Goal: Transaction & Acquisition: Purchase product/service

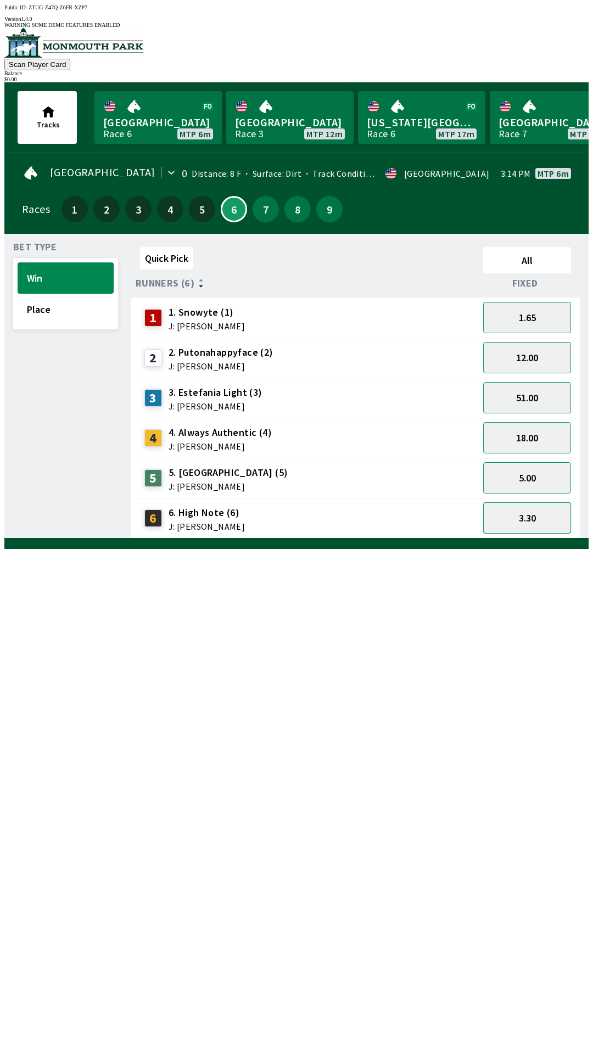
click at [528, 505] on button "3.30" at bounding box center [527, 517] width 88 height 31
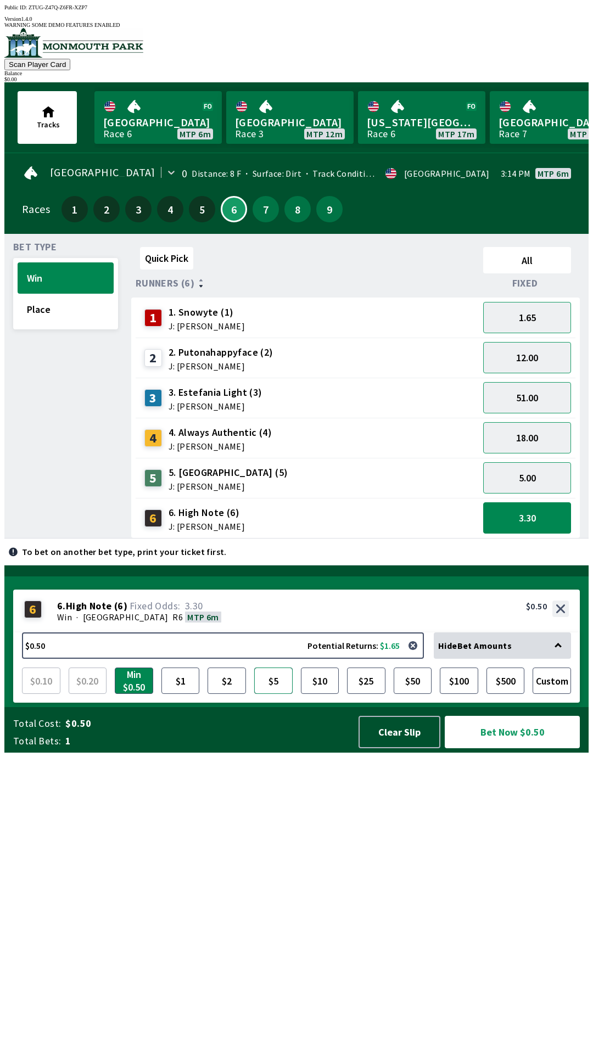
click at [277, 694] on button "$5" at bounding box center [273, 681] width 38 height 26
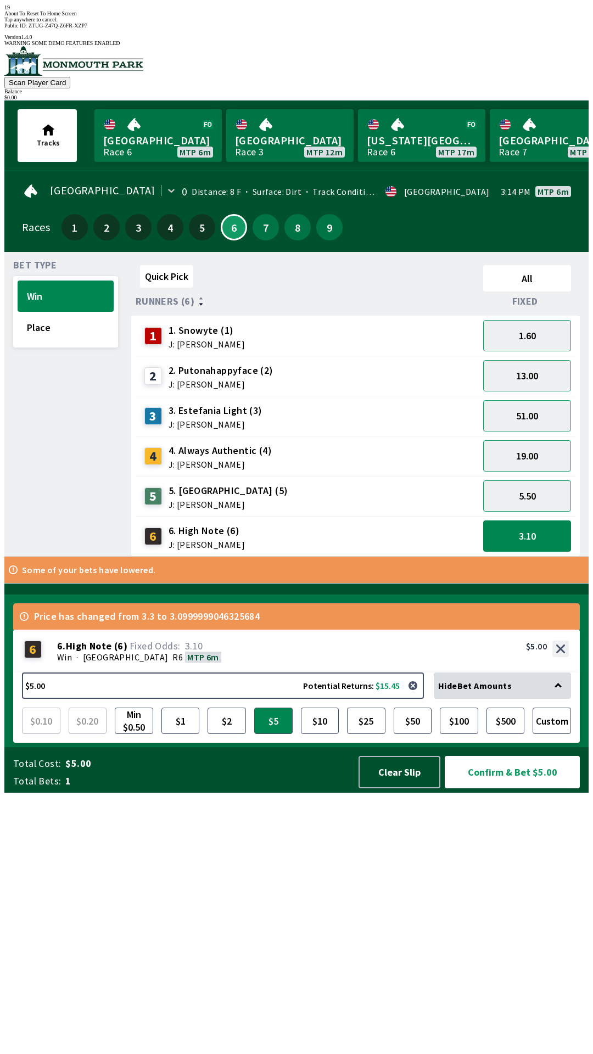
click at [432, 557] on div "Quick Pick All Runners (6) Fixed 1 1. Snowyte (1) J: [PERSON_NAME] 1.60 2 2. Pu…" at bounding box center [359, 409] width 457 height 296
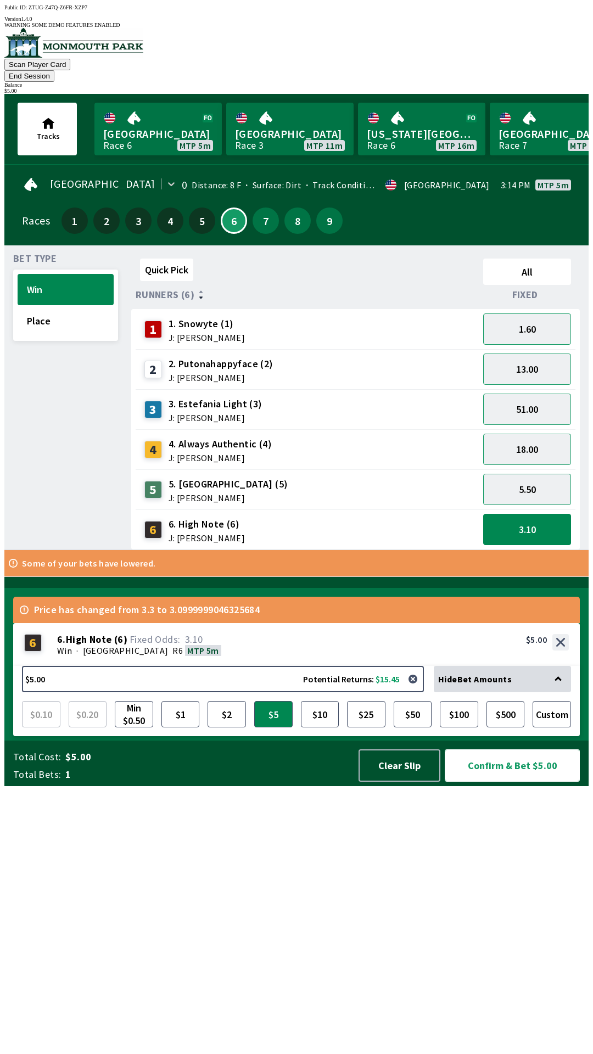
click at [541, 782] on button "Confirm & Bet $5.00" at bounding box center [512, 765] width 135 height 32
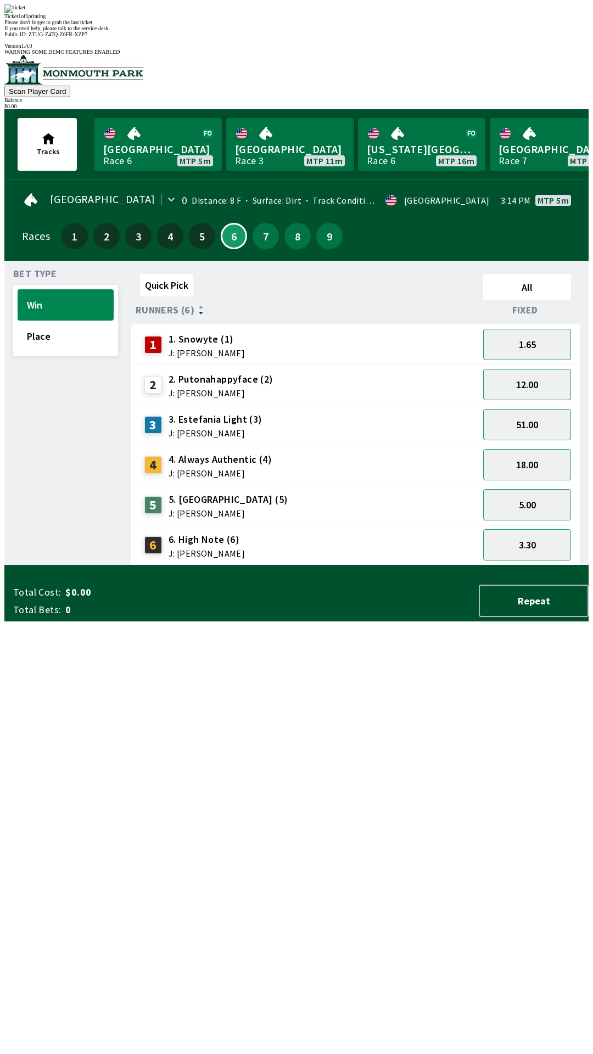
click at [378, 31] on div "Ticket 1 of 1 printing Please don't forget to grab the last ticket If you need …" at bounding box center [296, 17] width 584 height 27
click at [377, 25] on div "Please don't forget to grab the last ticket" at bounding box center [296, 22] width 584 height 6
click at [406, 31] on div "Ticket 1 of 1 printing Please don't forget to grab the last ticket If you need …" at bounding box center [296, 17] width 584 height 27
click at [413, 31] on div "Ticket 1 of 1 printing Please don't forget to grab the last ticket If you need …" at bounding box center [296, 17] width 584 height 27
click at [520, 566] on div "Quick Pick All Runners (6) Fixed 1 1. Snowyte (1) J: [PERSON_NAME] 1.65 2 2. Pu…" at bounding box center [359, 418] width 457 height 296
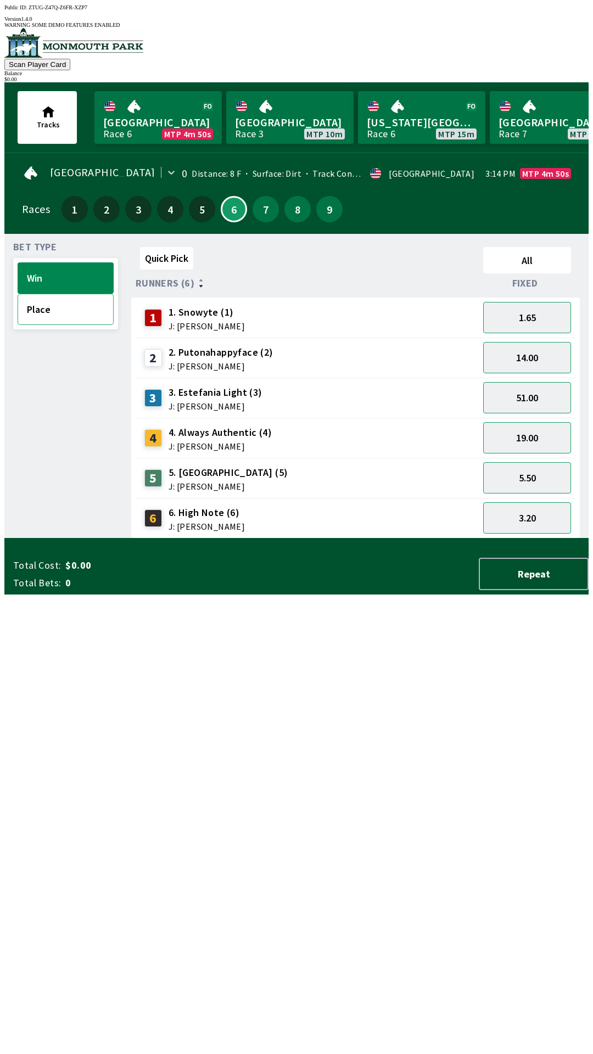
click at [85, 303] on button "Place" at bounding box center [66, 309] width 96 height 31
click at [534, 316] on button "1.06" at bounding box center [527, 317] width 88 height 31
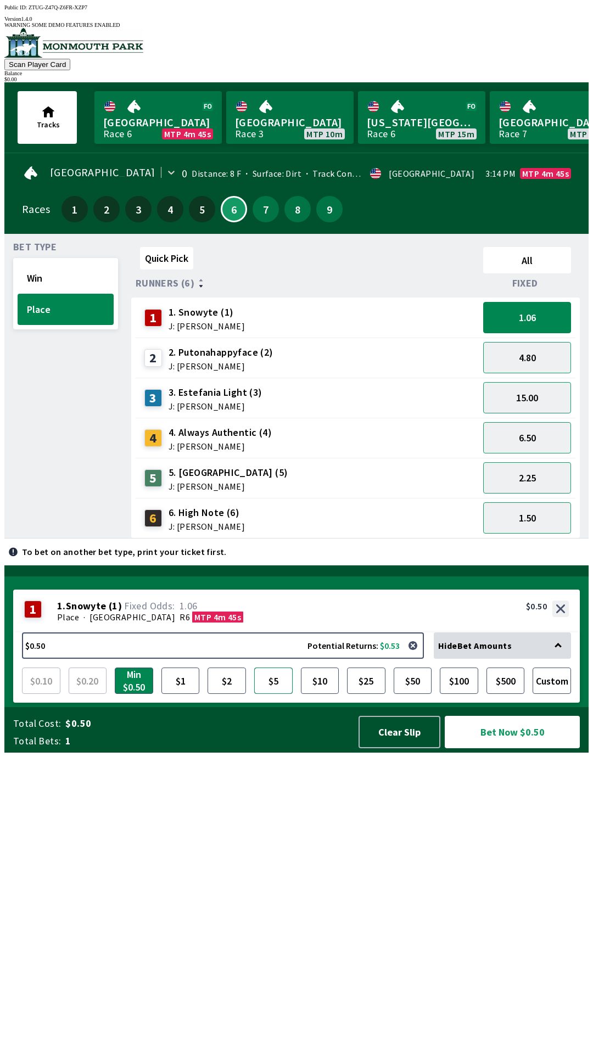
click at [282, 694] on button "$5" at bounding box center [273, 681] width 38 height 26
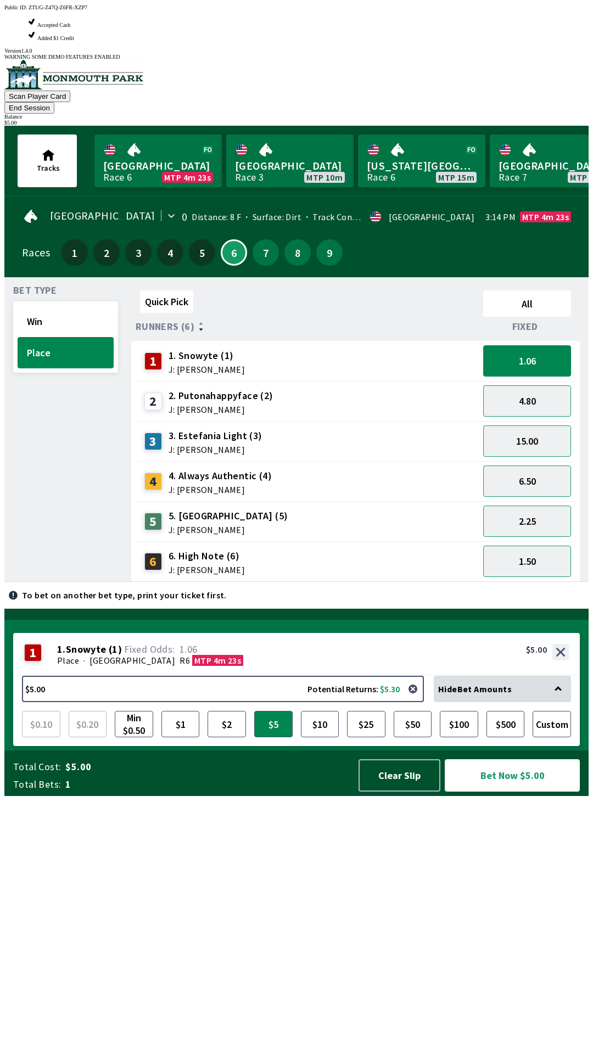
click at [525, 792] on button "Bet Now $5.00" at bounding box center [512, 775] width 135 height 32
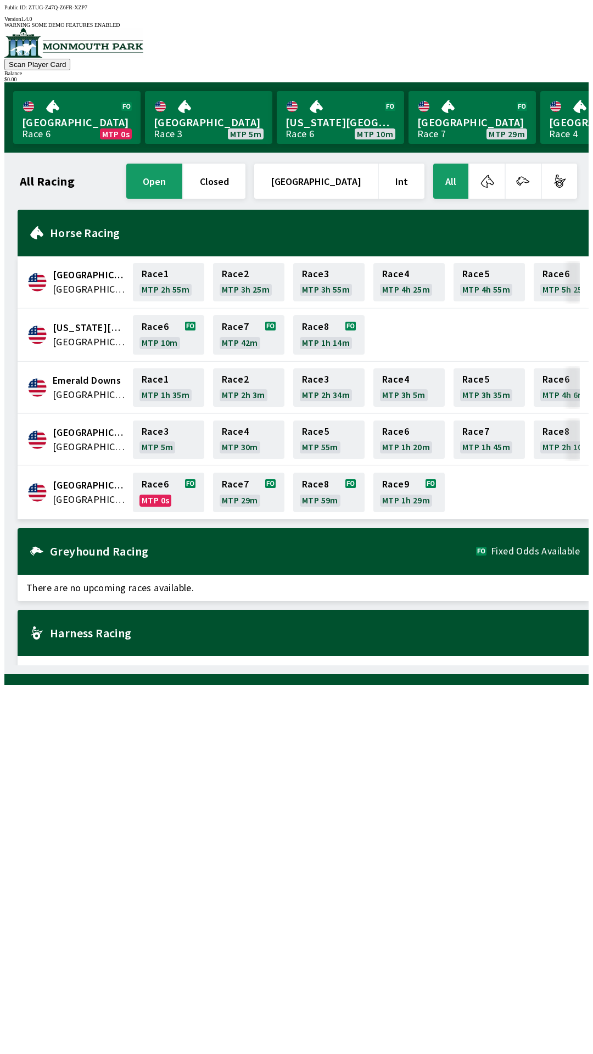
click at [92, 492] on span "[GEOGRAPHIC_DATA]" at bounding box center [90, 499] width 74 height 14
click at [178, 485] on link "Race 6 MTP 0s" at bounding box center [168, 493] width 71 height 40
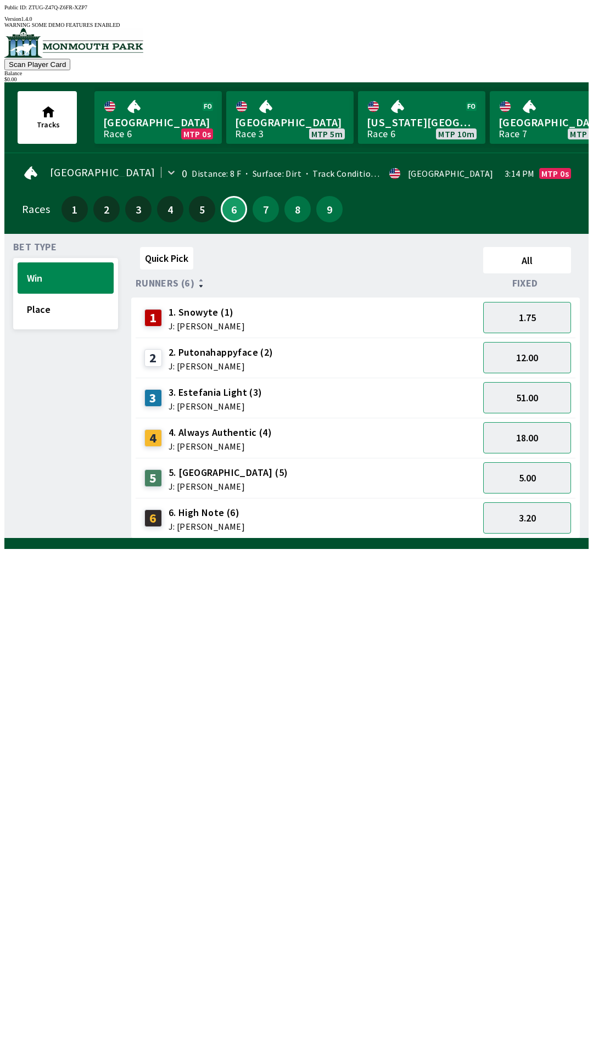
click at [321, 356] on div "2 2. Putonahappyface (2) J: [PERSON_NAME]" at bounding box center [307, 357] width 334 height 27
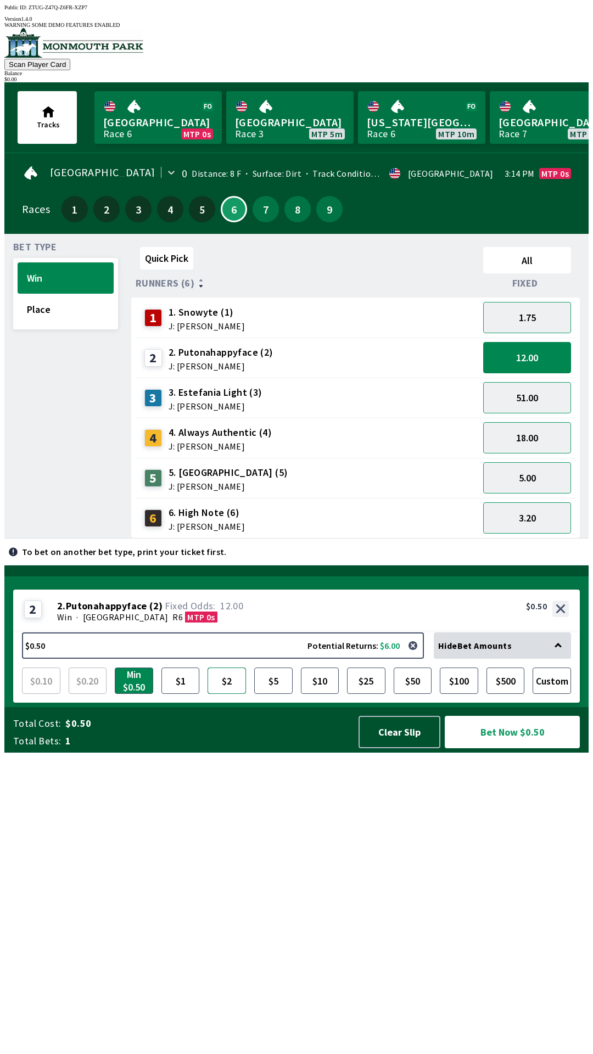
click at [228, 694] on button "$2" at bounding box center [227, 681] width 38 height 26
click at [546, 506] on button "3.20" at bounding box center [527, 517] width 88 height 31
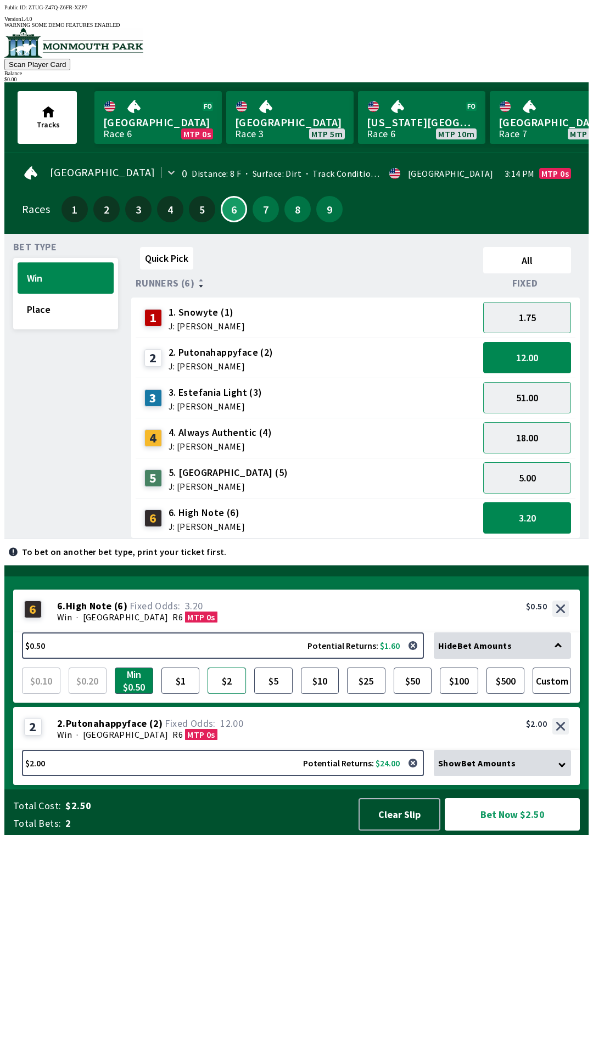
click at [221, 694] on button "$2" at bounding box center [227, 681] width 38 height 26
click at [59, 298] on button "Place" at bounding box center [66, 309] width 96 height 31
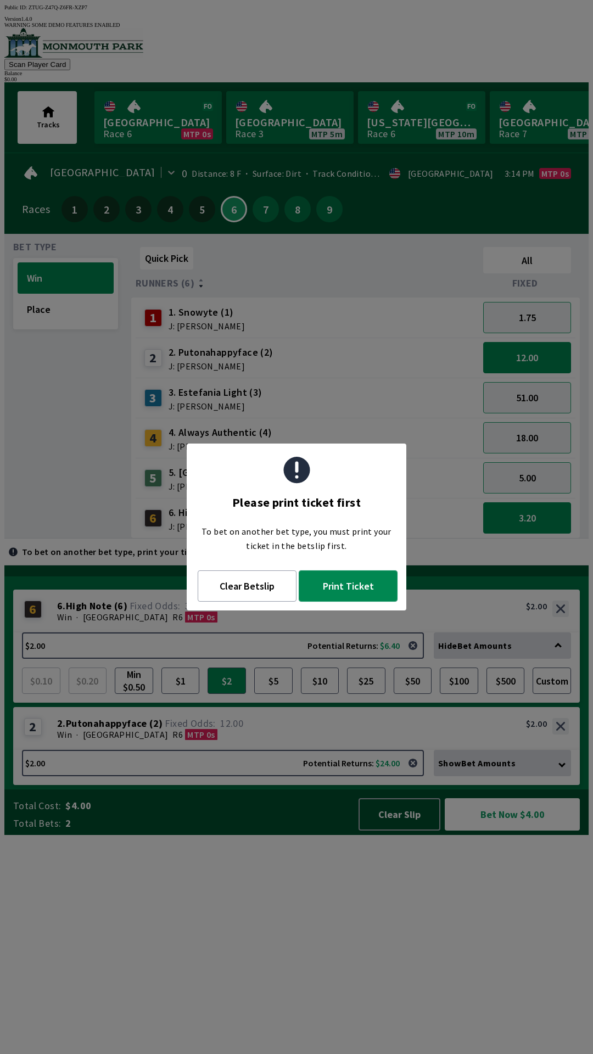
click at [365, 591] on button "Print Ticket" at bounding box center [348, 585] width 99 height 31
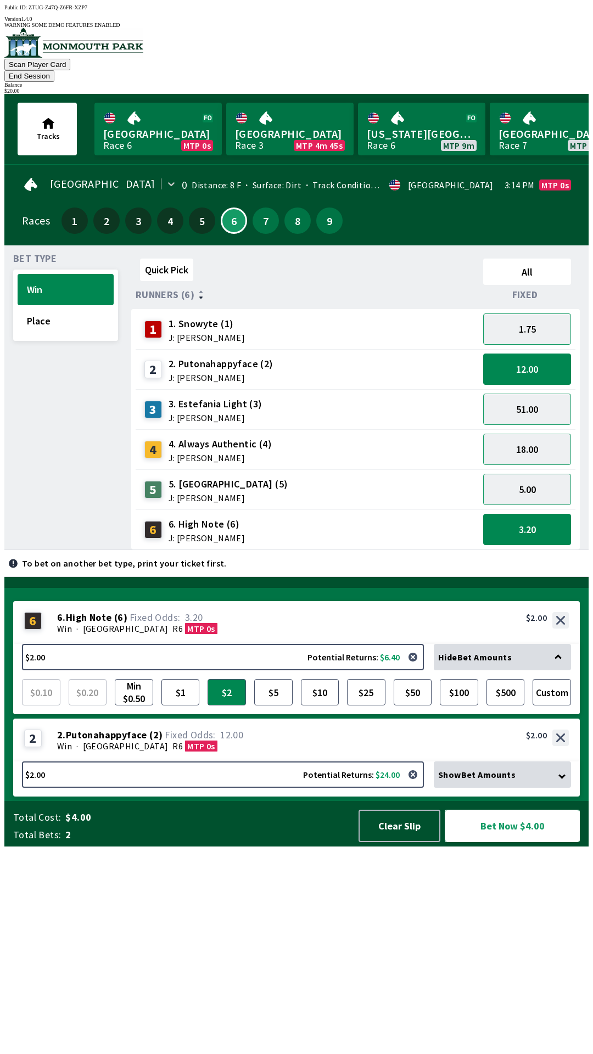
click at [519, 842] on button "Bet Now $4.00" at bounding box center [512, 826] width 135 height 32
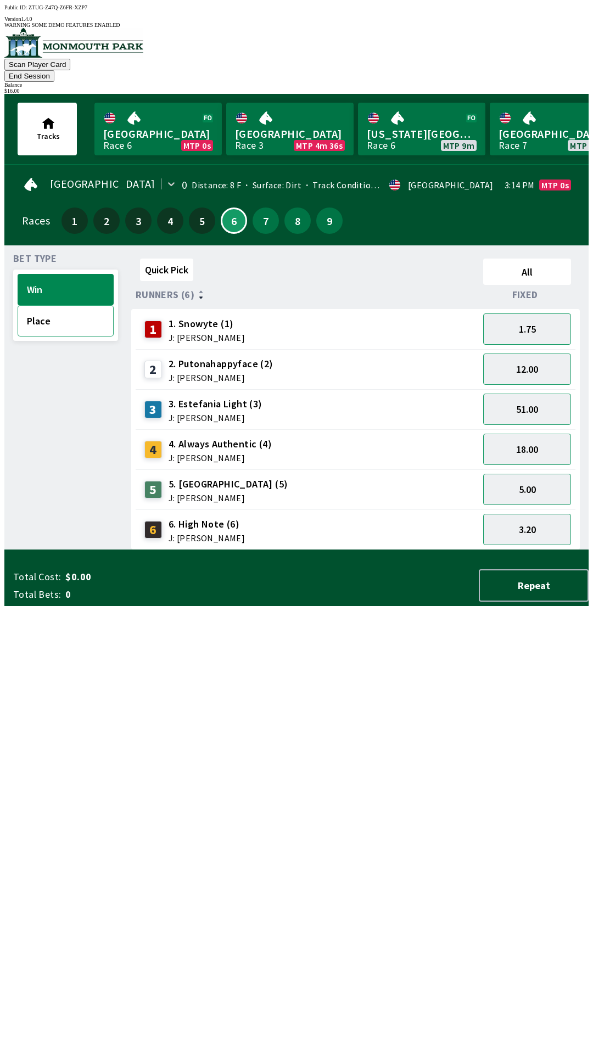
click at [80, 305] on button "Place" at bounding box center [66, 320] width 96 height 31
click at [357, 436] on div "4 4. Always Authentic (4) J: [PERSON_NAME]" at bounding box center [307, 449] width 334 height 27
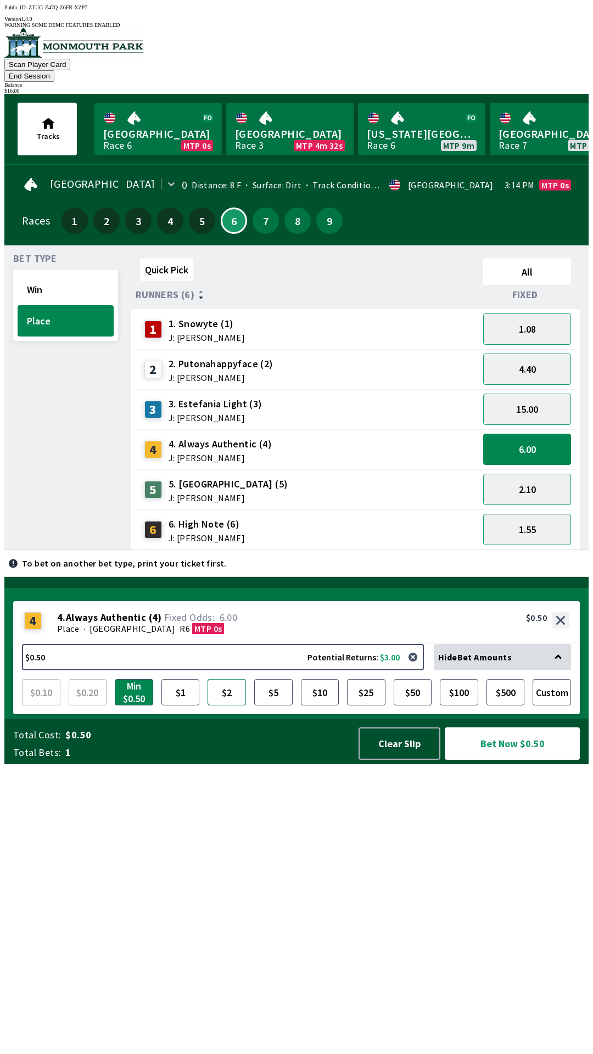
click at [225, 706] on button "$2" at bounding box center [227, 692] width 38 height 26
click at [529, 516] on button "1.55" at bounding box center [527, 529] width 88 height 31
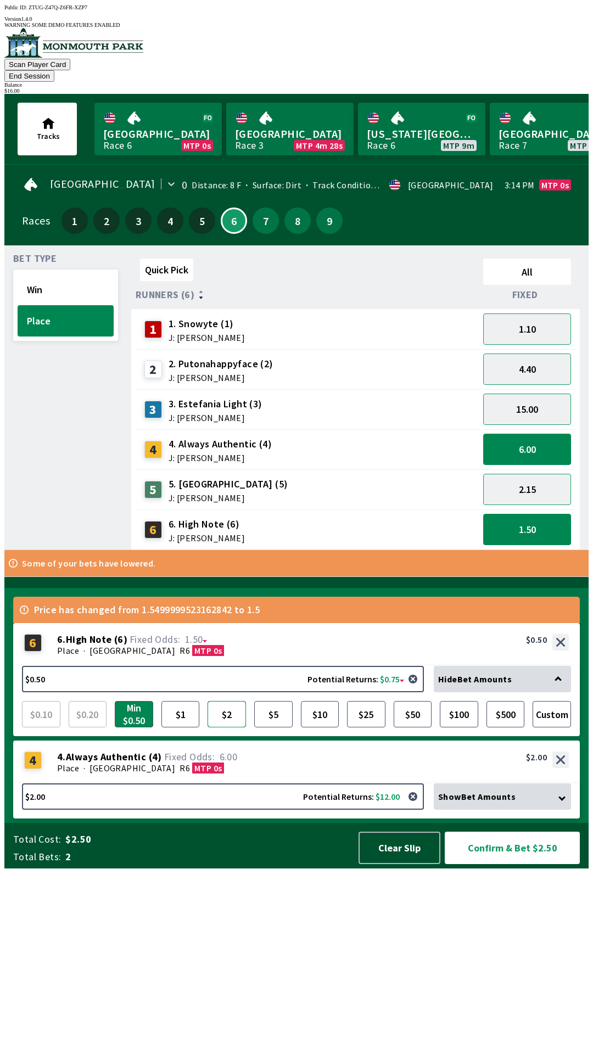
click at [227, 727] on button "$2" at bounding box center [227, 714] width 38 height 26
click at [528, 864] on button "Confirm & Bet $4.00" at bounding box center [512, 848] width 135 height 32
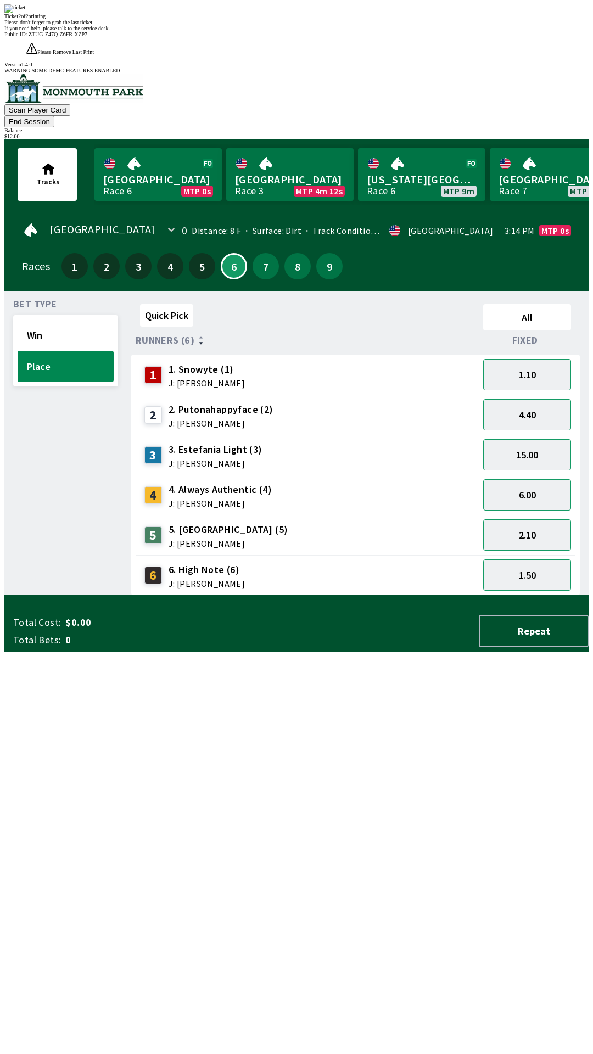
click at [335, 596] on div "Quick Pick All Runners (6) Fixed 1 1. Snowyte (1) J: [PERSON_NAME] 1.10 2 2. Pu…" at bounding box center [359, 448] width 457 height 296
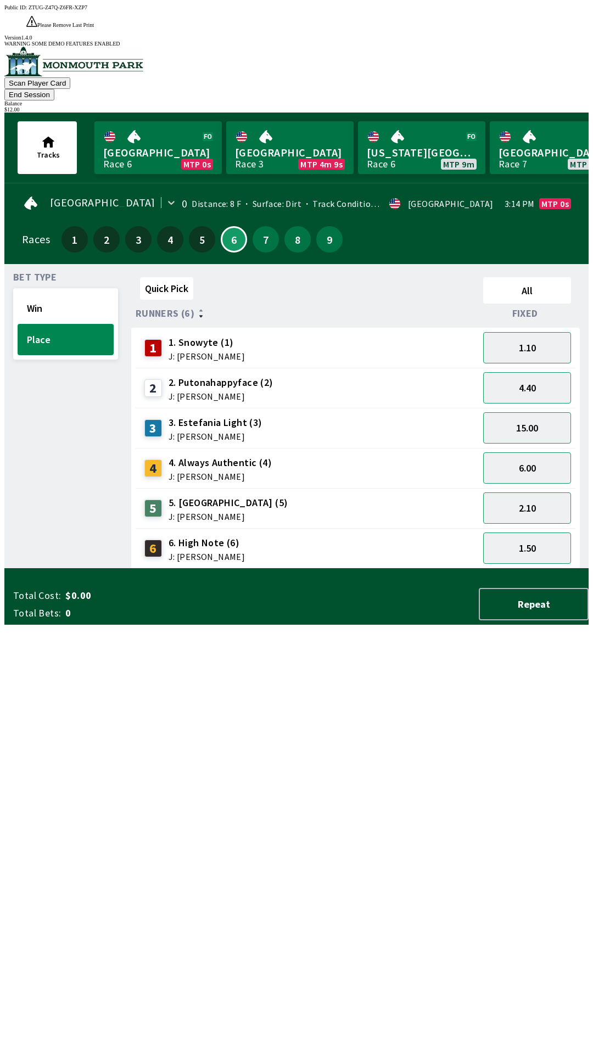
click at [567, 100] on div "Balance" at bounding box center [296, 103] width 584 height 6
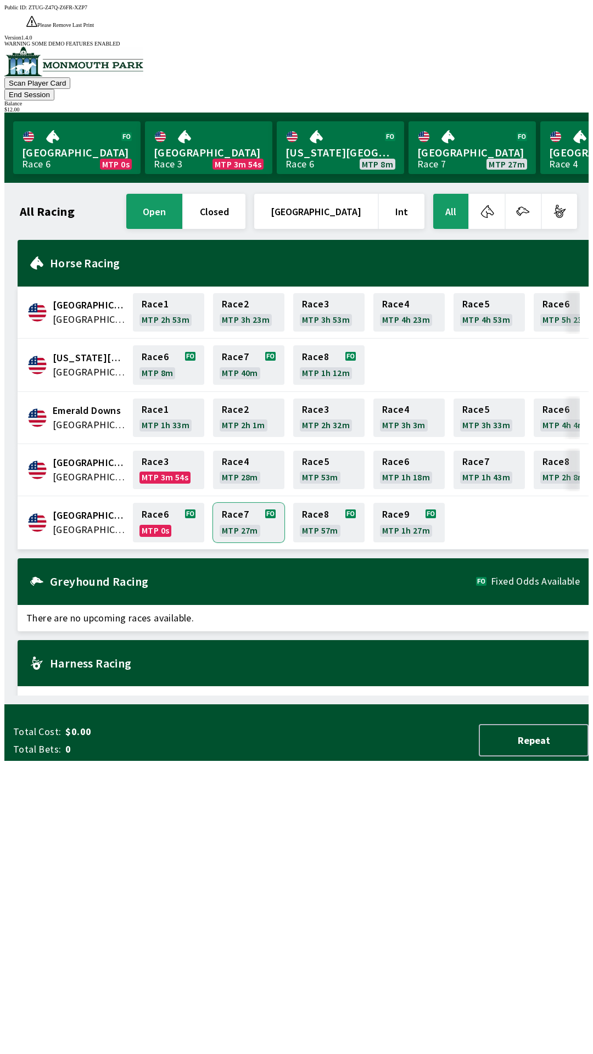
click at [250, 503] on link "Race 7 MTP 27m" at bounding box center [248, 523] width 71 height 40
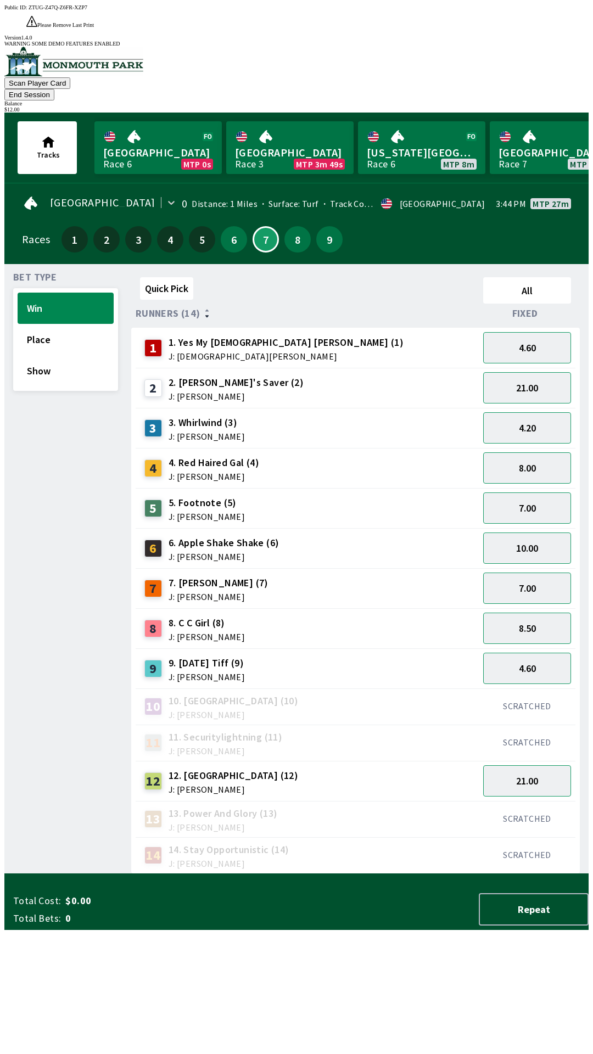
click at [242, 615] on div "8 8. C C Girl (8) J: [PERSON_NAME]" at bounding box center [307, 628] width 334 height 27
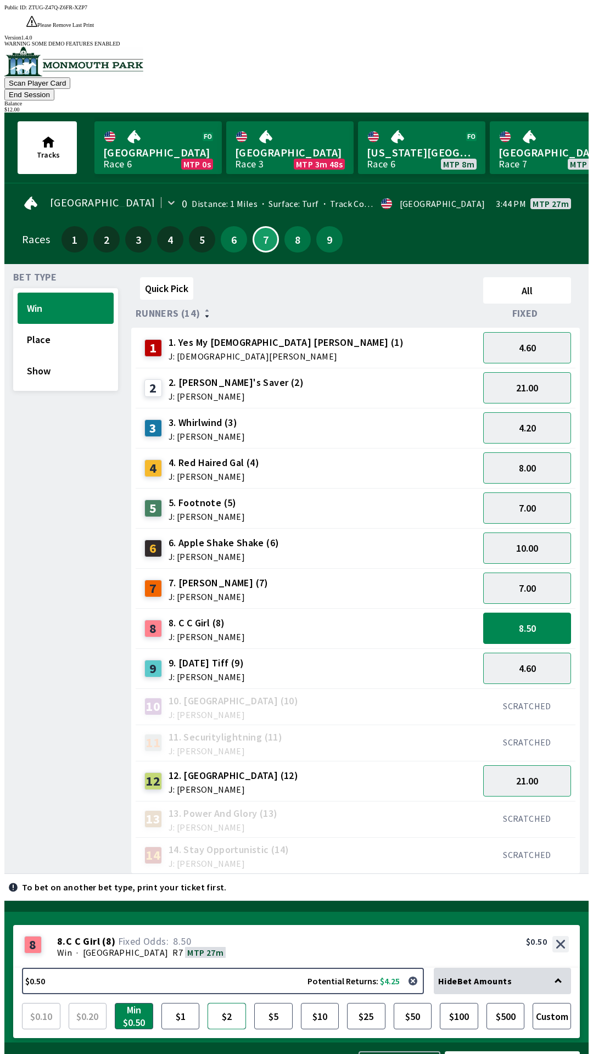
click at [236, 1003] on button "$2" at bounding box center [227, 1016] width 38 height 26
click at [66, 324] on button "Place" at bounding box center [66, 339] width 96 height 31
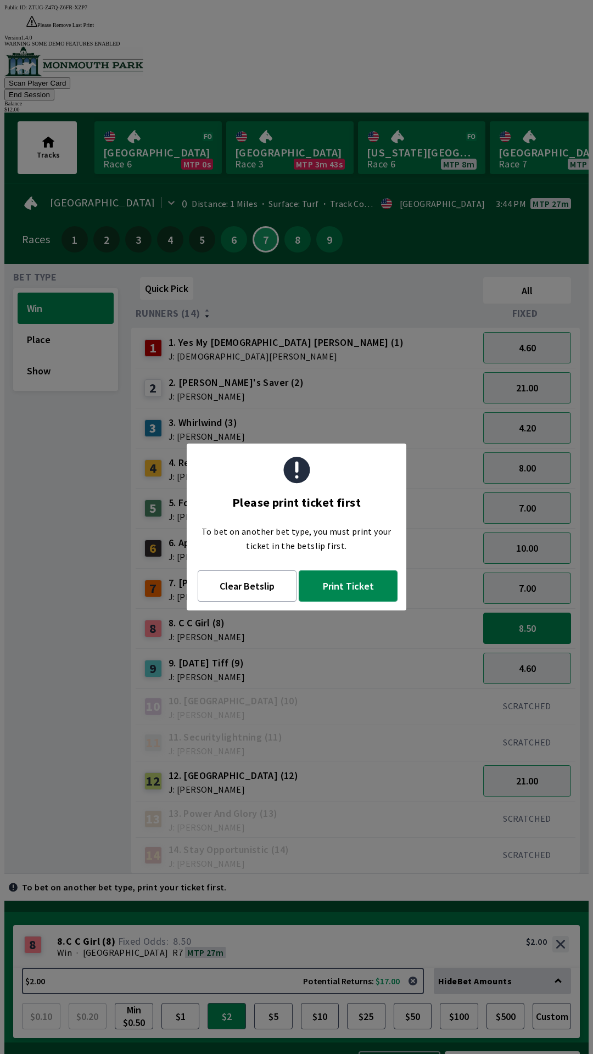
click at [347, 585] on button "Print Ticket" at bounding box center [348, 585] width 99 height 31
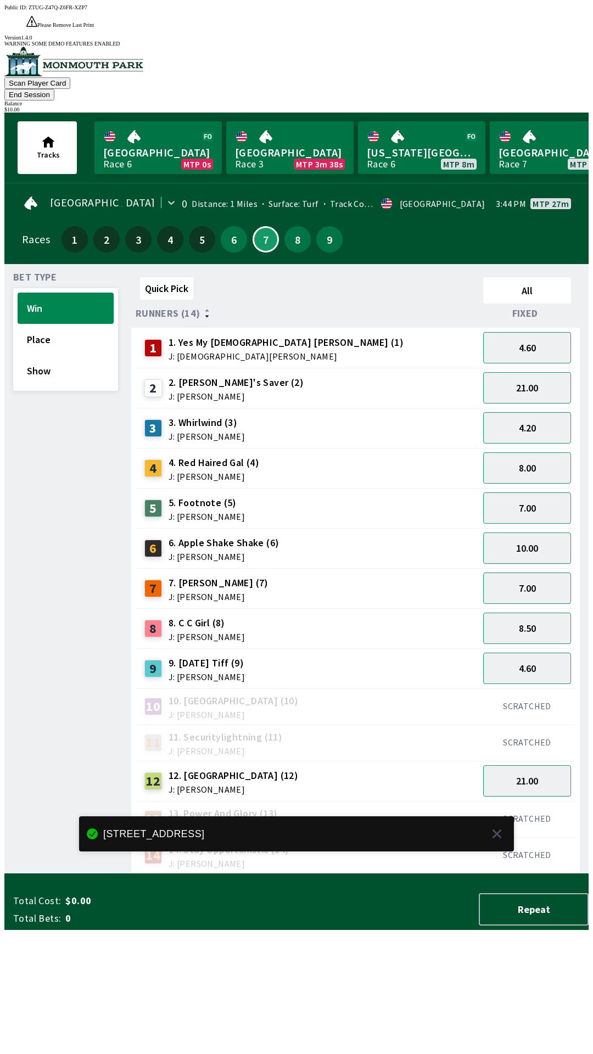
click at [40, 508] on div "Bet Type Win Place Show" at bounding box center [65, 573] width 105 height 601
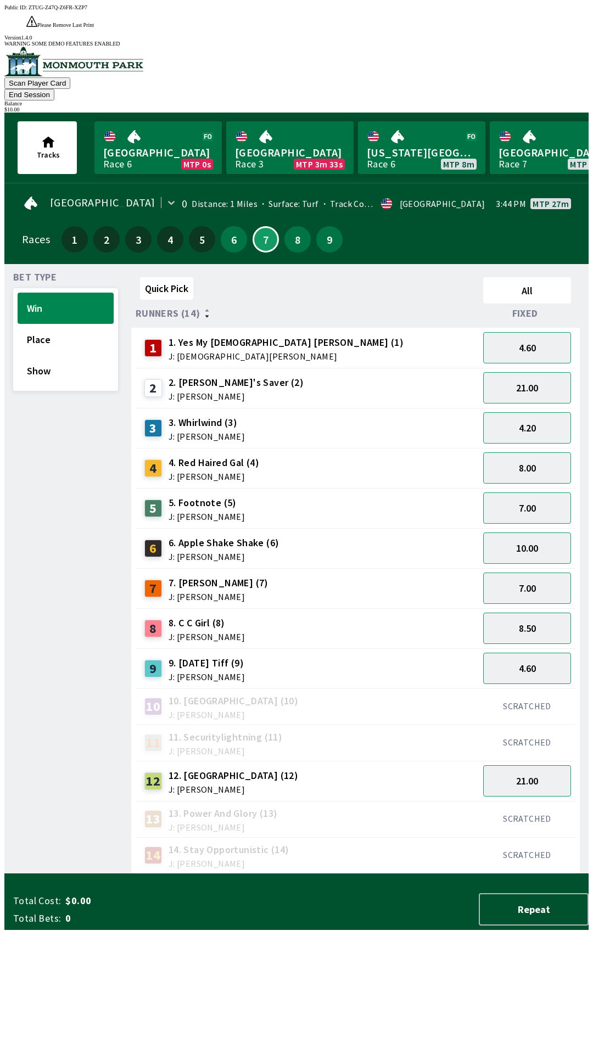
click at [228, 552] on span "J: [PERSON_NAME]" at bounding box center [224, 556] width 111 height 9
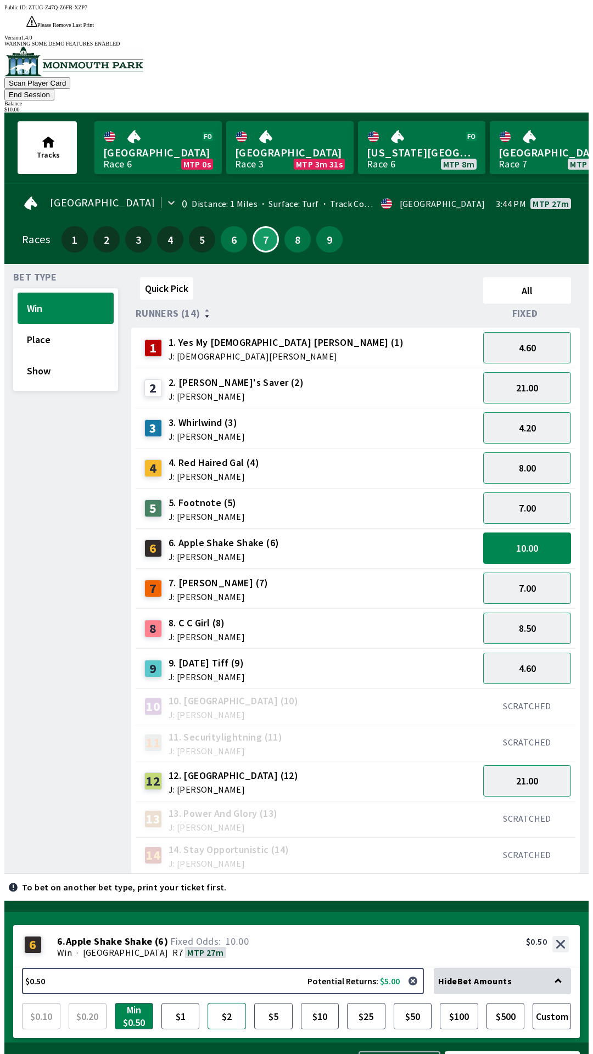
click at [232, 1003] on button "$2" at bounding box center [227, 1016] width 38 height 26
click at [520, 1051] on button "Bet Now $2.00" at bounding box center [512, 1067] width 135 height 32
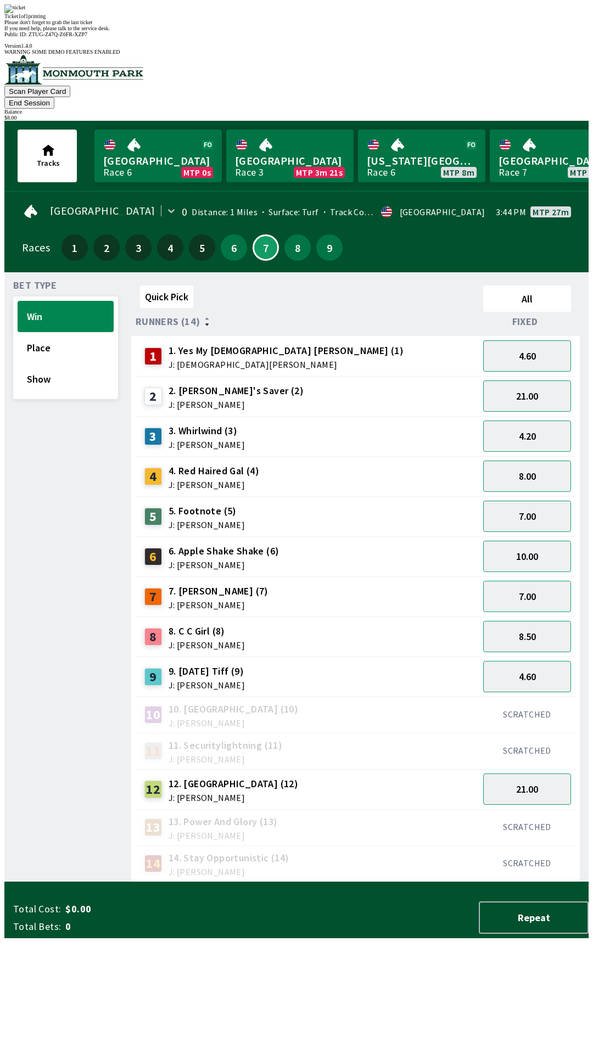
click at [58, 882] on div "Bet Type Win Place Show" at bounding box center [65, 581] width 105 height 601
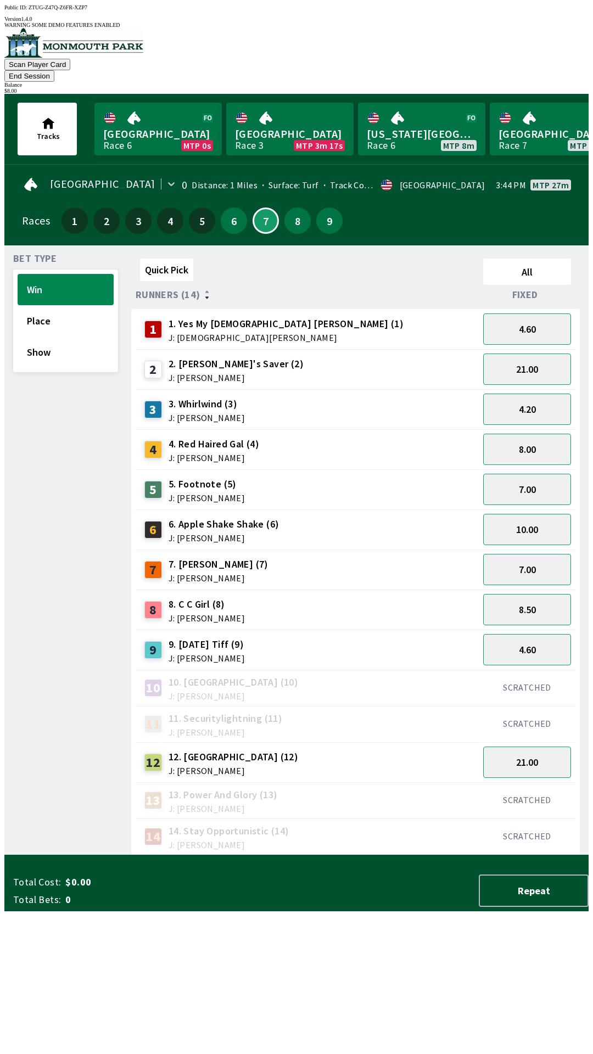
click at [302, 436] on div "4 4. Red Haired Gal (4) J: [PERSON_NAME]" at bounding box center [307, 449] width 334 height 27
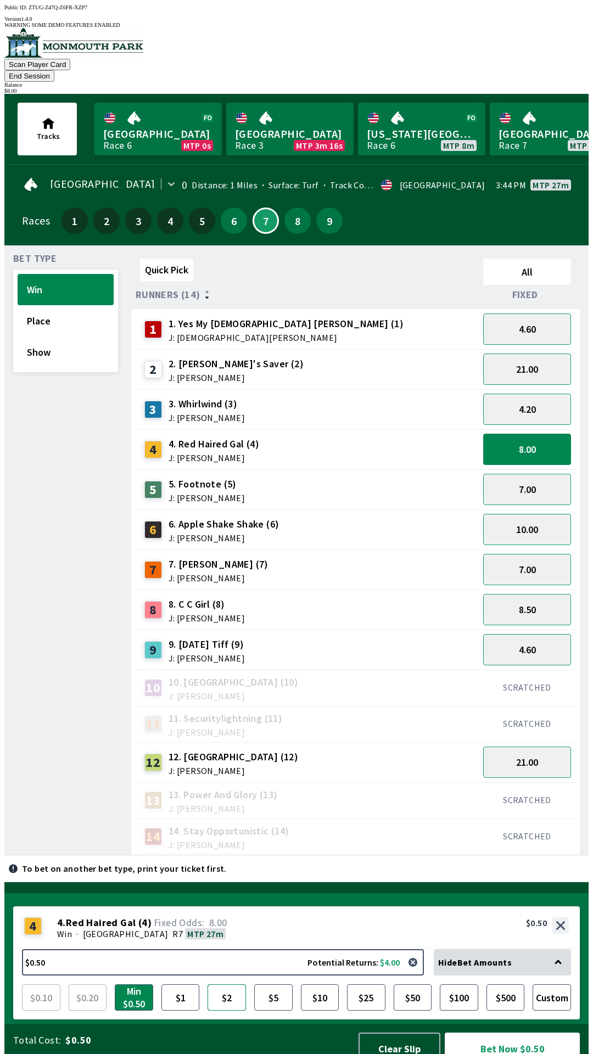
click at [232, 986] on button "$2" at bounding box center [227, 997] width 38 height 26
click at [72, 305] on button "Place" at bounding box center [66, 320] width 96 height 31
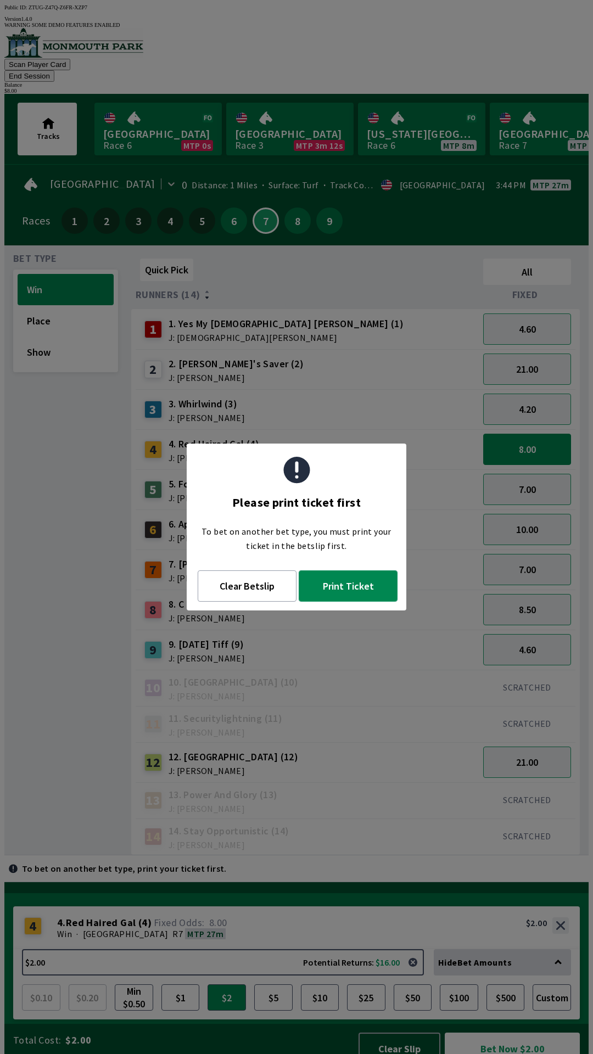
click at [352, 588] on button "Print Ticket" at bounding box center [348, 585] width 99 height 31
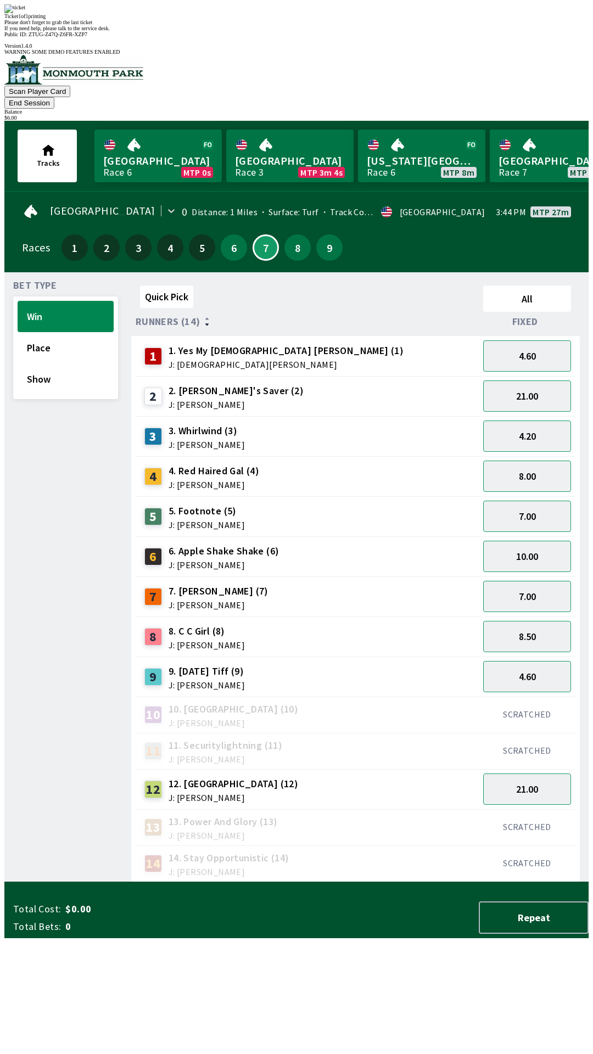
click at [61, 882] on div "Bet Type Win Place Show" at bounding box center [65, 581] width 105 height 601
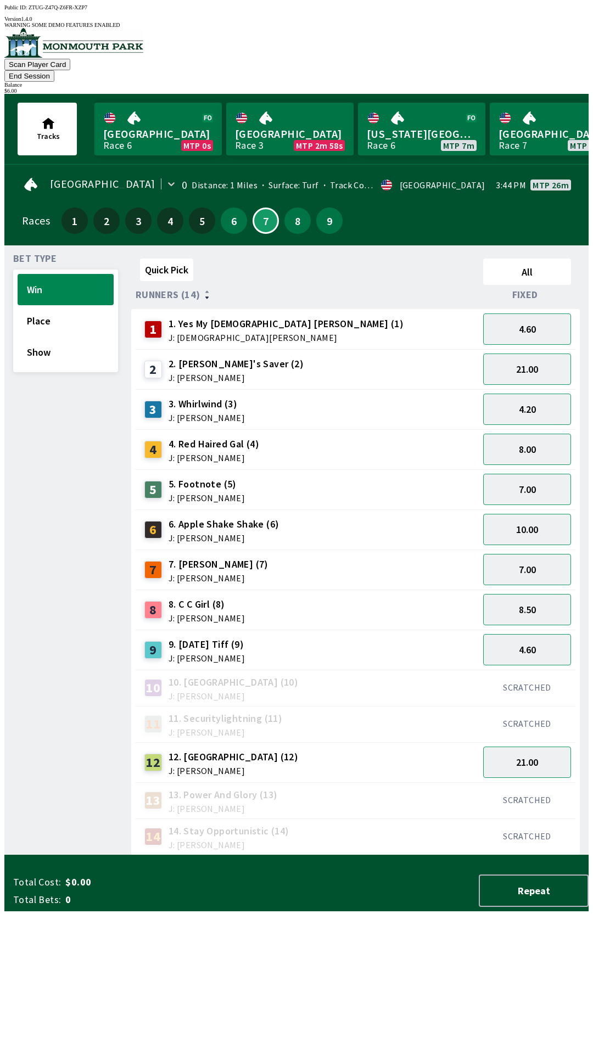
click at [209, 534] on span "J: [PERSON_NAME]" at bounding box center [224, 538] width 111 height 9
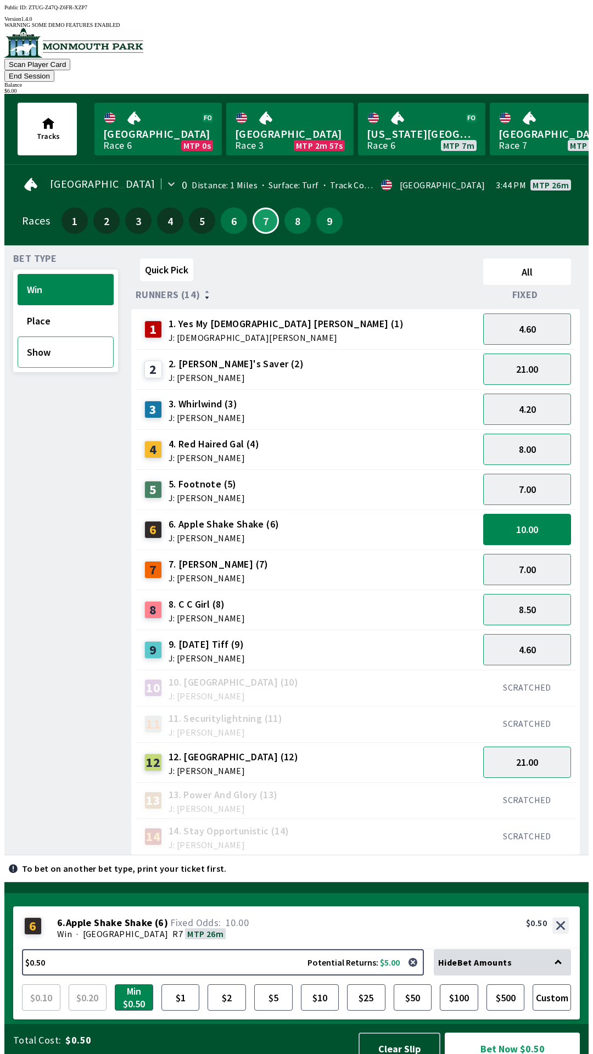
click at [54, 339] on button "Show" at bounding box center [66, 352] width 96 height 31
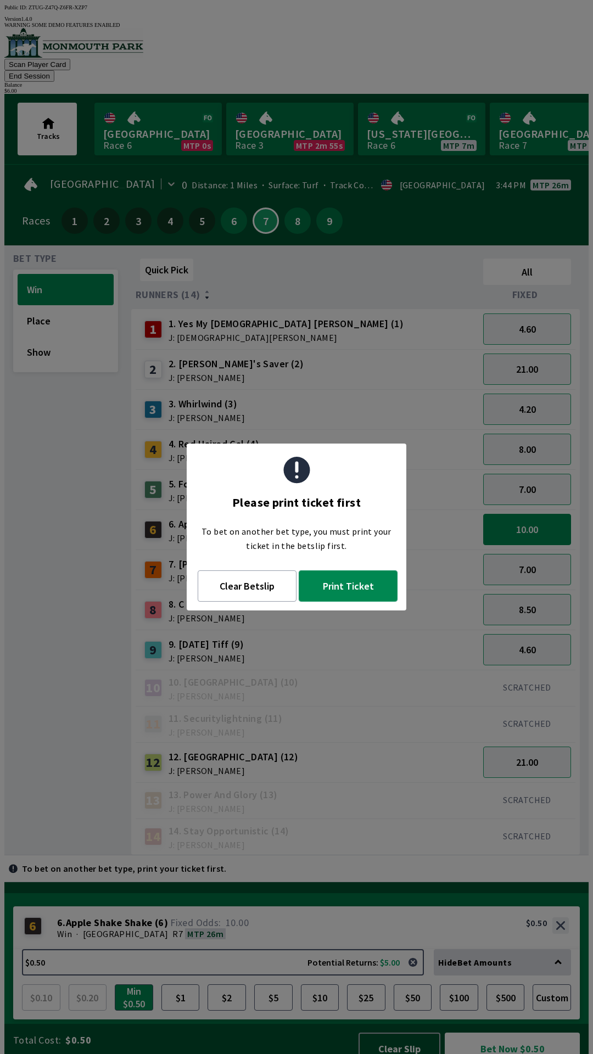
click at [357, 590] on button "Print Ticket" at bounding box center [348, 585] width 99 height 31
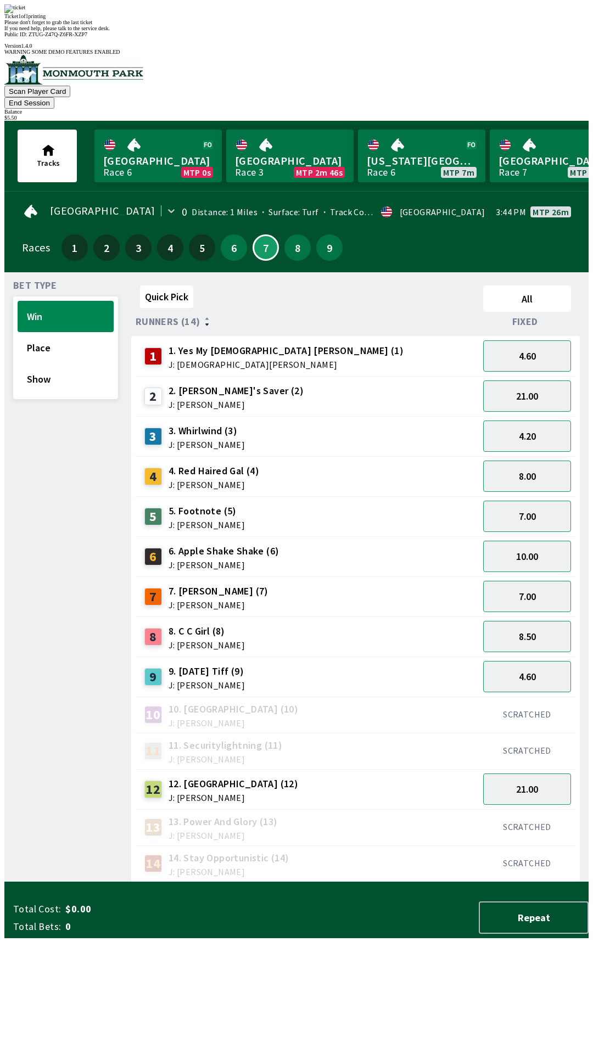
click at [92, 665] on div "Bet Type Win Place Show" at bounding box center [65, 581] width 105 height 601
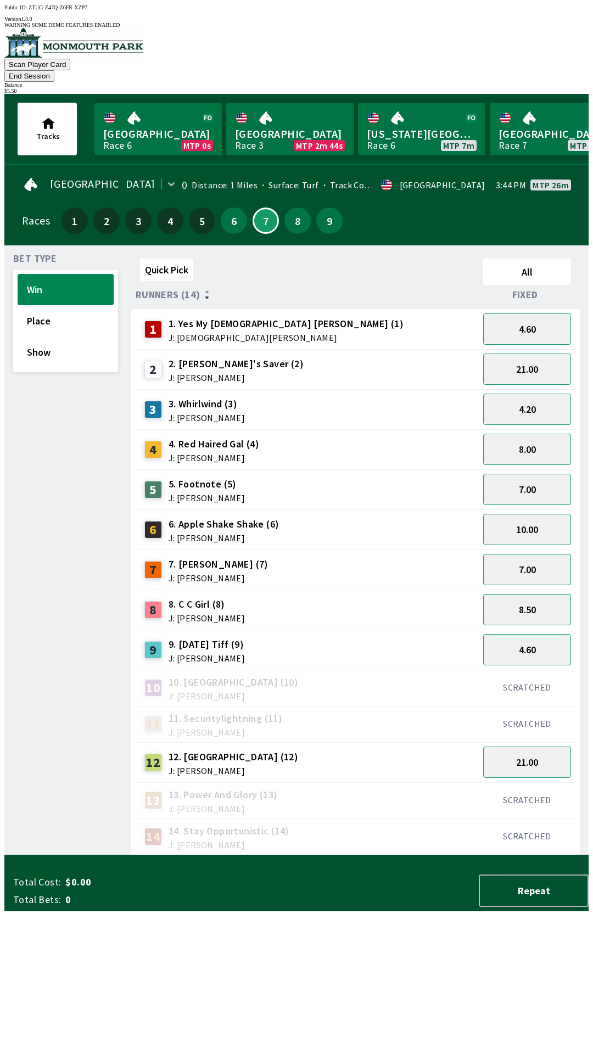
click at [303, 516] on div "6 6. Apple Shake Shake (6) J: [PERSON_NAME]" at bounding box center [307, 529] width 334 height 27
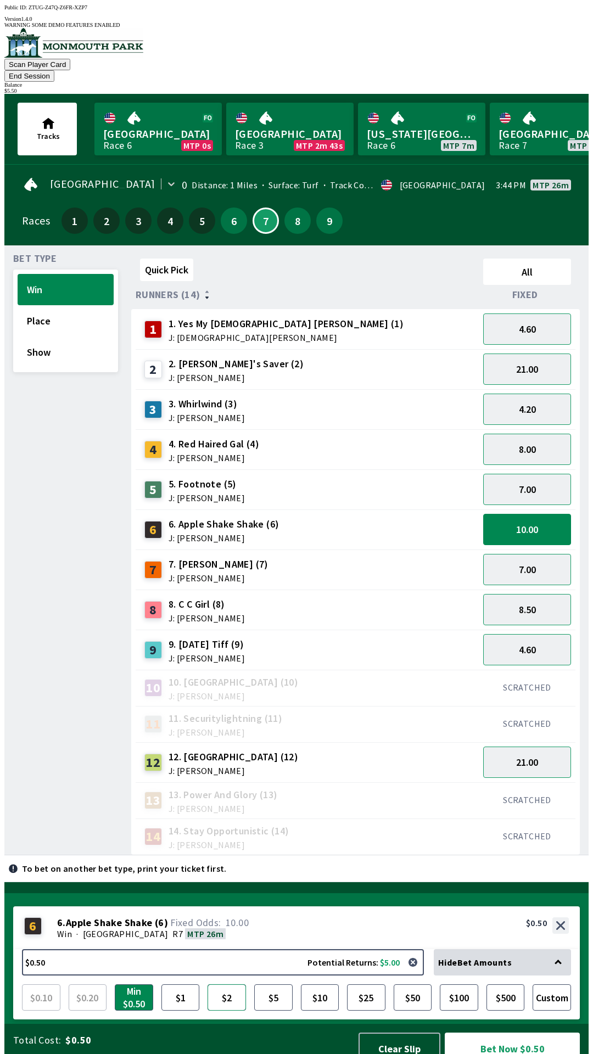
click at [228, 984] on button "$2" at bounding box center [227, 997] width 38 height 26
click at [54, 337] on button "Show" at bounding box center [66, 352] width 96 height 31
click at [507, 1035] on button "Bet Now $2.00" at bounding box center [512, 1049] width 135 height 32
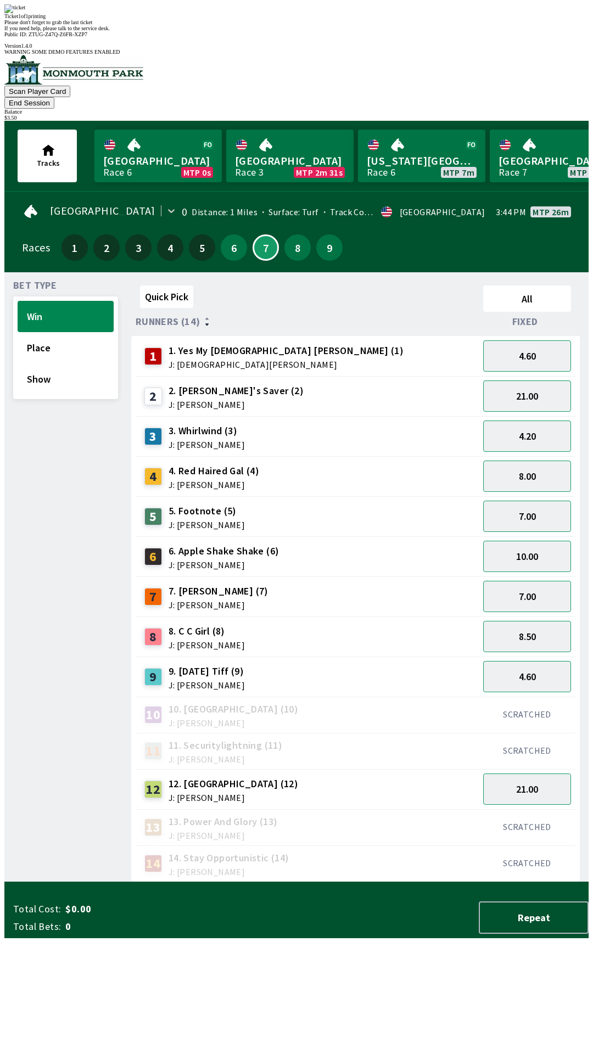
click at [47, 772] on div "Bet Type Win Place Show" at bounding box center [65, 581] width 105 height 601
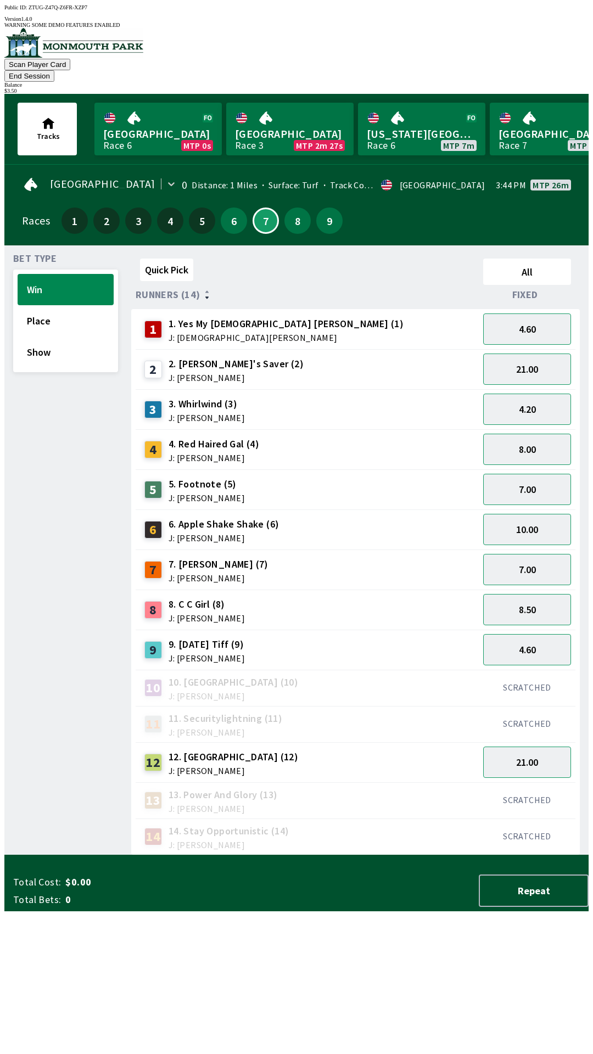
click at [230, 574] on span "J: [PERSON_NAME]" at bounding box center [219, 578] width 100 height 9
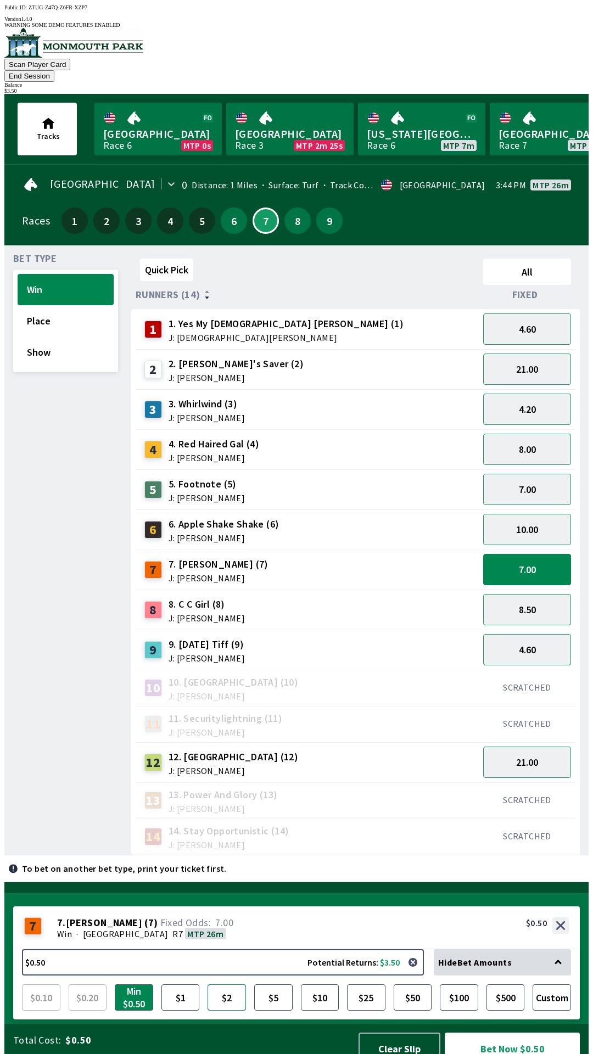
click at [233, 984] on button "$2" at bounding box center [227, 997] width 38 height 26
click at [508, 1033] on button "Bet Now $2.00" at bounding box center [512, 1049] width 135 height 32
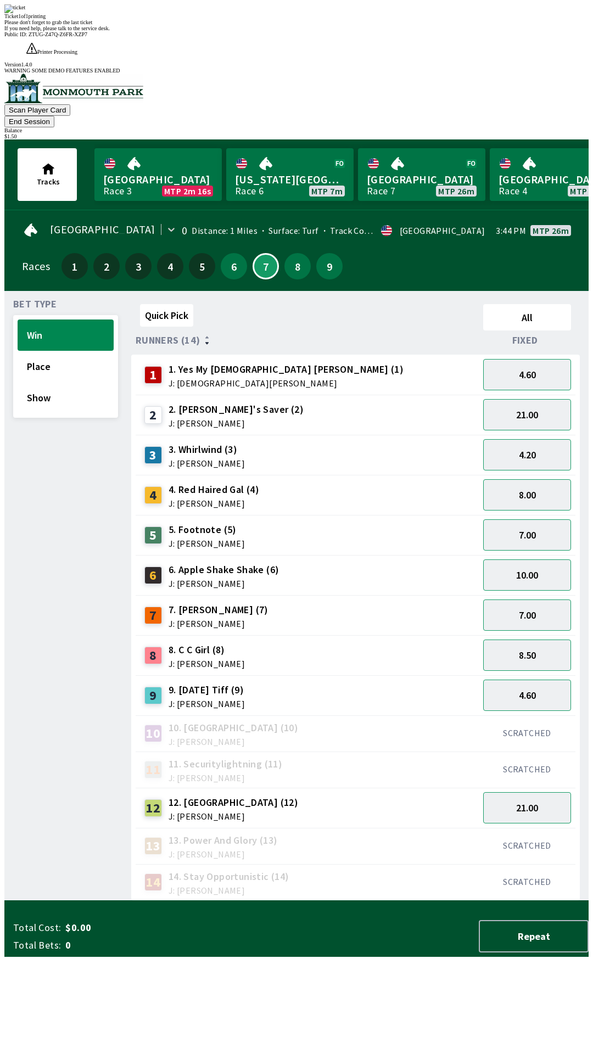
click at [40, 901] on div "Bet Type Win Place Show" at bounding box center [65, 600] width 105 height 601
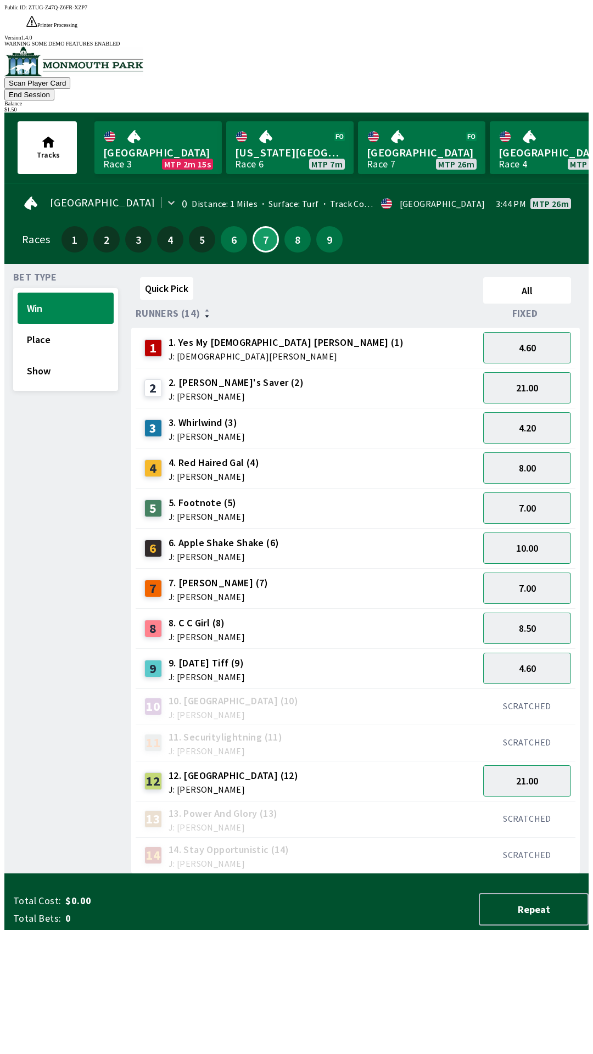
click at [293, 334] on div "1 1. Yes My [DEMOGRAPHIC_DATA] [PERSON_NAME] (1) J: [PERSON_NAME]" at bounding box center [307, 347] width 334 height 27
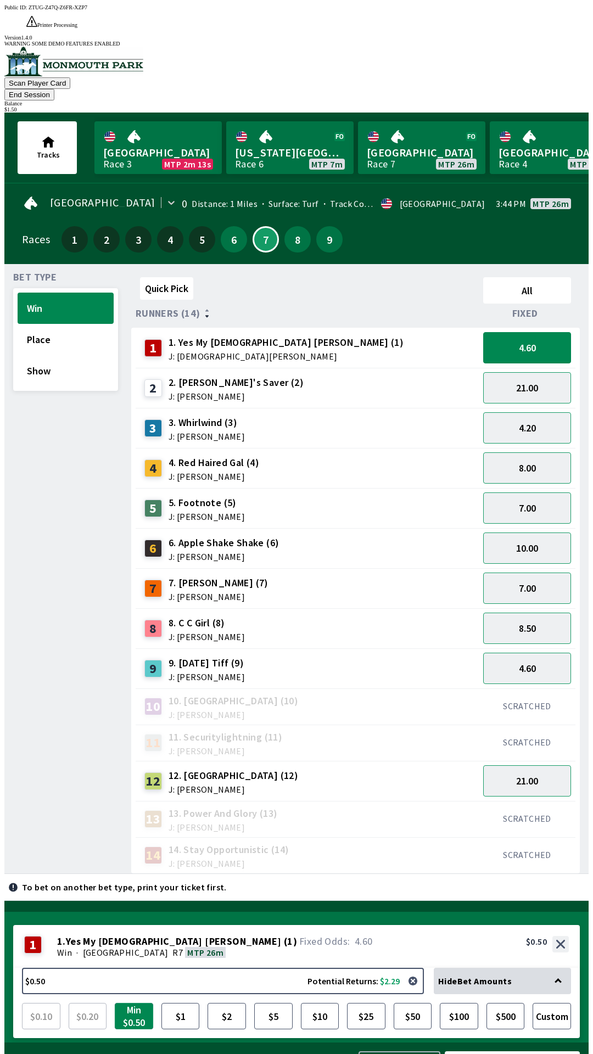
click at [135, 1003] on button "Min $0.50" at bounding box center [134, 1016] width 38 height 26
click at [140, 1003] on button "Min $0.50" at bounding box center [134, 1016] width 38 height 26
click at [180, 1003] on button "$1" at bounding box center [180, 1016] width 38 height 26
click at [132, 1003] on button "Min $0.50" at bounding box center [134, 1016] width 38 height 26
click at [506, 1051] on button "Bet Now $0.50" at bounding box center [512, 1067] width 135 height 32
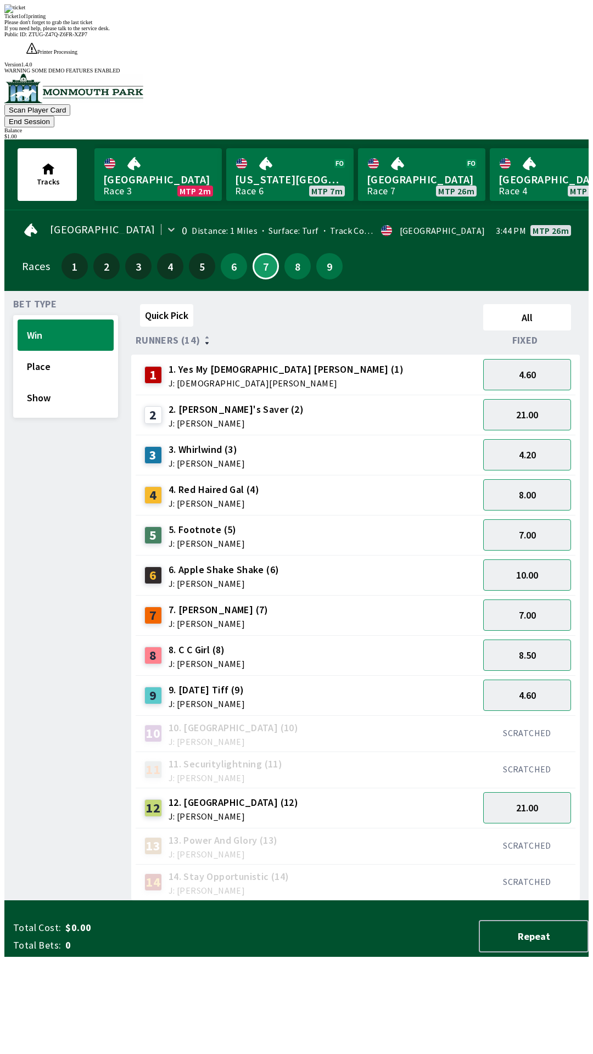
click at [68, 713] on div "Bet Type Win Place Show" at bounding box center [65, 600] width 105 height 601
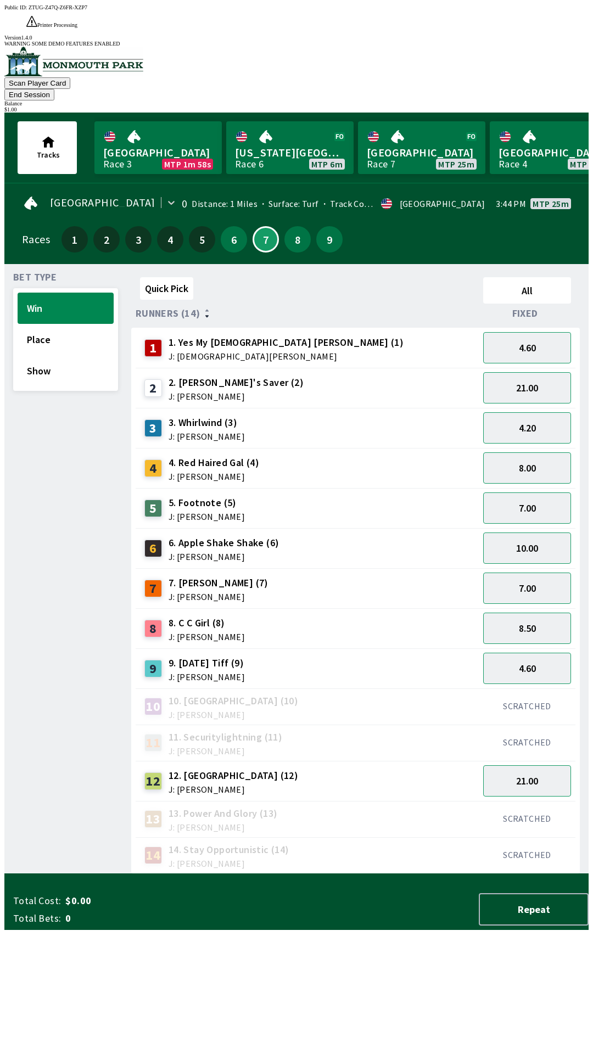
click at [301, 535] on div "6 6. Apple Shake Shake (6) J: [PERSON_NAME]" at bounding box center [307, 548] width 334 height 27
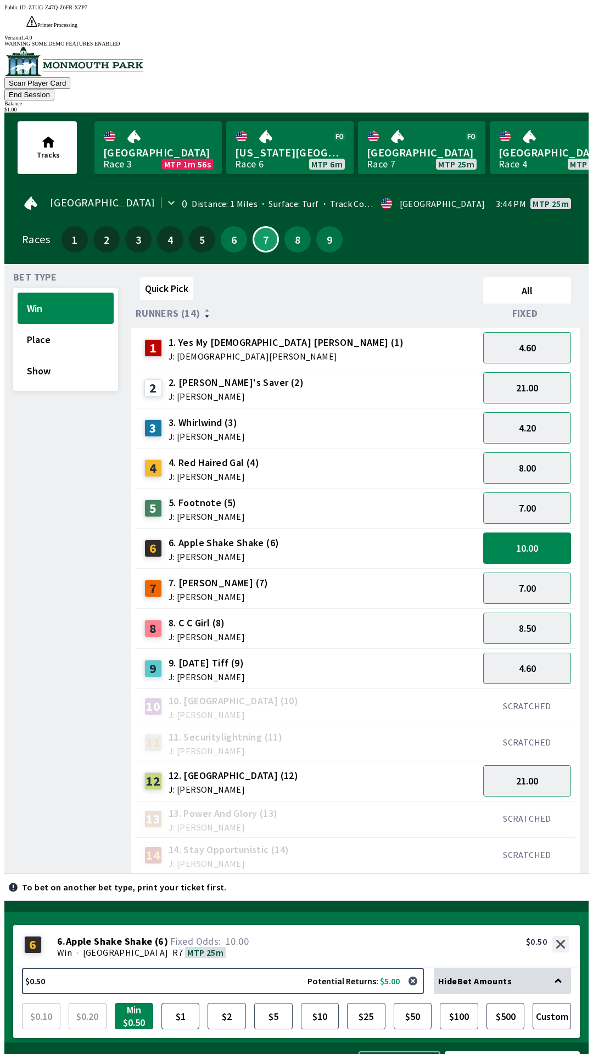
click at [192, 1003] on button "$1" at bounding box center [180, 1016] width 38 height 26
click at [532, 1051] on button "Bet Now $1.00" at bounding box center [512, 1067] width 135 height 32
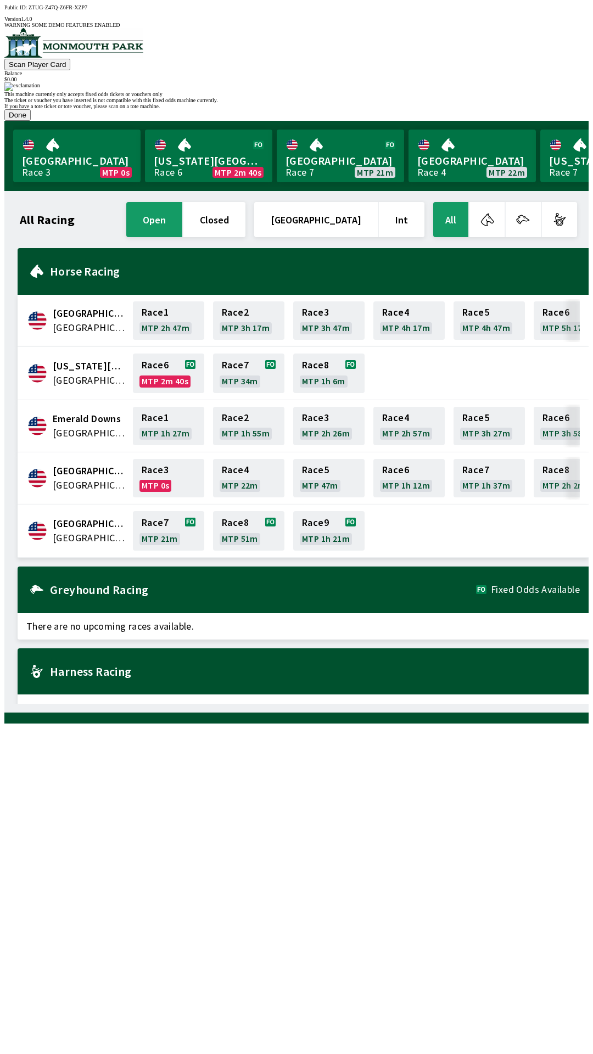
click at [31, 121] on button "Done" at bounding box center [17, 115] width 26 height 12
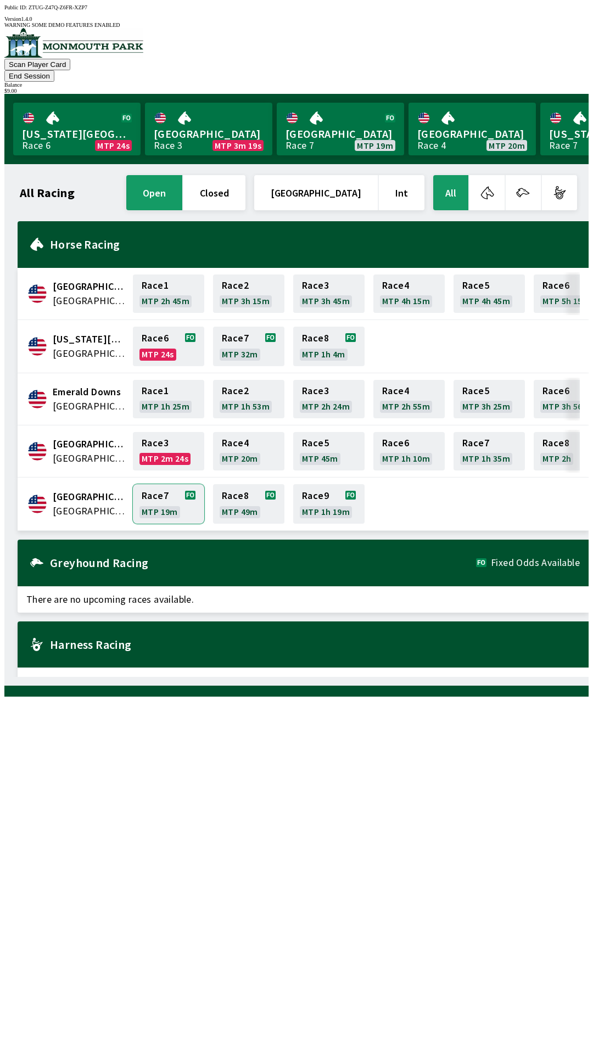
click at [150, 485] on link "Race 7 MTP 19m" at bounding box center [168, 504] width 71 height 40
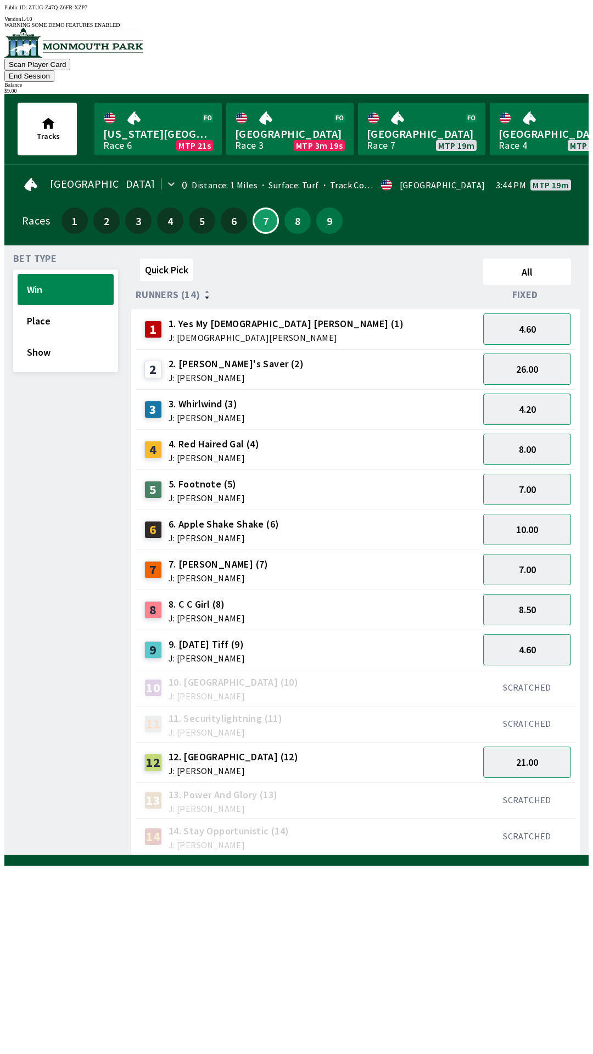
click at [529, 395] on button "4.20" at bounding box center [527, 409] width 88 height 31
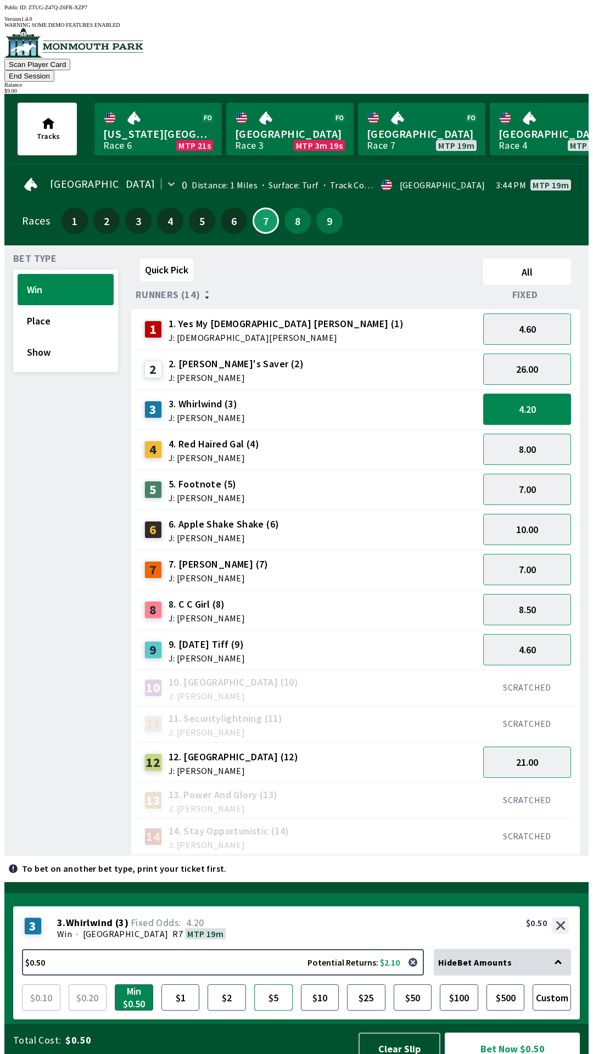
click at [267, 984] on button "$5" at bounding box center [273, 997] width 38 height 26
click at [532, 1033] on button "Bet Now $5.00" at bounding box center [512, 1049] width 135 height 32
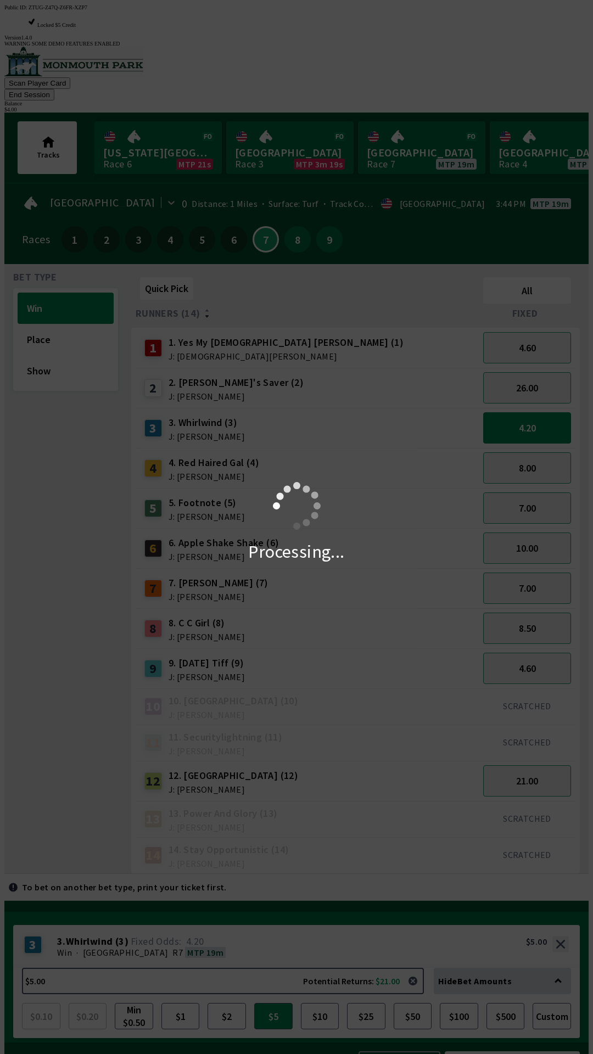
click at [58, 310] on div "Processing..." at bounding box center [296, 527] width 593 height 1054
click at [53, 307] on div "Processing..." at bounding box center [296, 527] width 593 height 1054
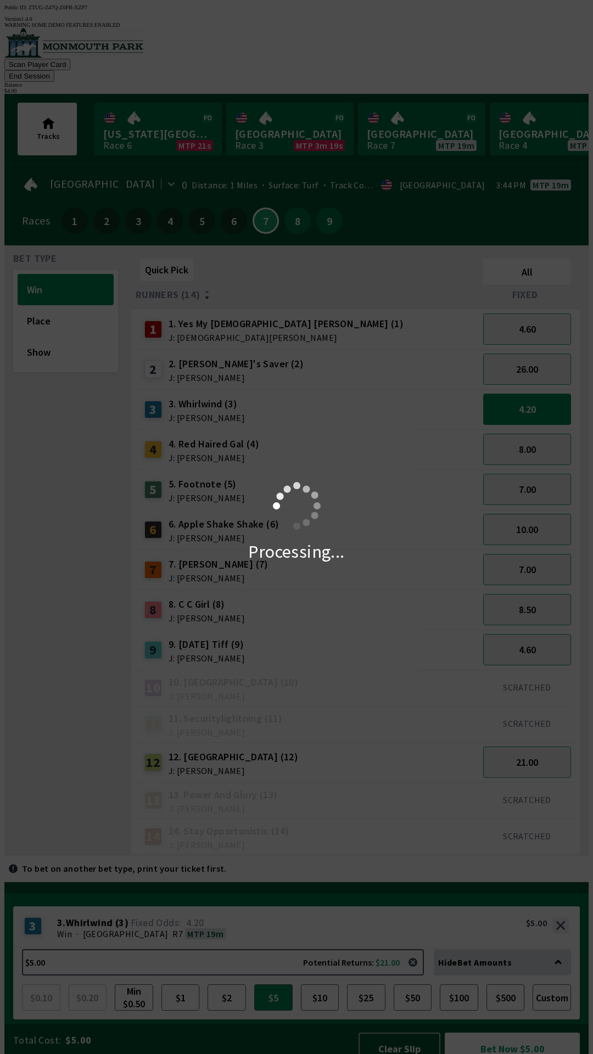
click at [61, 299] on div "Processing..." at bounding box center [296, 527] width 593 height 1054
click at [60, 300] on div "Processing..." at bounding box center [296, 527] width 593 height 1054
click at [64, 301] on div "Processing..." at bounding box center [296, 527] width 593 height 1054
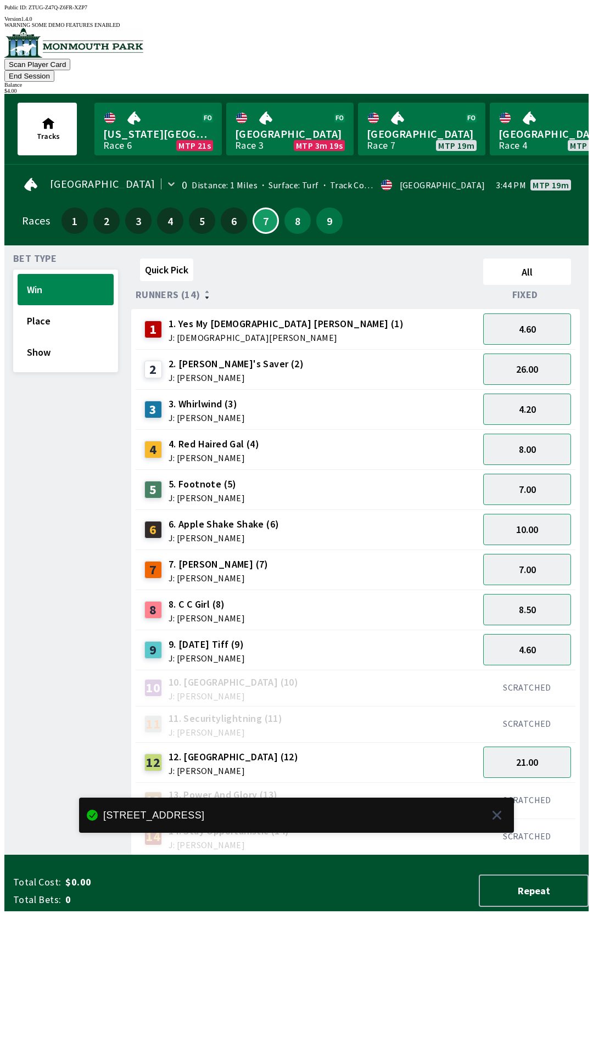
click at [63, 485] on div "Bet Type Win Place Show" at bounding box center [65, 554] width 105 height 601
click at [53, 305] on button "Place" at bounding box center [66, 320] width 96 height 31
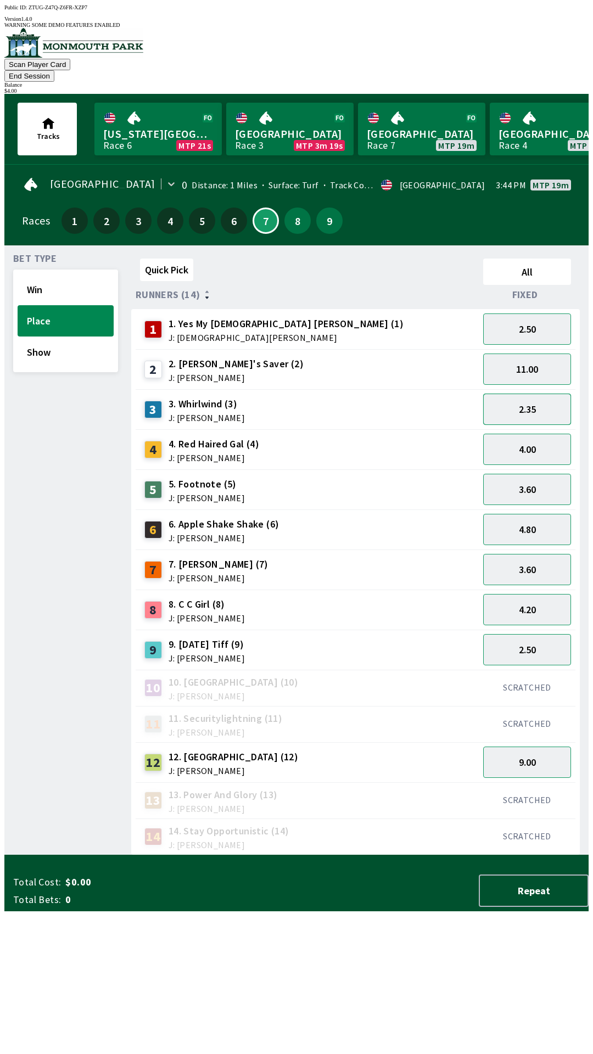
click at [536, 394] on button "2.35" at bounding box center [527, 409] width 88 height 31
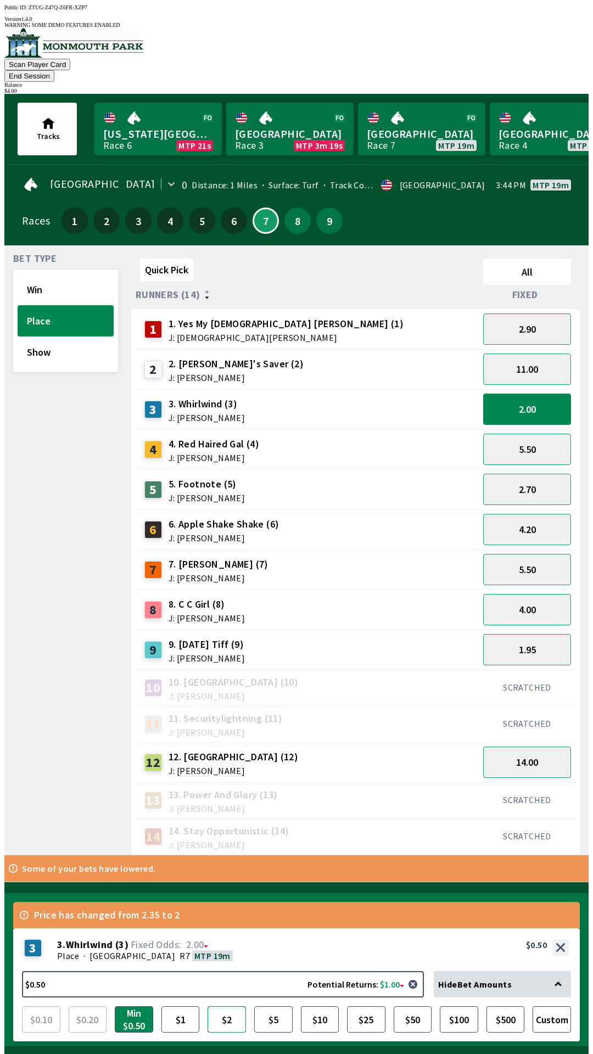
click at [228, 1006] on button "$2" at bounding box center [227, 1019] width 38 height 26
click at [519, 1054] on button "Confirm & Bet $2.00" at bounding box center [512, 1071] width 135 height 32
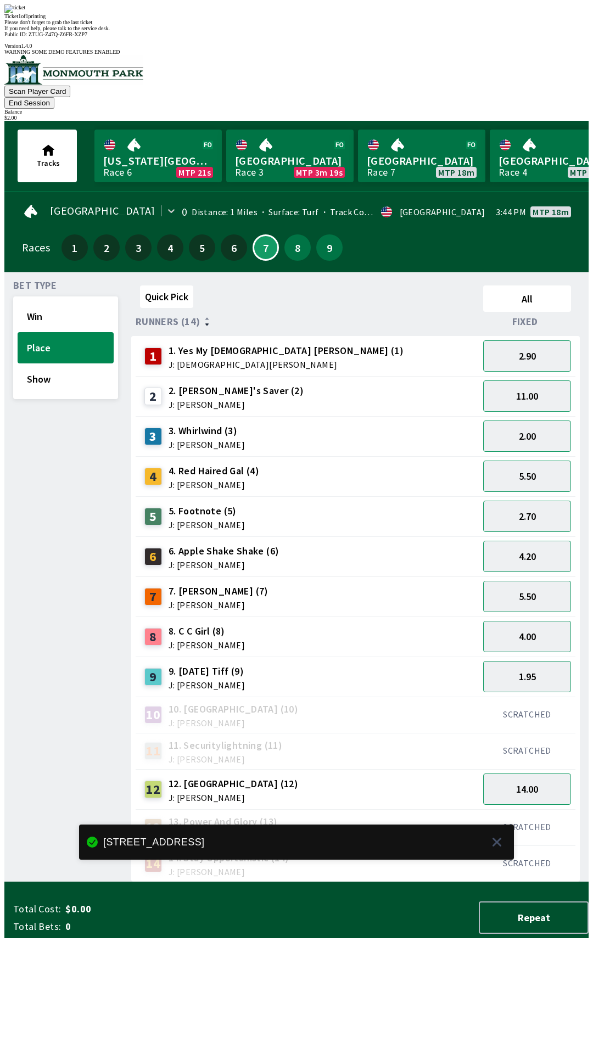
click at [387, 814] on div "13 13. Power And Glory (13) J: [PERSON_NAME]" at bounding box center [307, 827] width 334 height 27
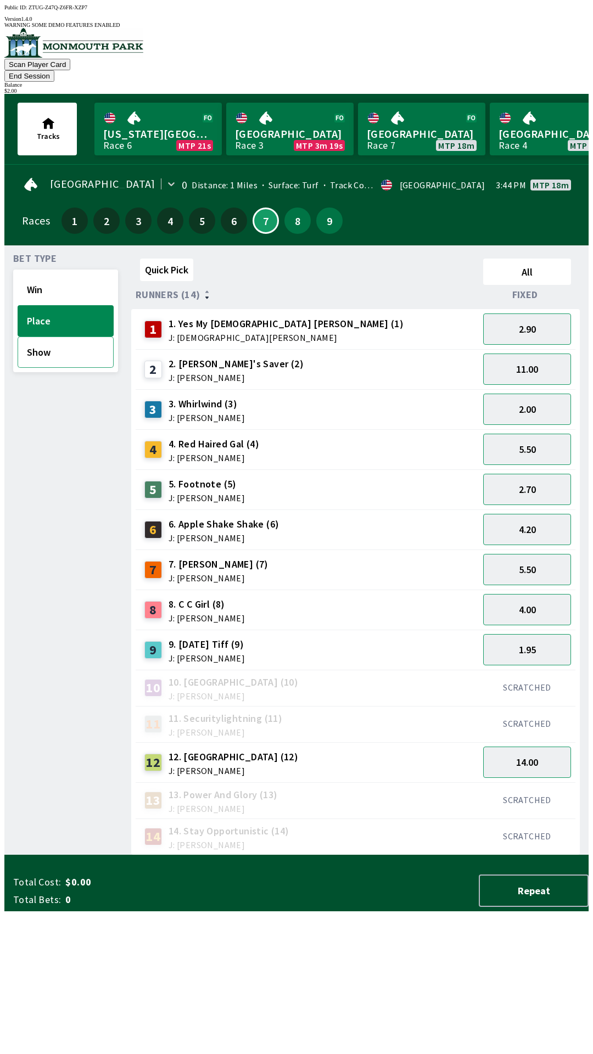
click at [35, 339] on button "Show" at bounding box center [66, 352] width 96 height 31
click at [540, 394] on button "1.75" at bounding box center [527, 409] width 88 height 31
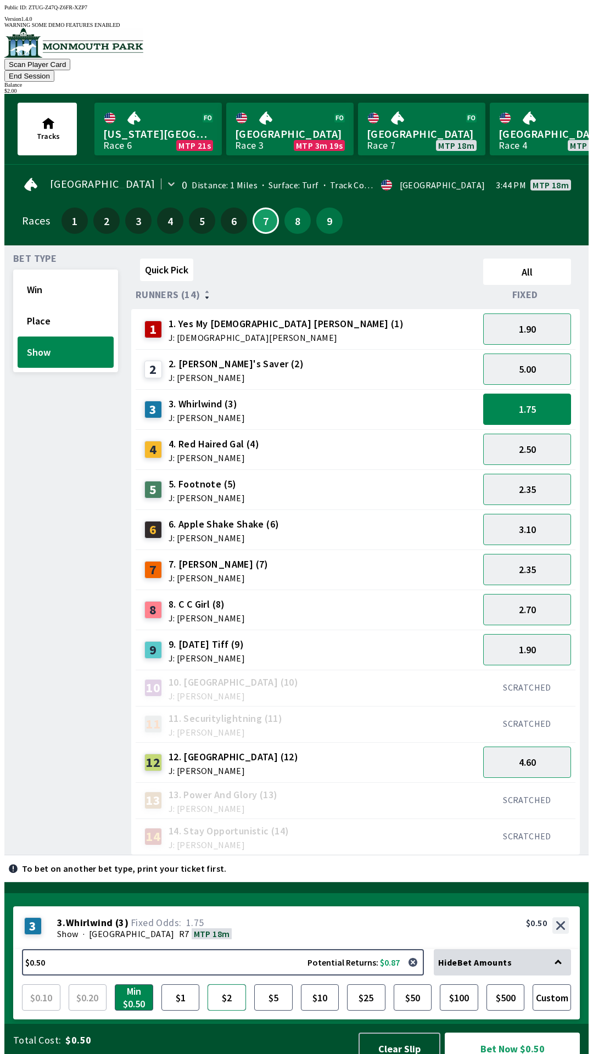
click at [220, 984] on button "$2" at bounding box center [227, 997] width 38 height 26
click at [518, 1033] on button "Bet Now $2.00" at bounding box center [512, 1049] width 135 height 32
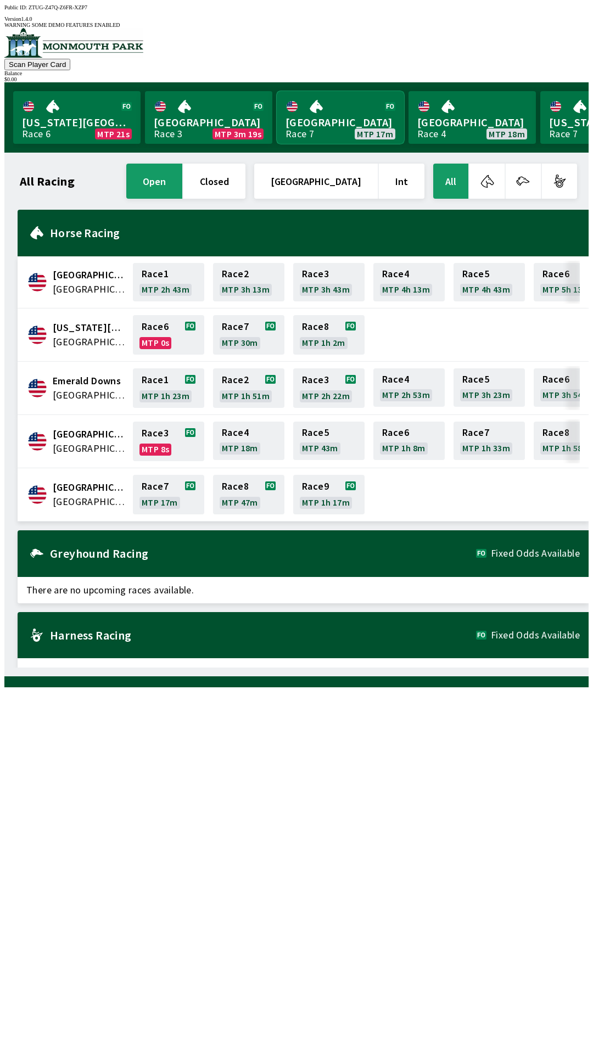
click at [323, 92] on link "[GEOGRAPHIC_DATA] Race 7 MTP 17m" at bounding box center [340, 117] width 127 height 53
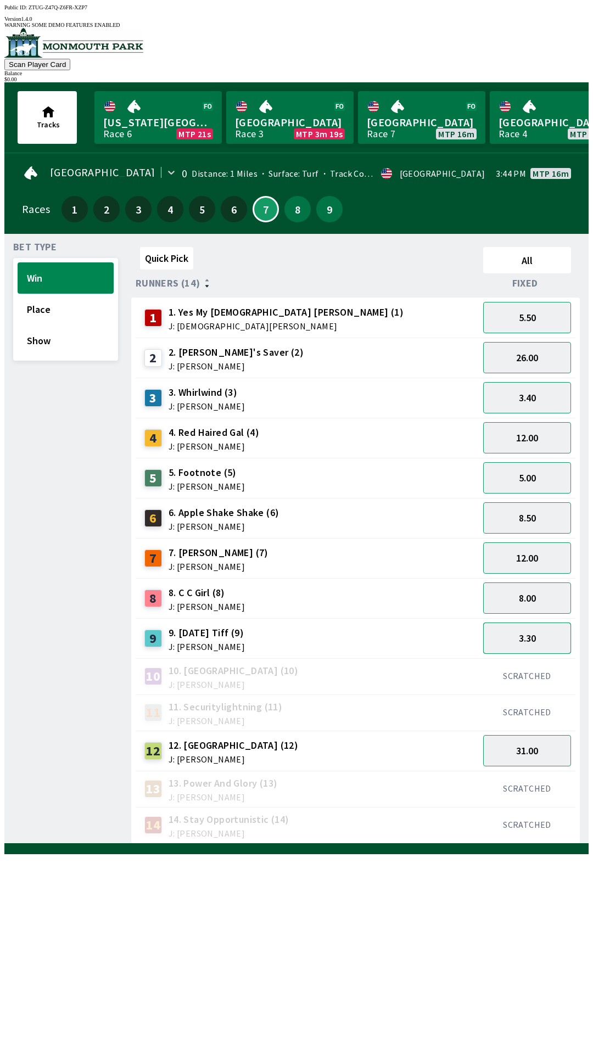
click at [538, 637] on button "3.30" at bounding box center [527, 638] width 88 height 31
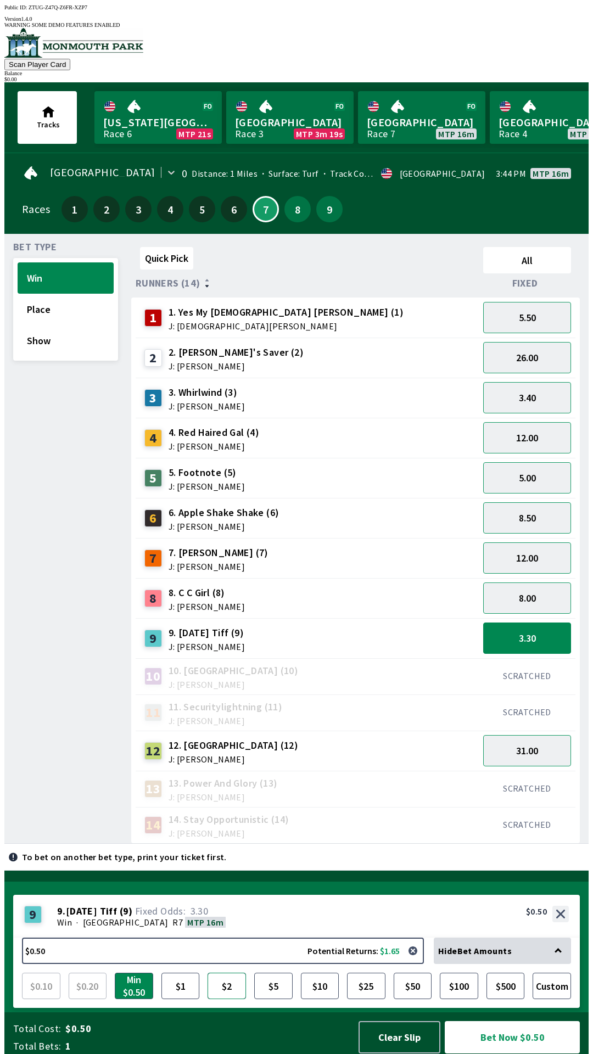
click at [236, 988] on button "$2" at bounding box center [227, 986] width 38 height 26
click at [503, 1047] on button "Bet Now $2.00" at bounding box center [512, 1037] width 135 height 32
click at [550, 392] on button "3.40" at bounding box center [527, 397] width 88 height 31
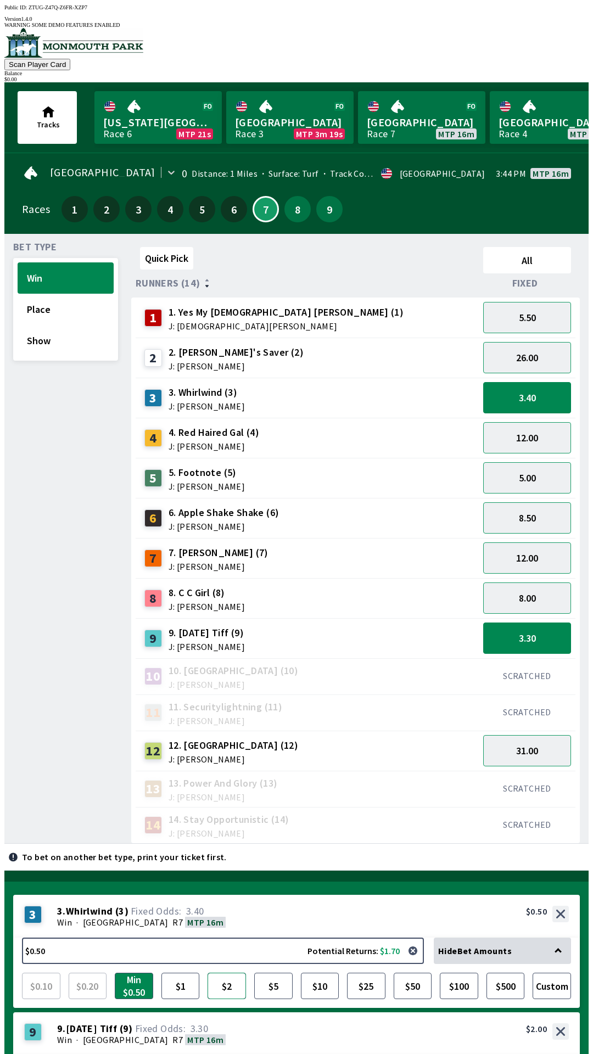
click at [223, 973] on button "$2" at bounding box center [227, 986] width 38 height 26
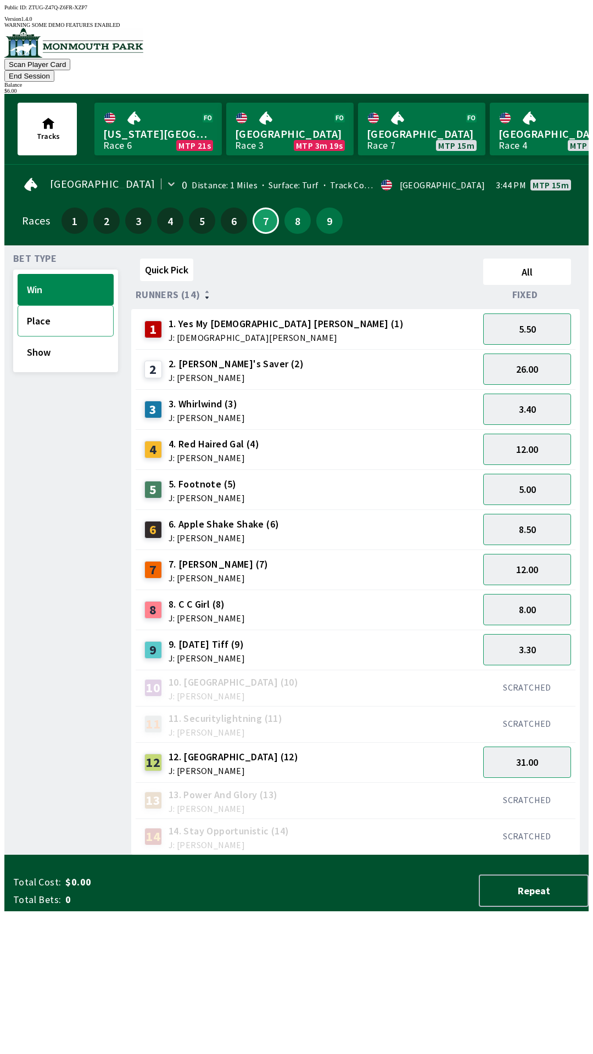
click at [69, 305] on button "Place" at bounding box center [66, 320] width 96 height 31
click at [552, 314] on button "2.90" at bounding box center [527, 329] width 88 height 31
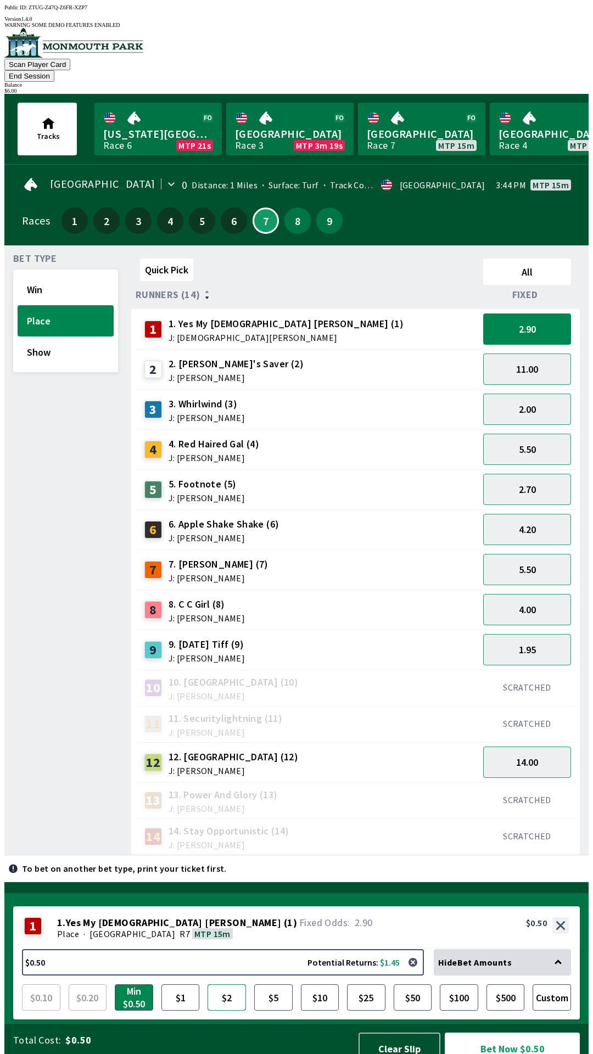
click at [230, 984] on button "$2" at bounding box center [227, 997] width 38 height 26
click at [54, 342] on button "Show" at bounding box center [66, 352] width 96 height 31
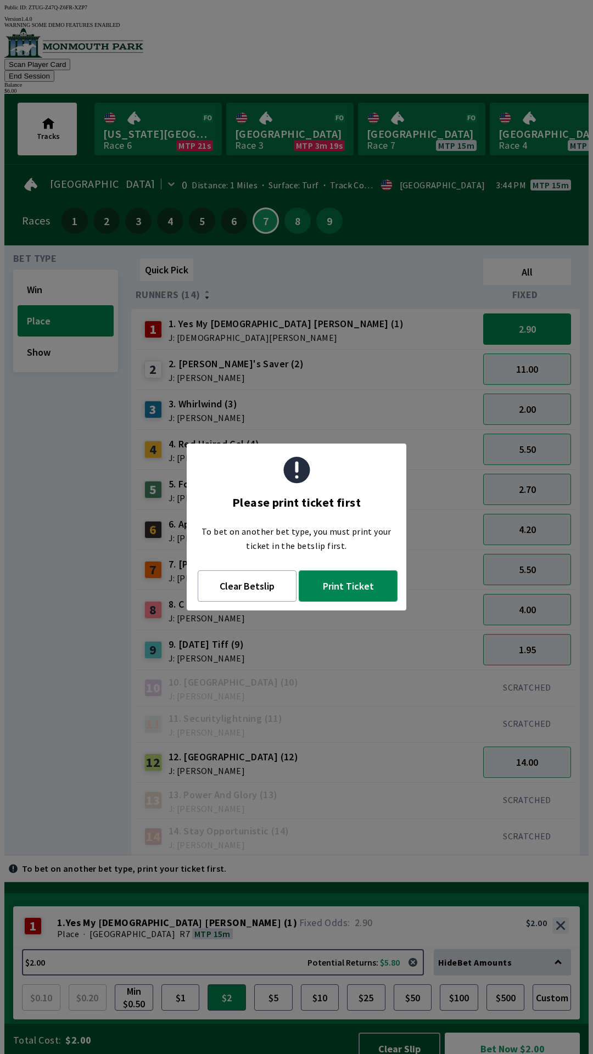
click at [359, 594] on button "Print Ticket" at bounding box center [348, 585] width 99 height 31
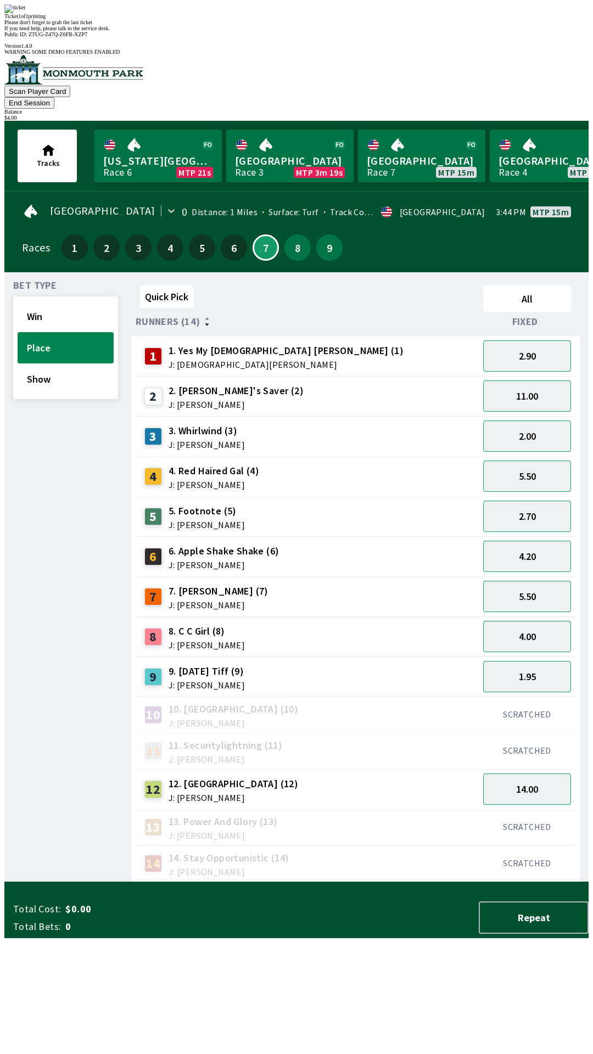
click at [387, 697] on div "10 10. Wonderfulvenezuela (10) J: [PERSON_NAME]" at bounding box center [307, 715] width 343 height 36
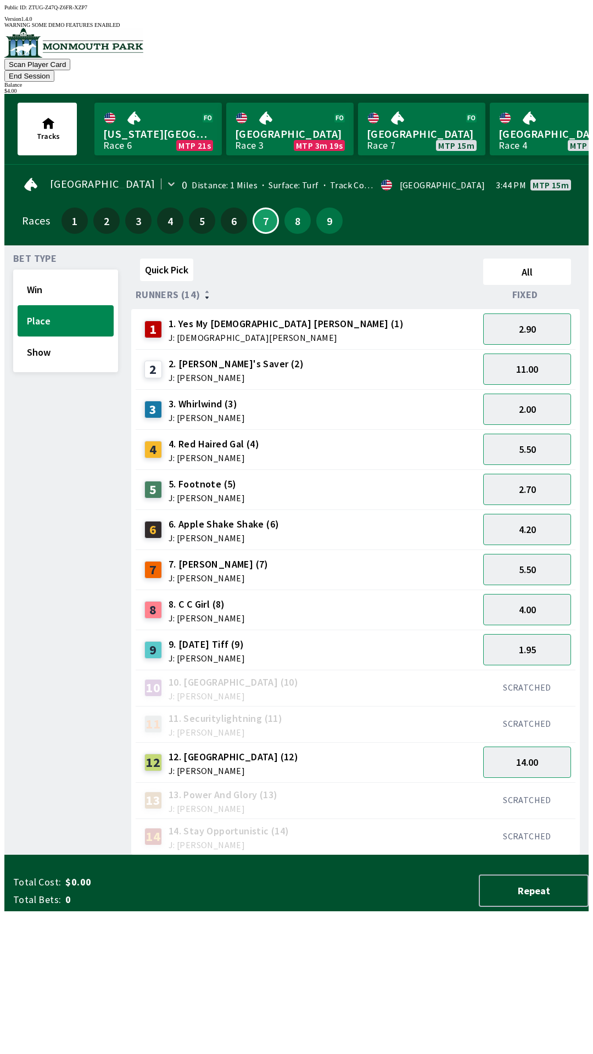
click at [54, 70] on button "End Session" at bounding box center [29, 76] width 50 height 12
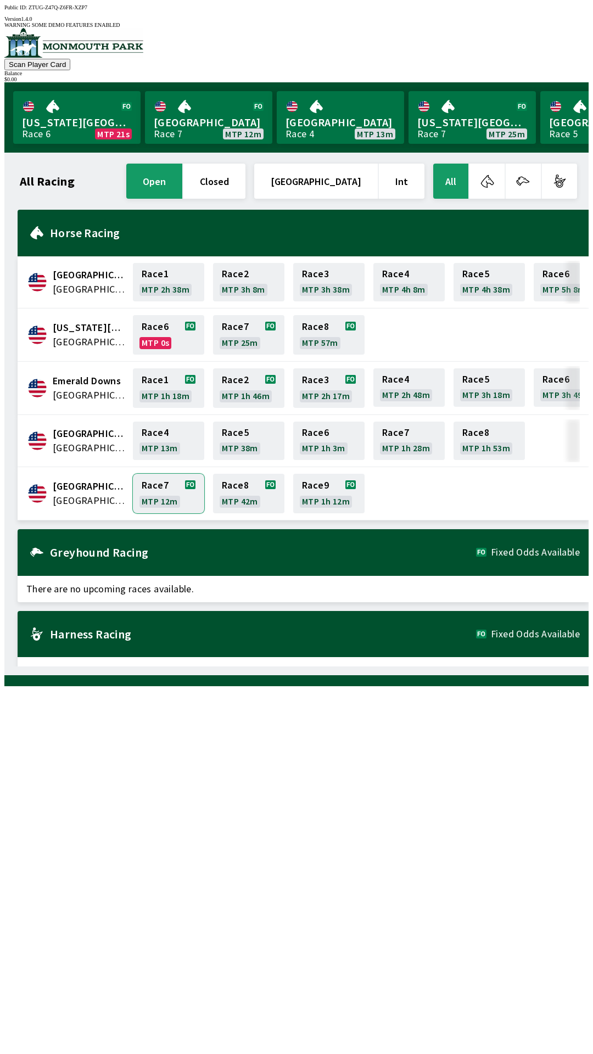
click at [174, 485] on link "Race 7 MTP 12m" at bounding box center [168, 494] width 71 height 40
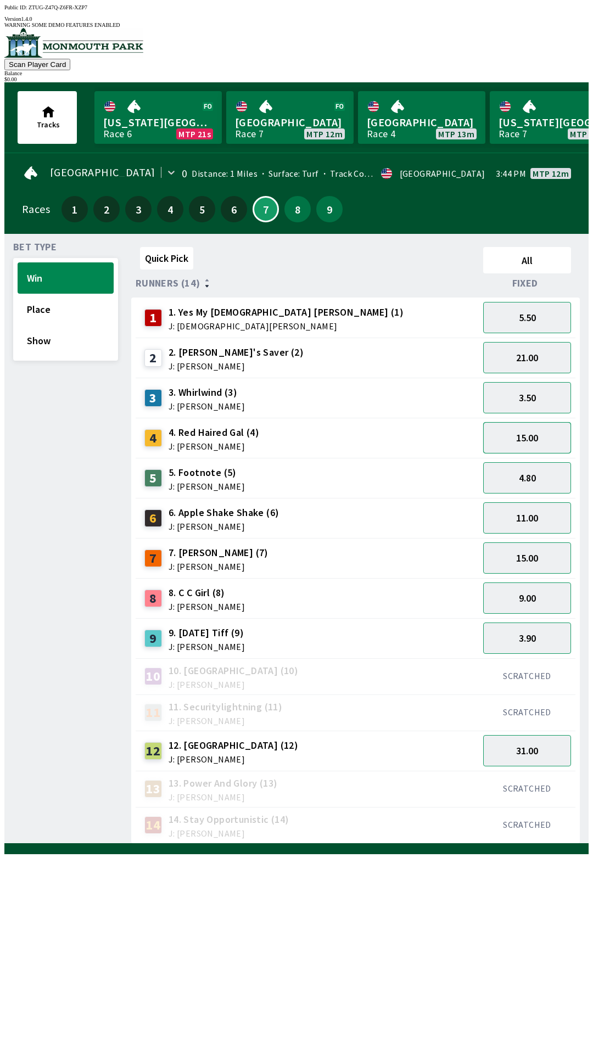
click at [534, 439] on button "15.00" at bounding box center [527, 437] width 88 height 31
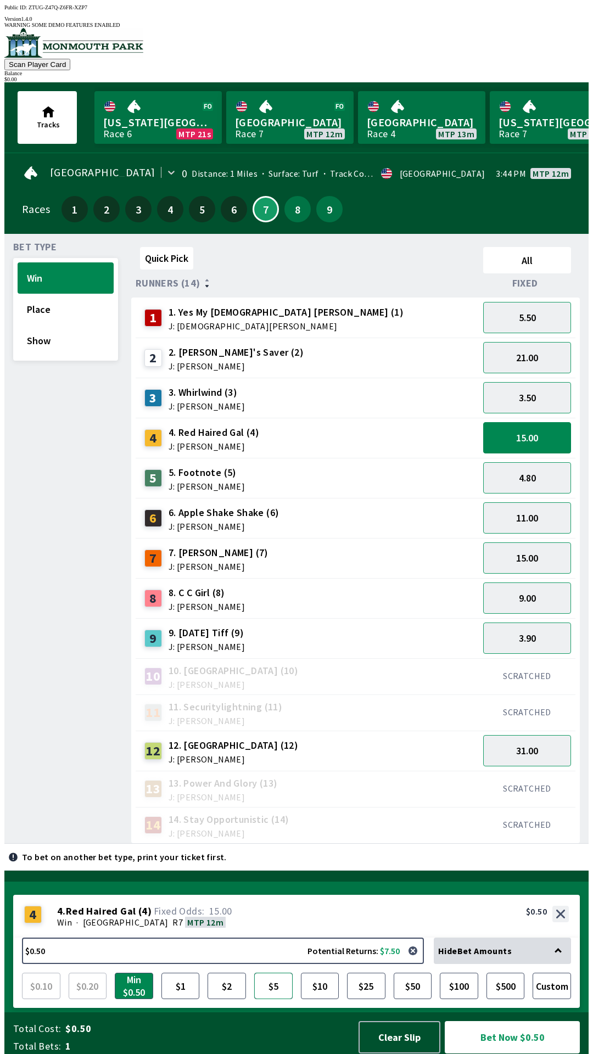
click at [275, 980] on button "$5" at bounding box center [273, 986] width 38 height 26
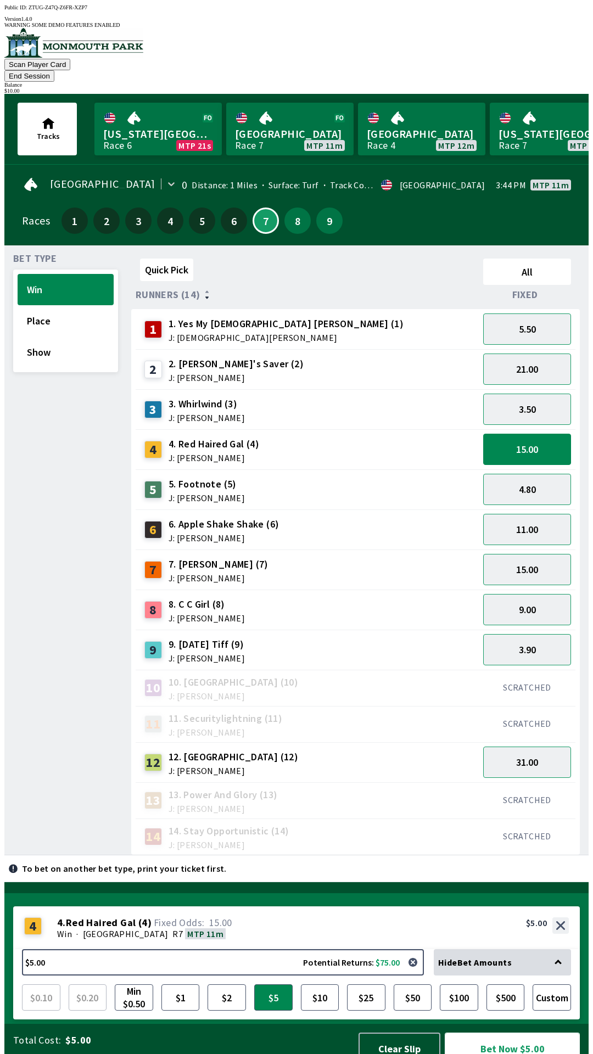
click at [510, 1033] on button "Bet Now $5.00" at bounding box center [512, 1049] width 135 height 32
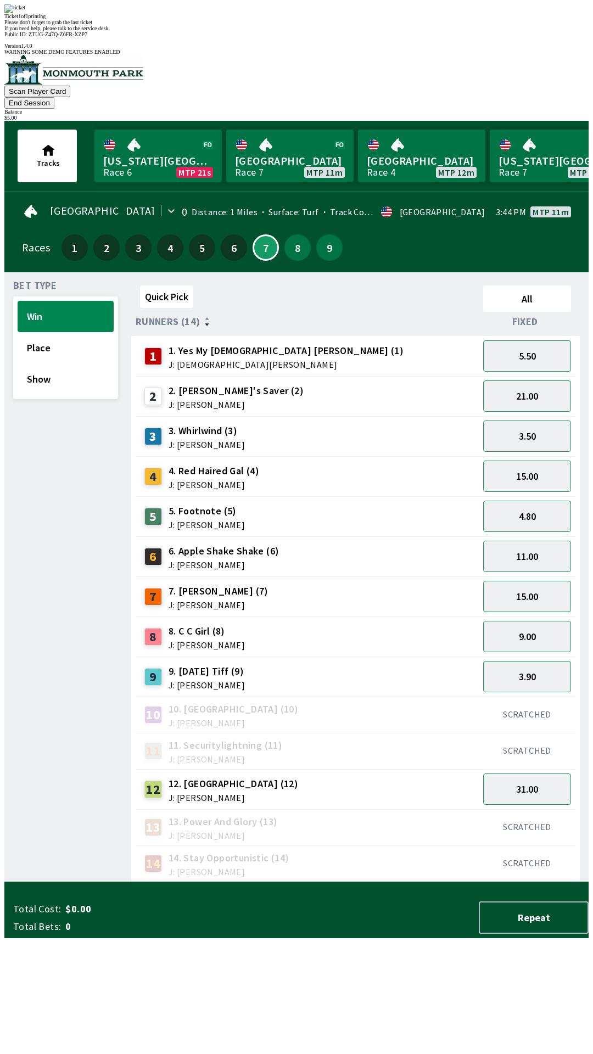
click at [495, 882] on div "Quick Pick All Runners (14) Fixed 1 1. Yes My [DEMOGRAPHIC_DATA] [PERSON_NAME] …" at bounding box center [359, 581] width 457 height 601
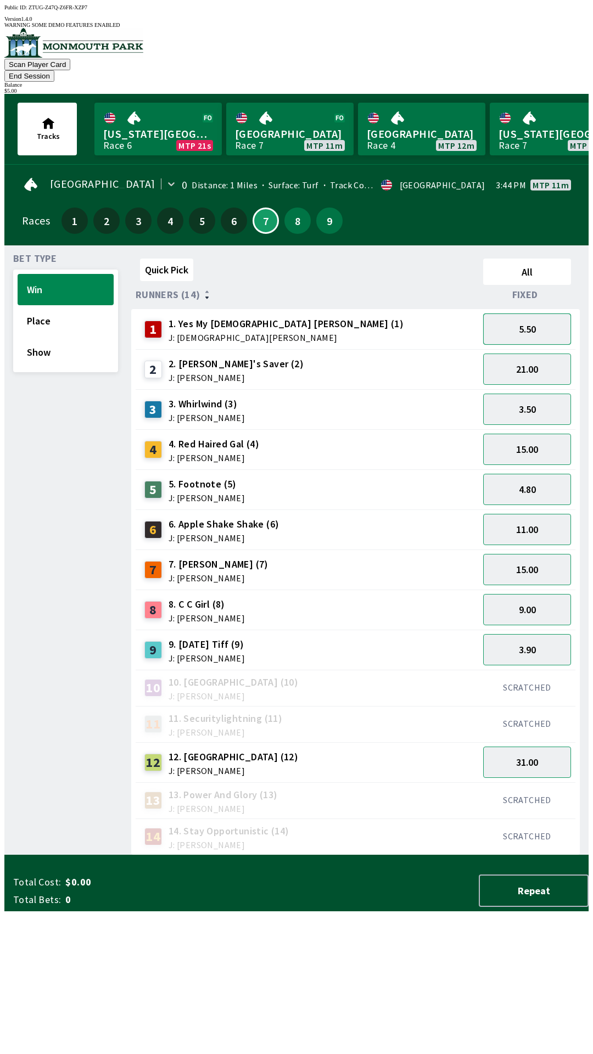
click at [533, 316] on button "5.50" at bounding box center [527, 329] width 88 height 31
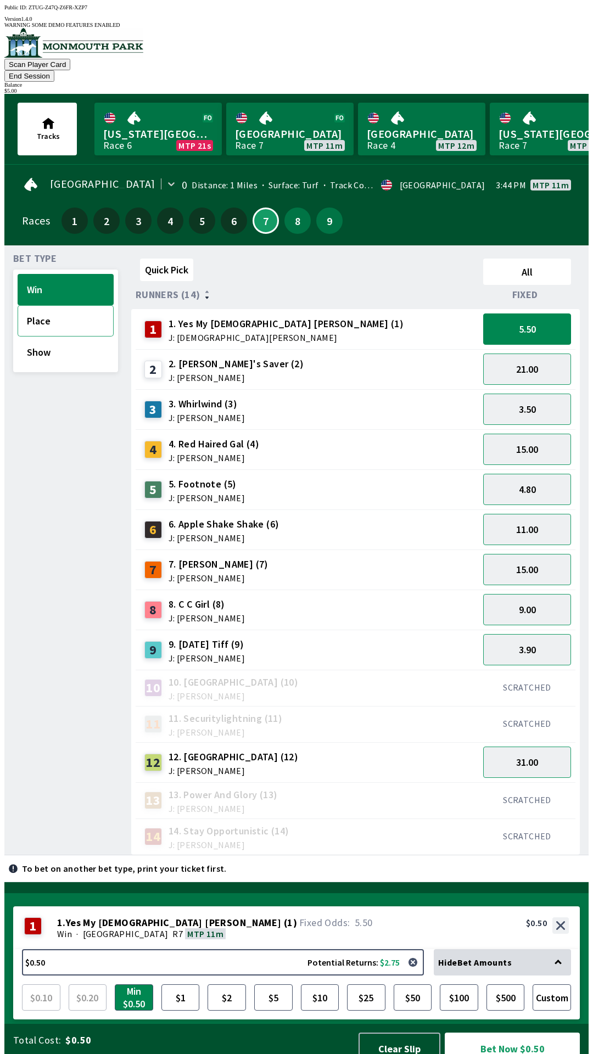
click at [78, 306] on button "Place" at bounding box center [66, 320] width 96 height 31
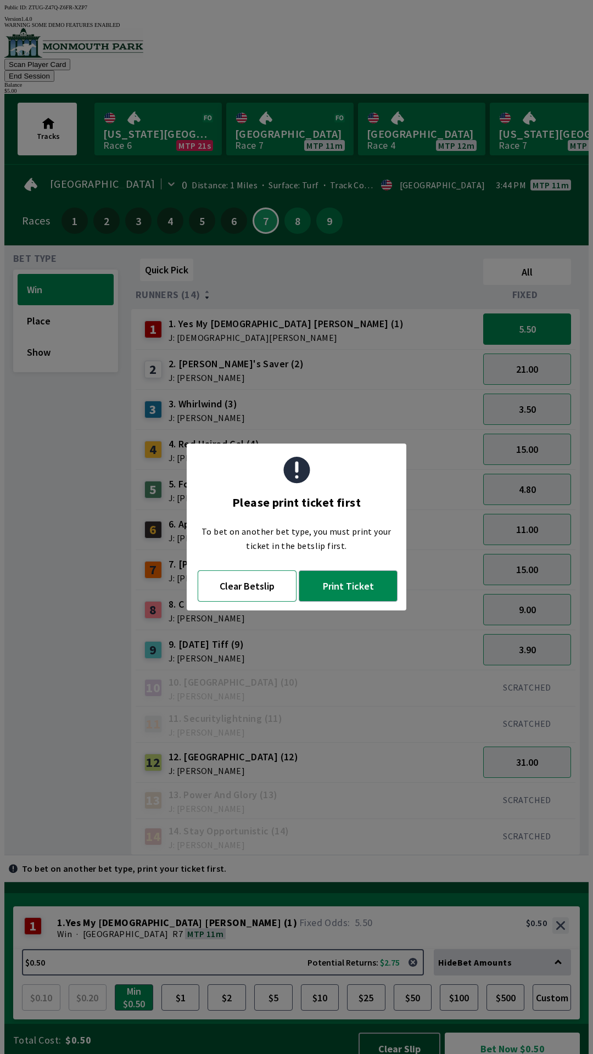
click at [261, 586] on button "Clear Betslip" at bounding box center [247, 585] width 99 height 31
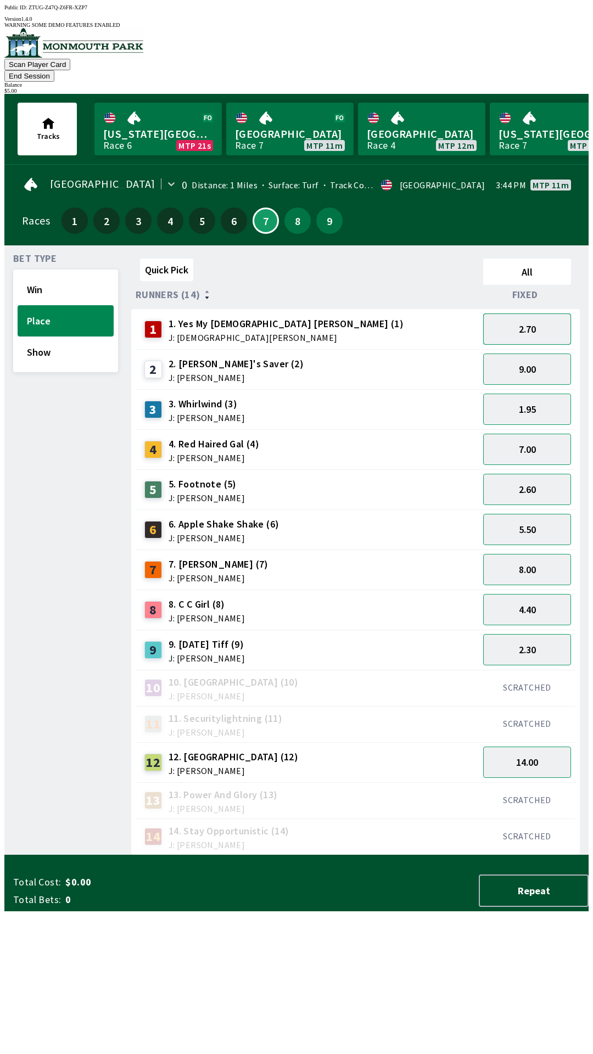
click at [532, 314] on button "2.70" at bounding box center [527, 329] width 88 height 31
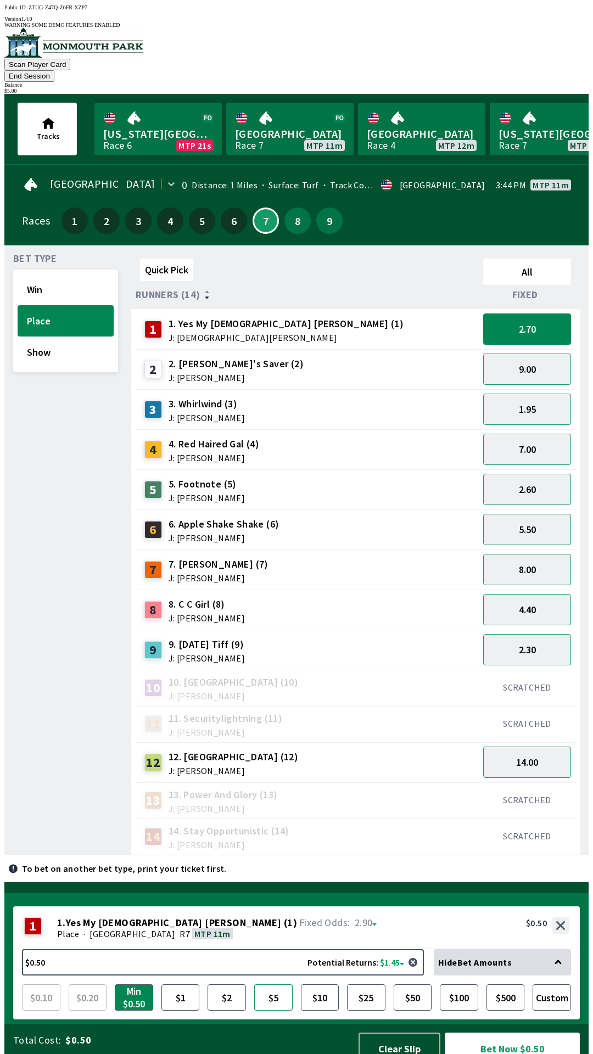
click at [280, 984] on button "$5" at bounding box center [273, 997] width 38 height 26
click at [77, 337] on button "Show" at bounding box center [66, 352] width 96 height 31
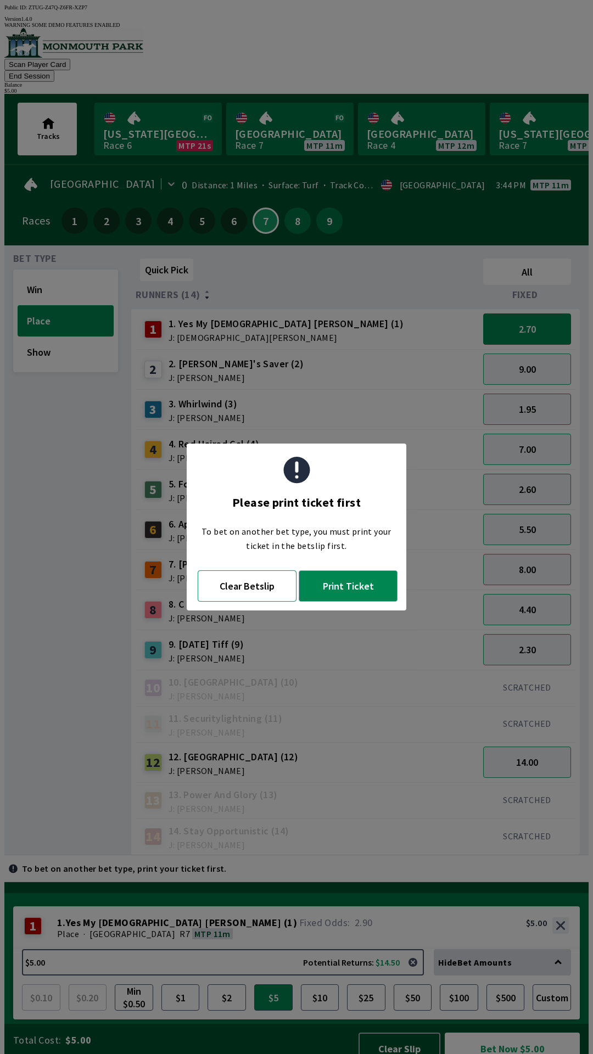
click at [257, 594] on button "Clear Betslip" at bounding box center [247, 585] width 99 height 31
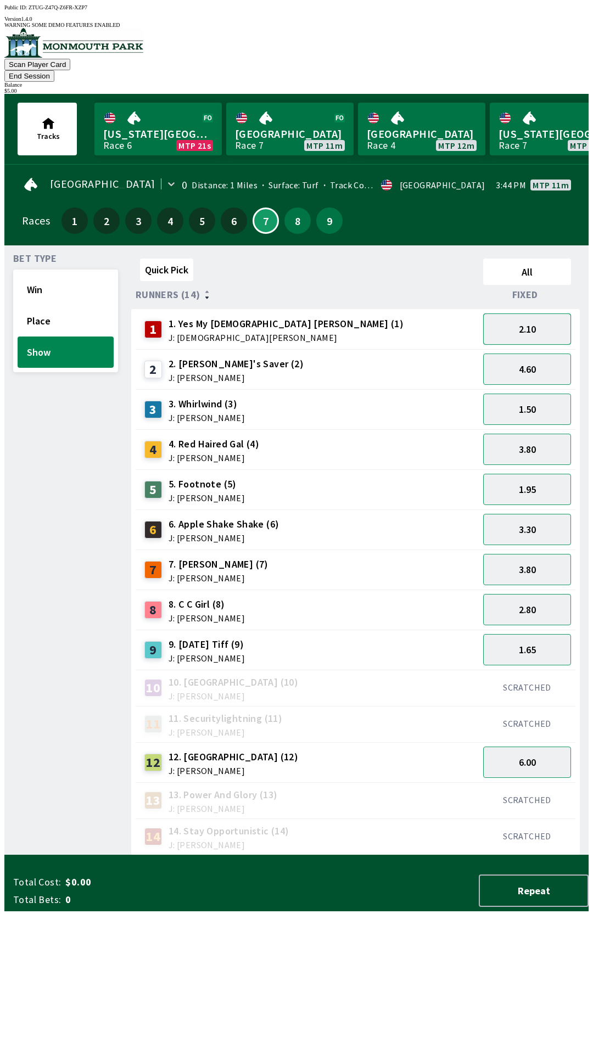
click at [522, 314] on button "2.10" at bounding box center [527, 329] width 88 height 31
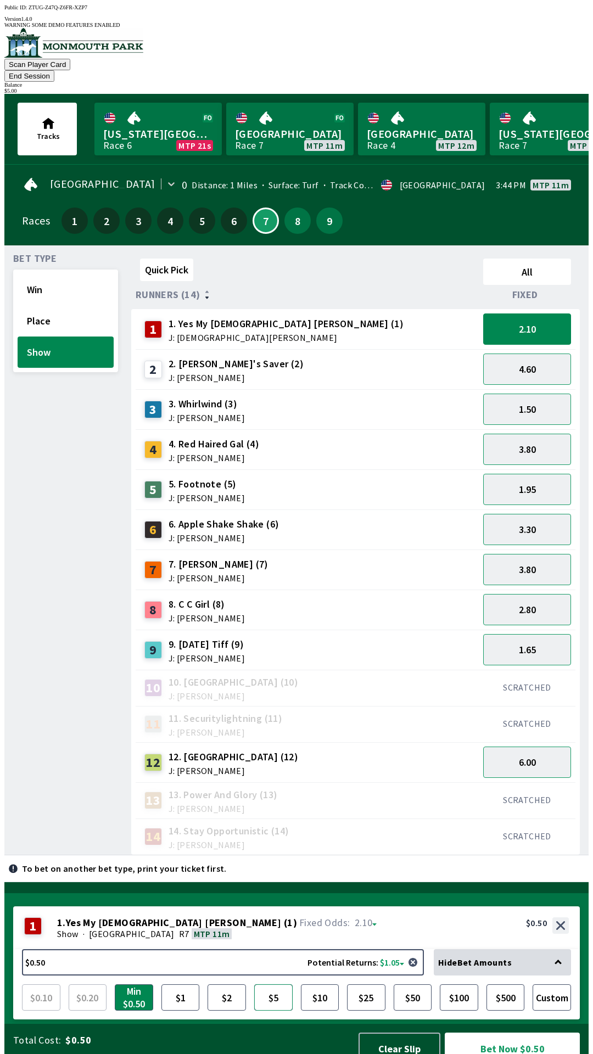
click at [281, 984] on button "$5" at bounding box center [273, 997] width 38 height 26
click at [80, 305] on button "Place" at bounding box center [66, 320] width 96 height 31
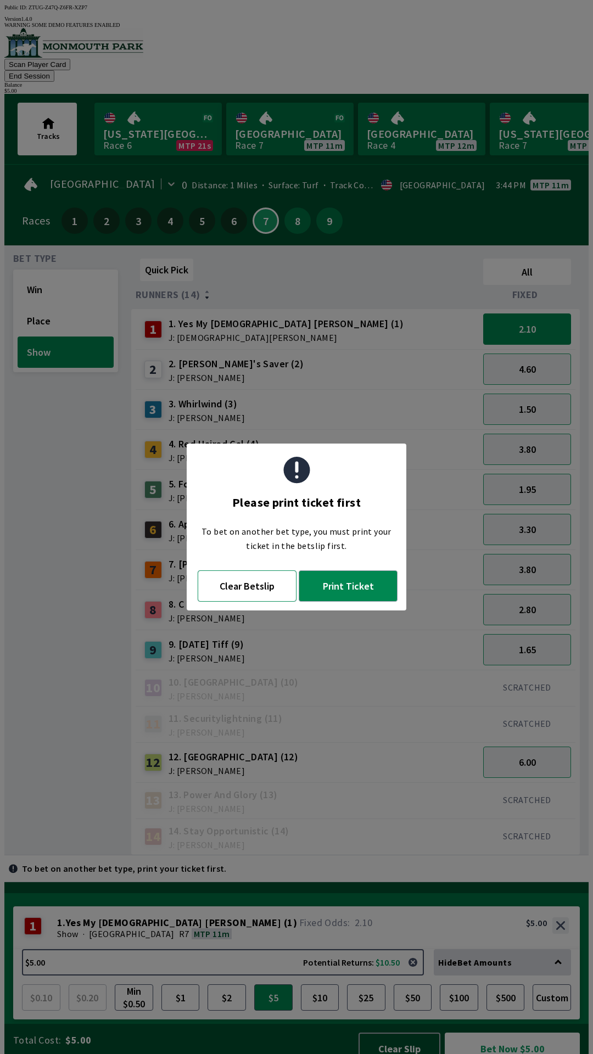
click at [248, 585] on button "Clear Betslip" at bounding box center [247, 585] width 99 height 31
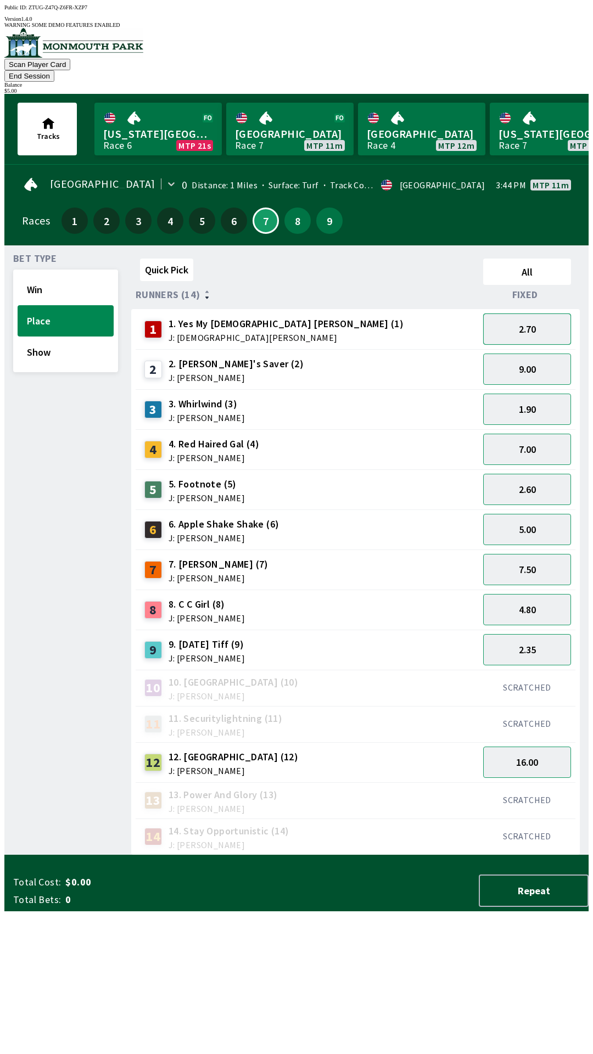
click at [540, 314] on button "2.70" at bounding box center [527, 329] width 88 height 31
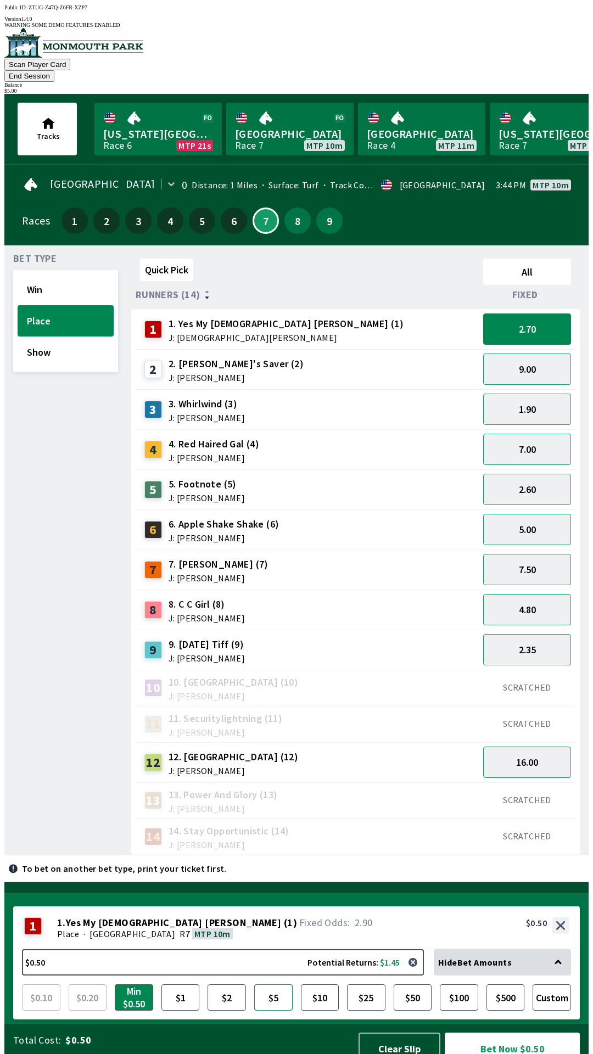
click at [273, 987] on button "$5" at bounding box center [273, 997] width 38 height 26
click at [496, 1033] on button "Bet Now $5.00" at bounding box center [512, 1049] width 135 height 32
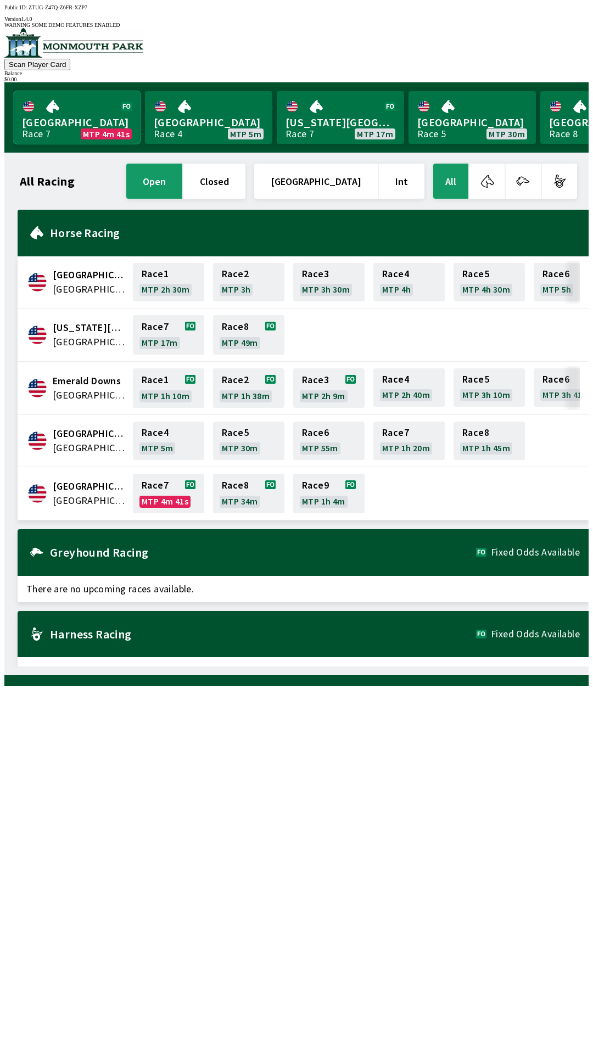
click at [46, 103] on link "[GEOGRAPHIC_DATA] Race 7 MTP 4m 41s" at bounding box center [76, 117] width 127 height 53
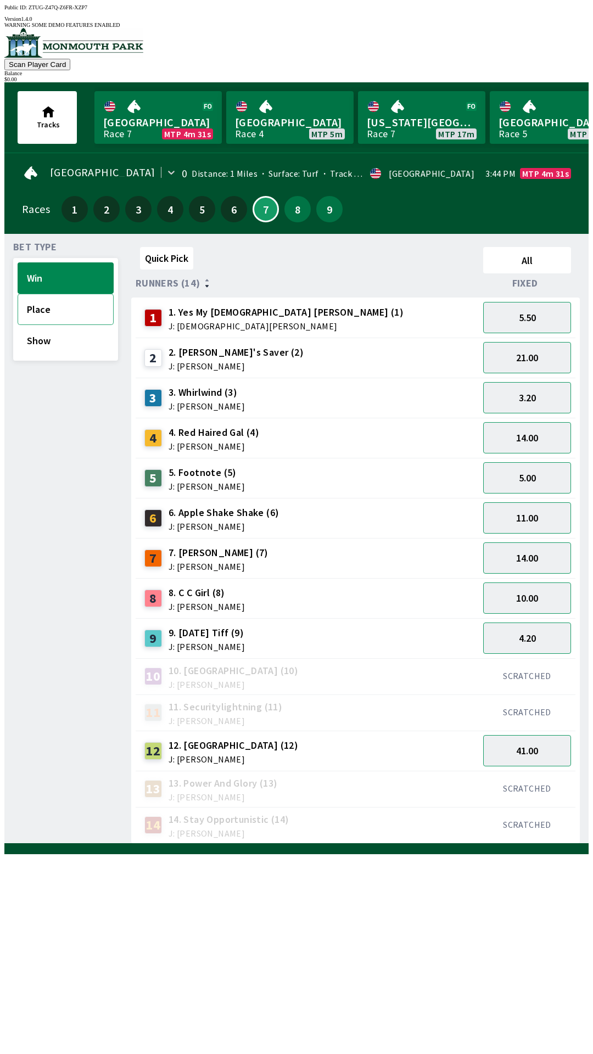
click at [37, 299] on button "Place" at bounding box center [66, 309] width 96 height 31
click at [69, 340] on button "Show" at bounding box center [66, 340] width 96 height 31
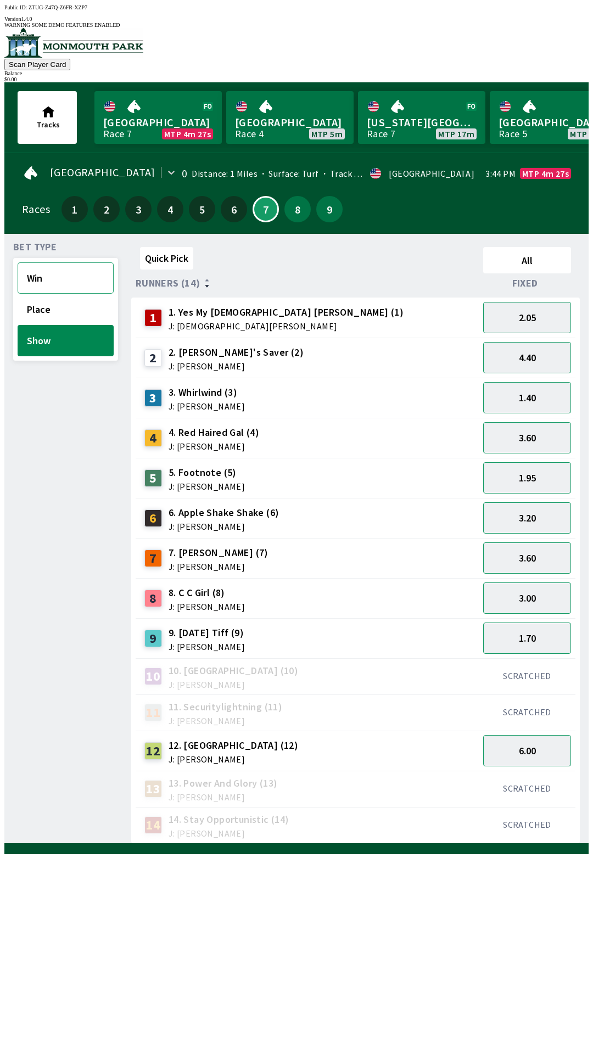
click at [49, 263] on button "Win" at bounding box center [66, 277] width 96 height 31
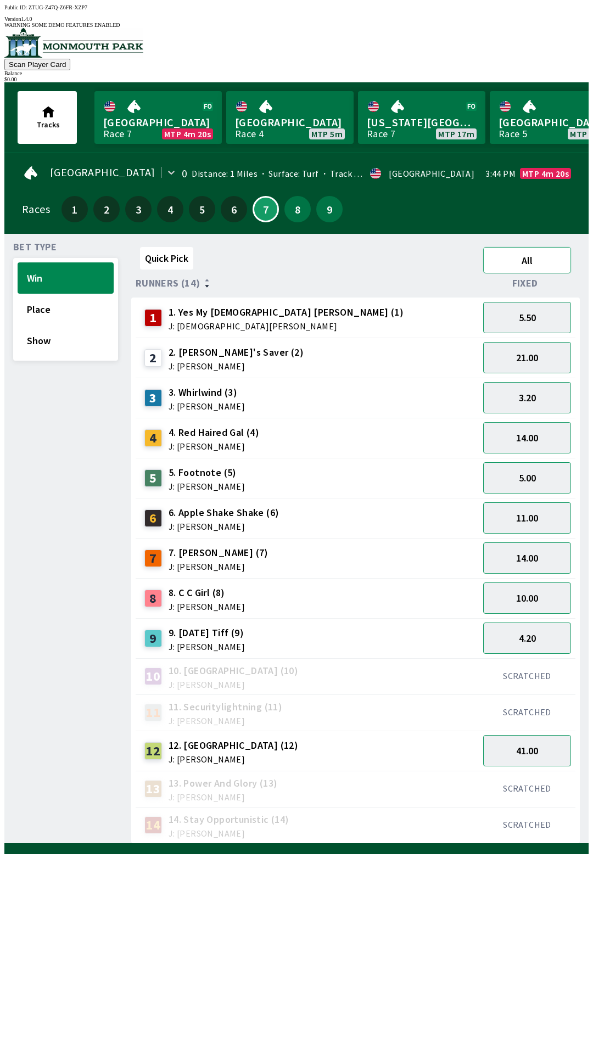
click at [531, 250] on button "All" at bounding box center [527, 260] width 88 height 26
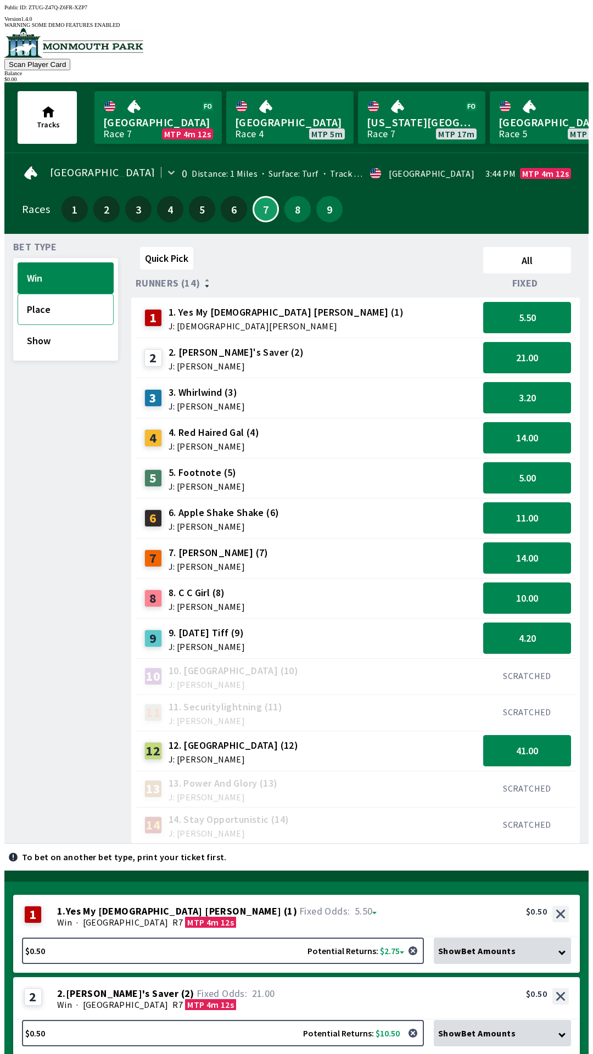
click at [41, 305] on button "Place" at bounding box center [66, 309] width 96 height 31
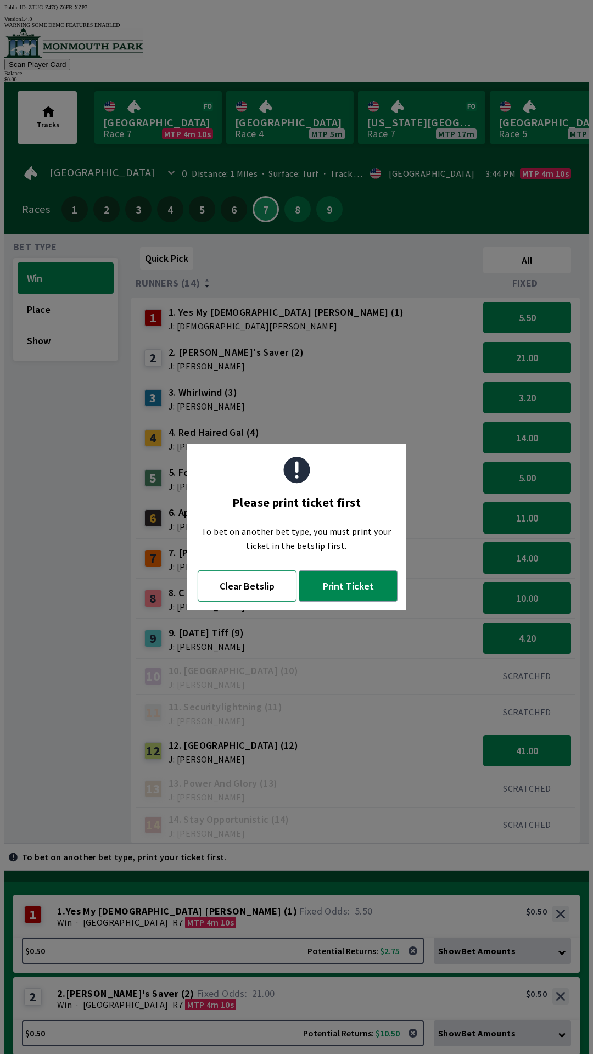
click at [261, 592] on button "Clear Betslip" at bounding box center [247, 585] width 99 height 31
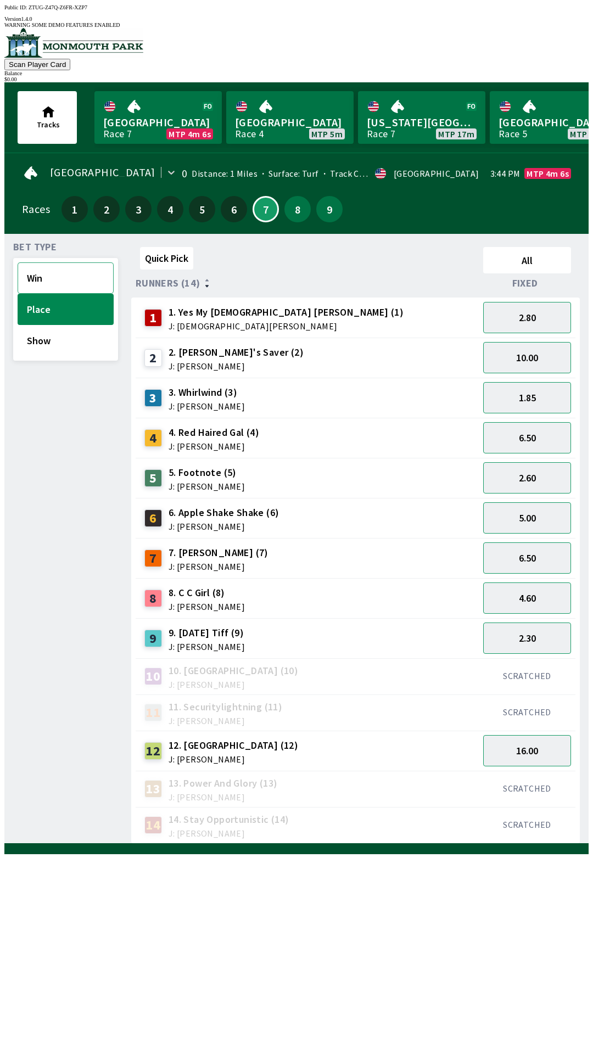
click at [47, 262] on button "Win" at bounding box center [66, 277] width 96 height 31
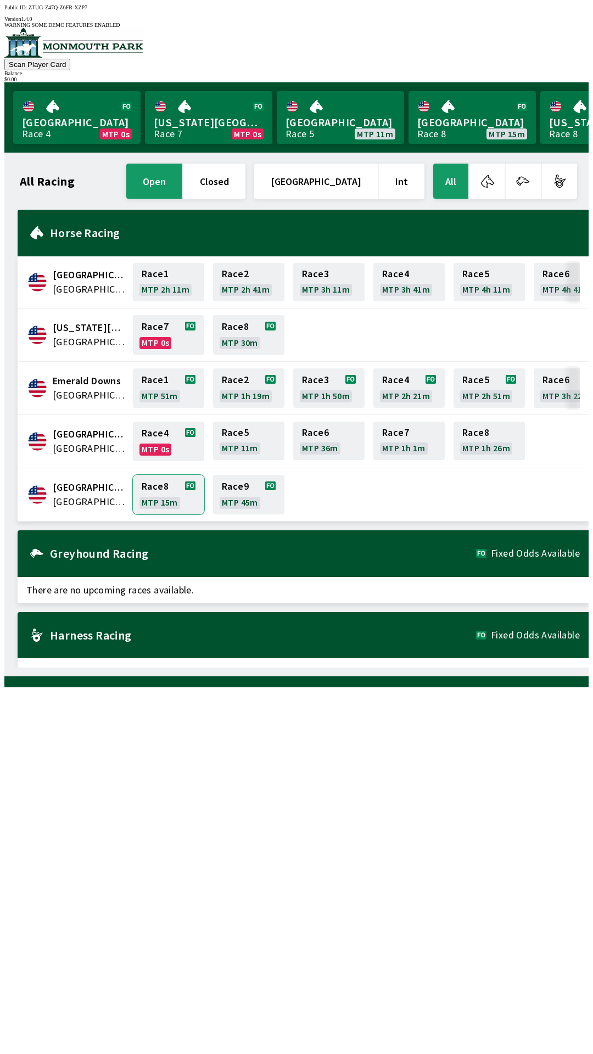
click at [157, 484] on link "Race 8 MTP 15m" at bounding box center [168, 495] width 71 height 40
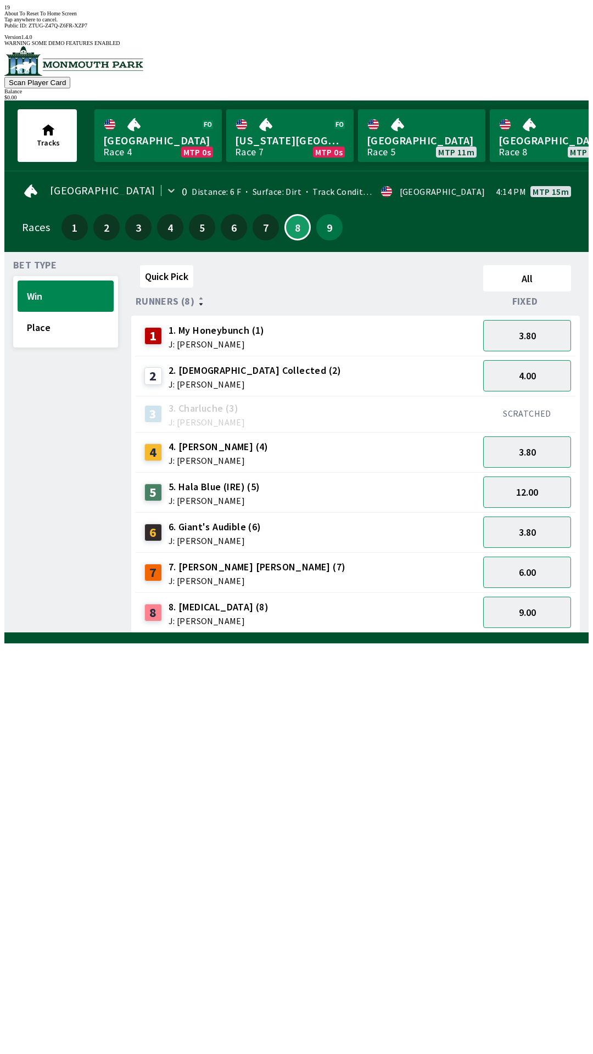
click at [246, 633] on div "Quick Pick All Runners (8) Fixed 1 1. My Honeybunch (1) J: [PERSON_NAME] 3.80 2…" at bounding box center [359, 447] width 457 height 372
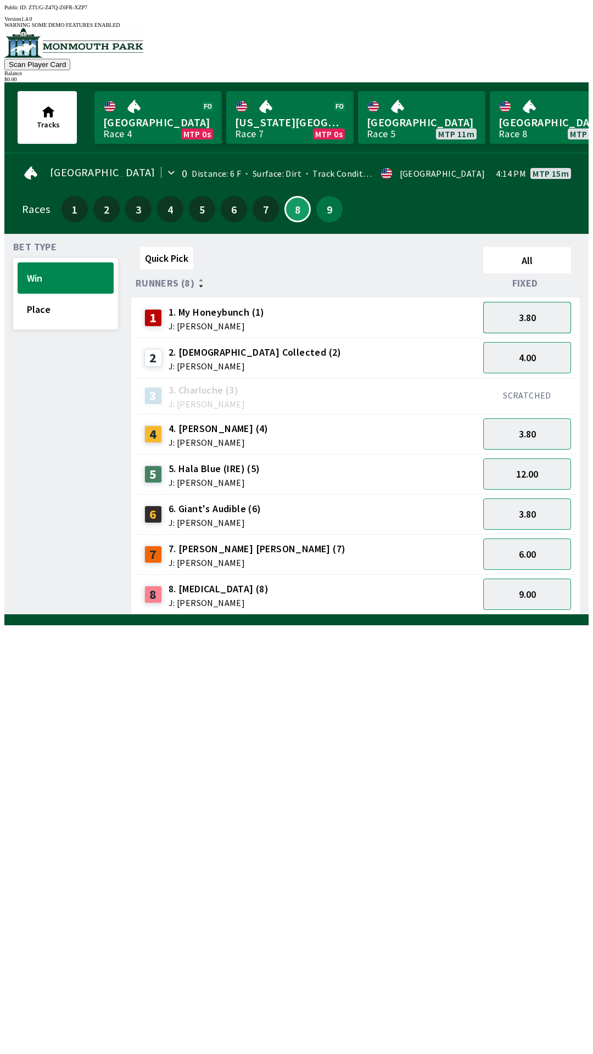
click at [538, 306] on button "3.80" at bounding box center [527, 317] width 88 height 31
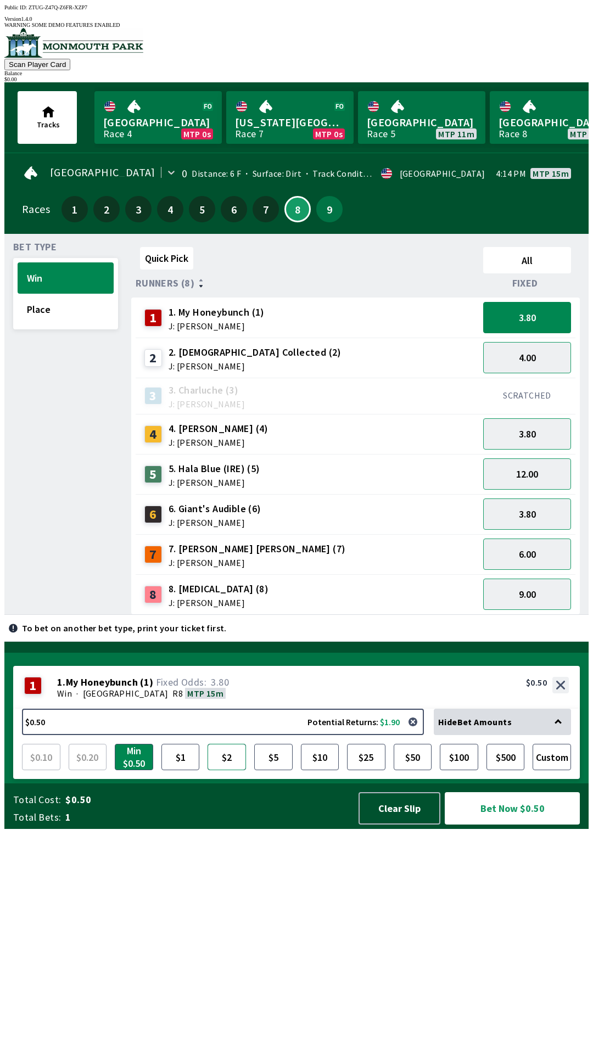
click at [235, 770] on button "$2" at bounding box center [227, 757] width 38 height 26
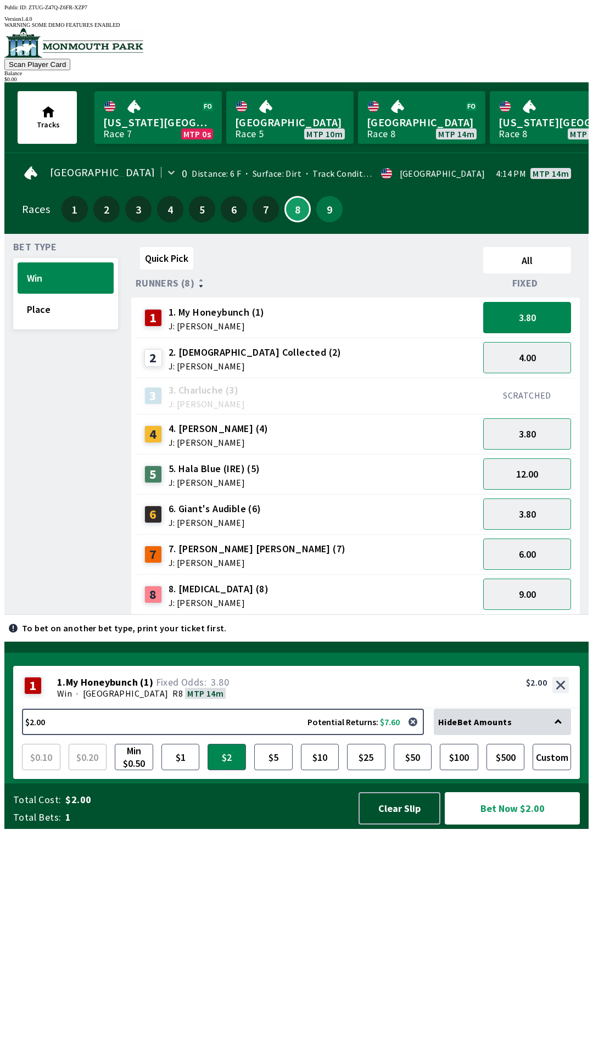
click at [550, 601] on div "9.00" at bounding box center [527, 594] width 97 height 40
click at [533, 592] on button "9.00" at bounding box center [527, 594] width 88 height 31
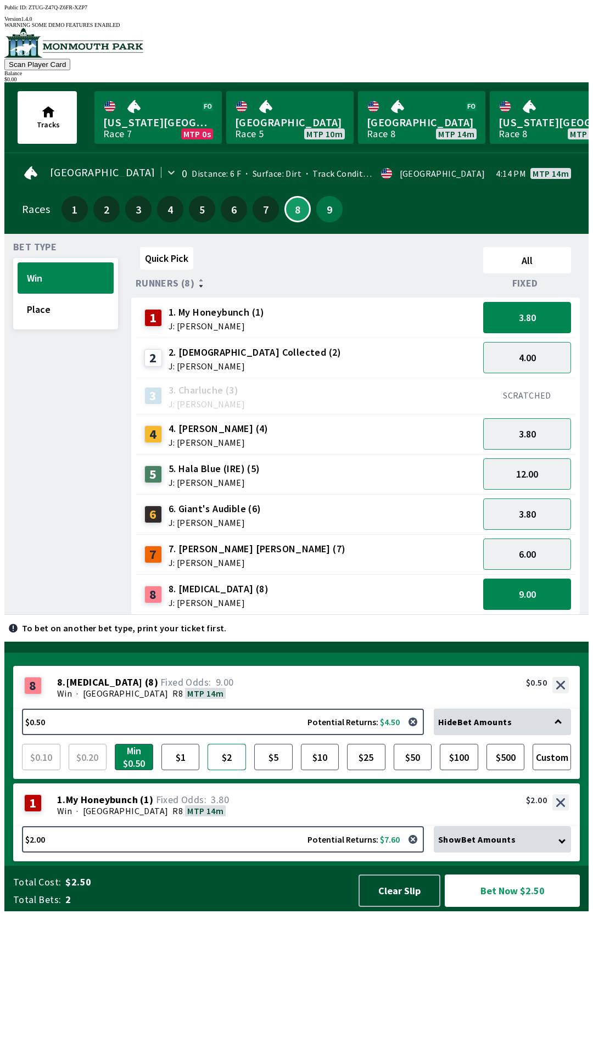
click at [230, 770] on button "$2" at bounding box center [227, 757] width 38 height 26
click at [539, 418] on button "3.80" at bounding box center [527, 433] width 88 height 31
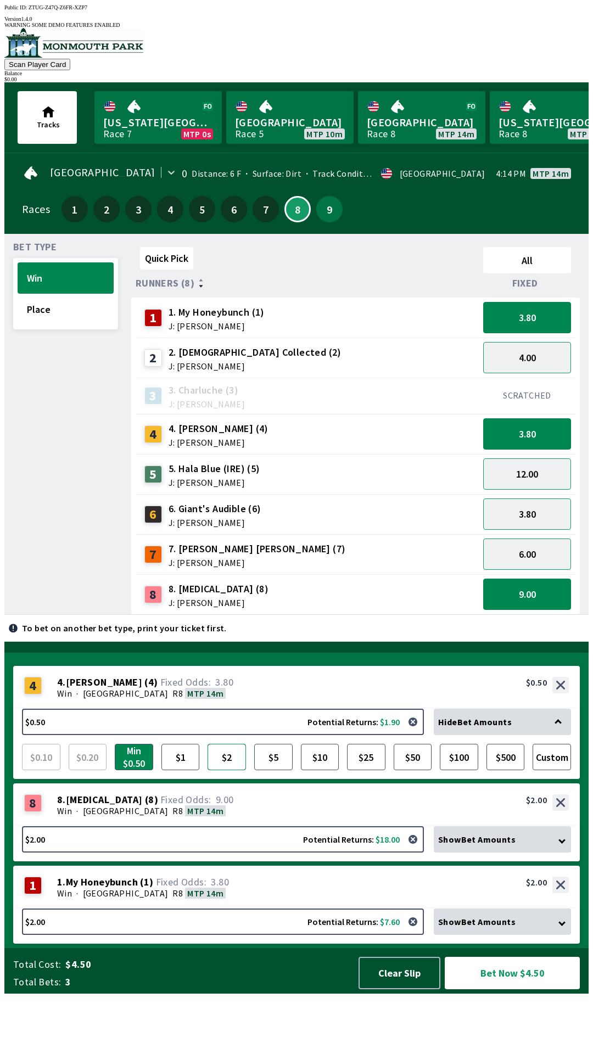
click at [227, 770] on button "$2" at bounding box center [227, 757] width 38 height 26
click at [535, 550] on button "6.00" at bounding box center [527, 554] width 88 height 31
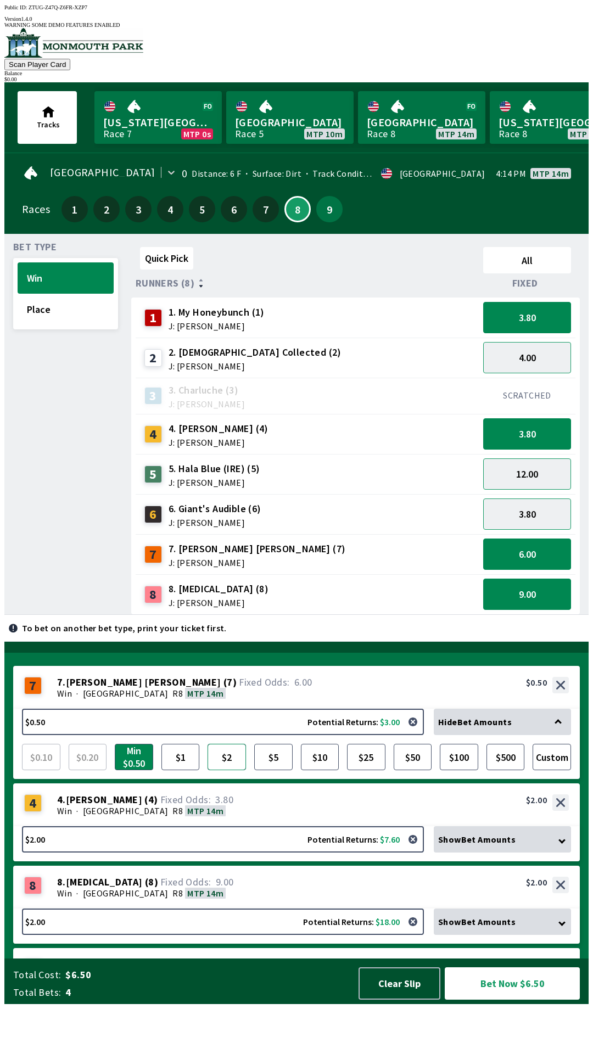
click at [231, 770] on button "$2" at bounding box center [227, 757] width 38 height 26
click at [527, 1000] on button "Bet Now $8.00" at bounding box center [512, 983] width 135 height 32
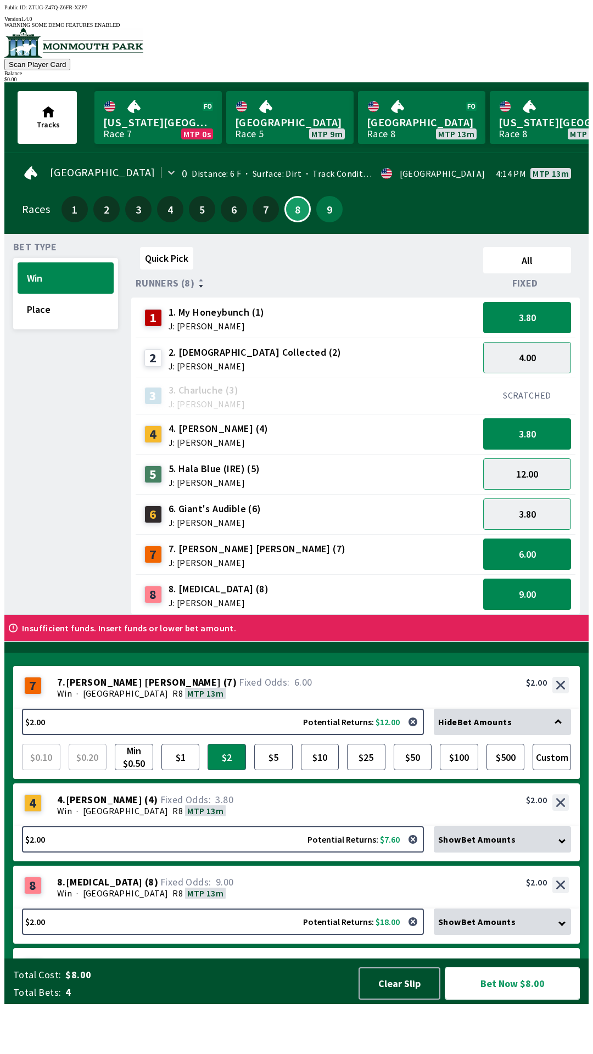
click at [526, 1000] on button "Bet Now $8.00" at bounding box center [512, 983] width 135 height 32
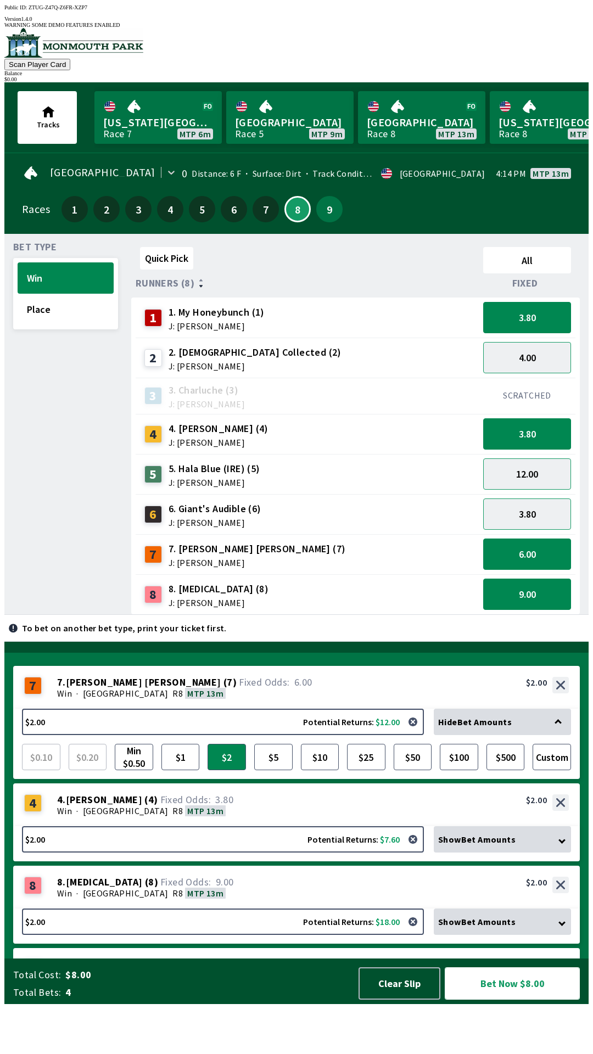
click at [497, 1000] on button "Bet Now $8.00" at bounding box center [512, 983] width 135 height 32
click at [524, 1000] on button "Bet Now $8.00" at bounding box center [512, 983] width 135 height 32
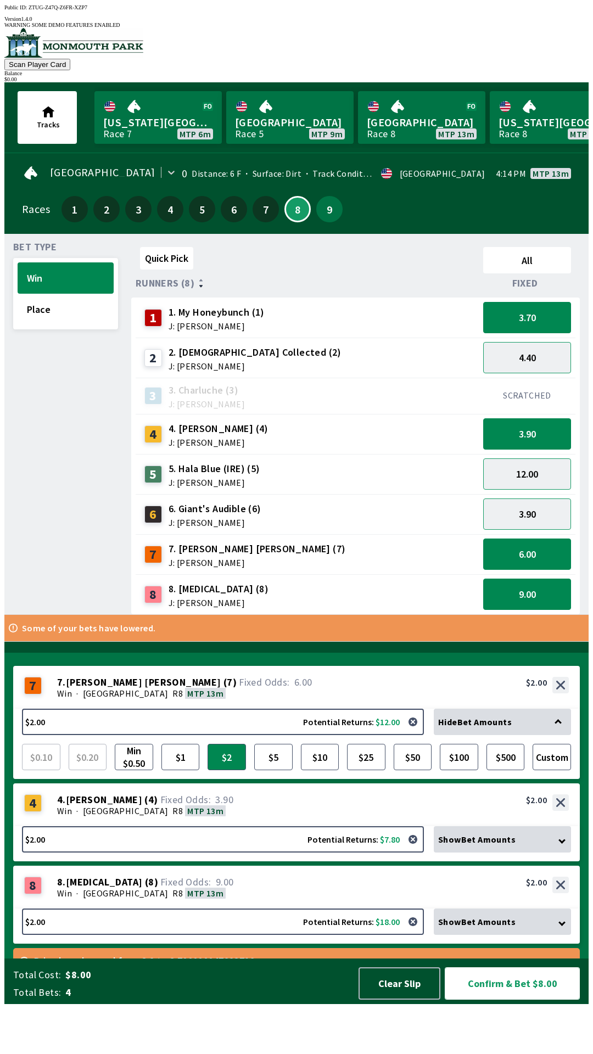
click at [545, 1000] on button "Confirm & Bet $8.00" at bounding box center [512, 983] width 135 height 32
click at [510, 1000] on button "Confirm & Bet $8.00" at bounding box center [512, 983] width 135 height 32
click at [540, 1000] on button "Confirm & Bet $8.00" at bounding box center [512, 983] width 135 height 32
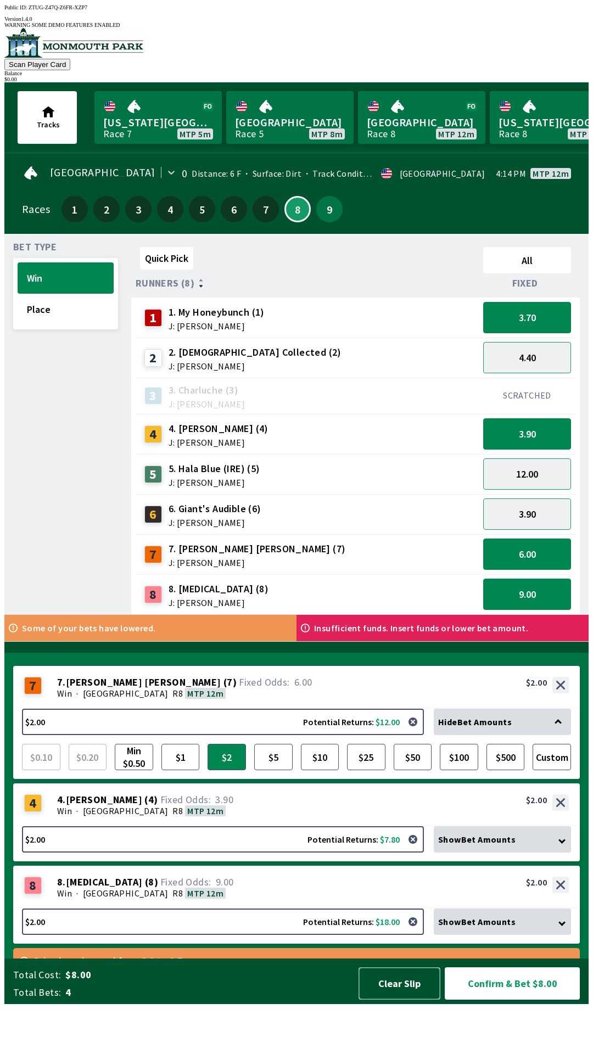
click at [410, 1000] on button "Clear Slip" at bounding box center [400, 983] width 82 height 32
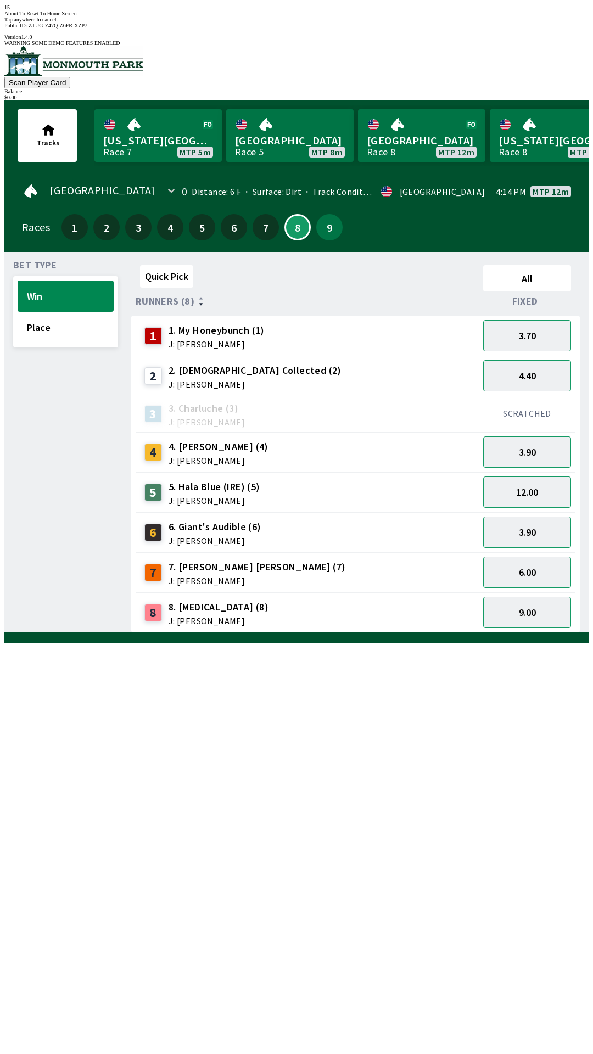
click at [239, 633] on div "Quick Pick All Runners (8) Fixed 1 1. My Honeybunch (1) J: [PERSON_NAME] 3.70 2…" at bounding box center [359, 447] width 457 height 372
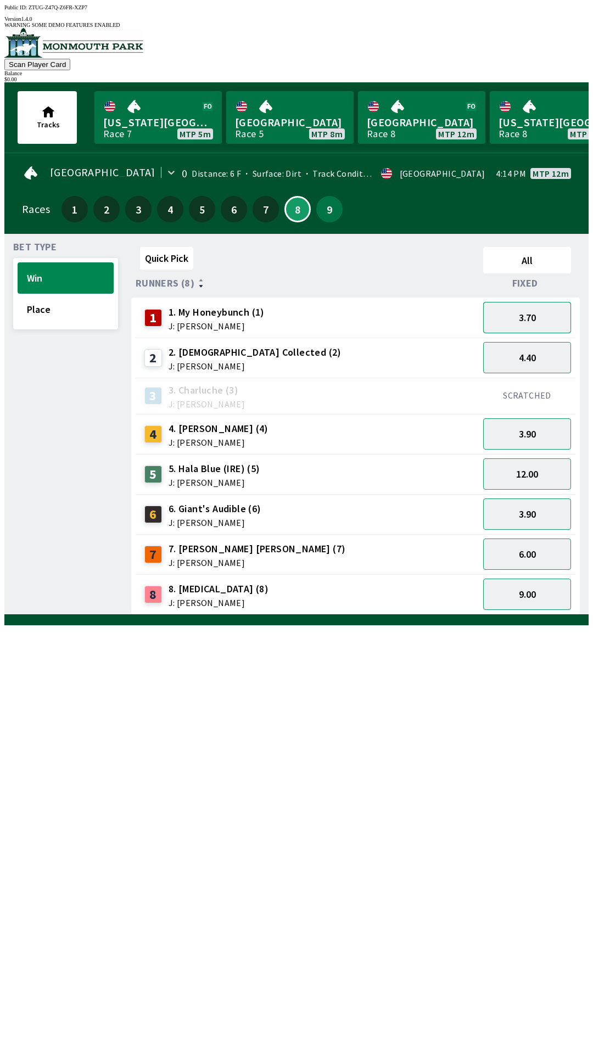
click at [520, 302] on button "3.70" at bounding box center [527, 317] width 88 height 31
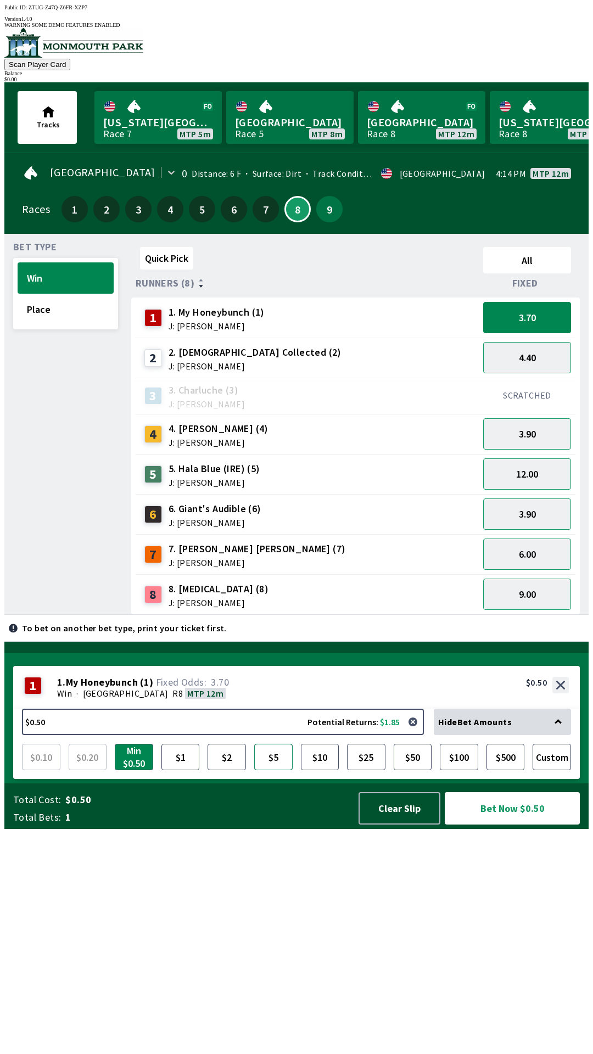
click at [282, 770] on button "$5" at bounding box center [273, 757] width 38 height 26
click at [495, 825] on button "Bet Now $5.00" at bounding box center [512, 808] width 135 height 32
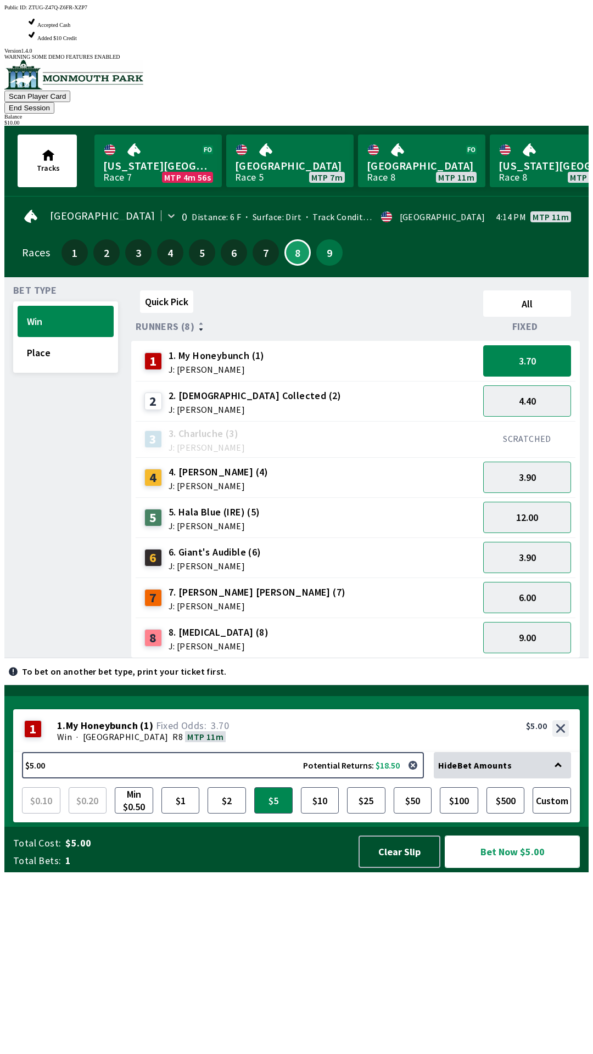
click at [505, 868] on button "Bet Now $5.00" at bounding box center [512, 852] width 135 height 32
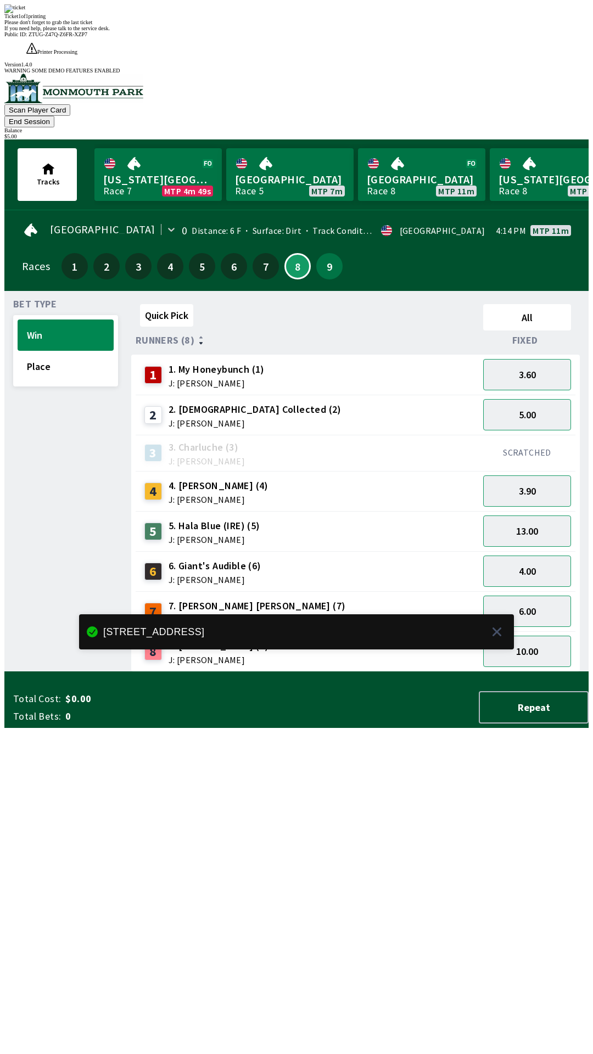
click at [378, 672] on div "Quick Pick All Runners (8) Fixed 1 1. My Honeybunch (1) J: [PERSON_NAME] 3.60 2…" at bounding box center [359, 486] width 457 height 372
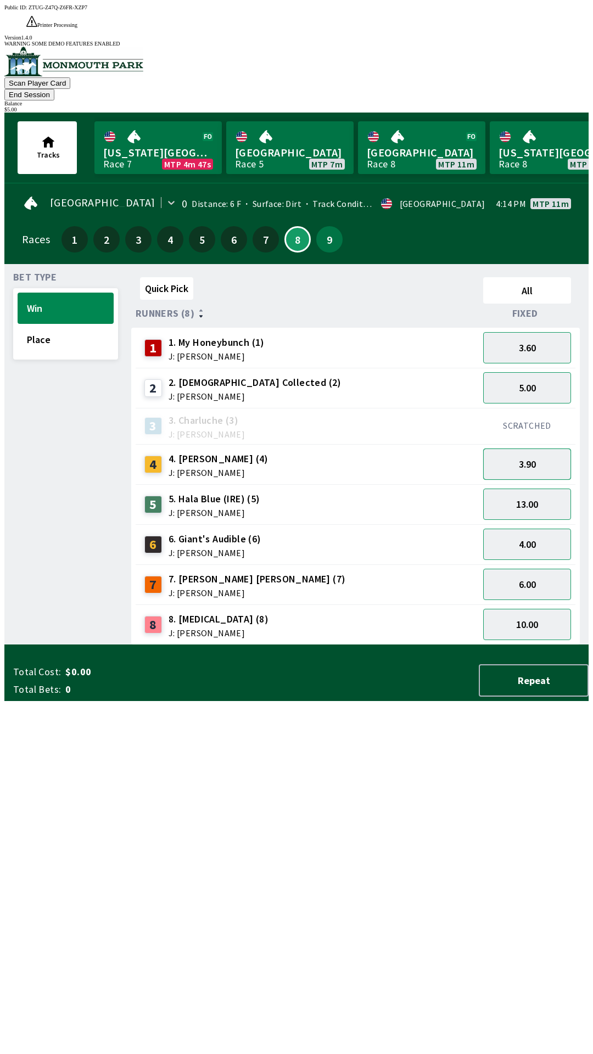
click at [524, 449] on button "3.90" at bounding box center [527, 464] width 88 height 31
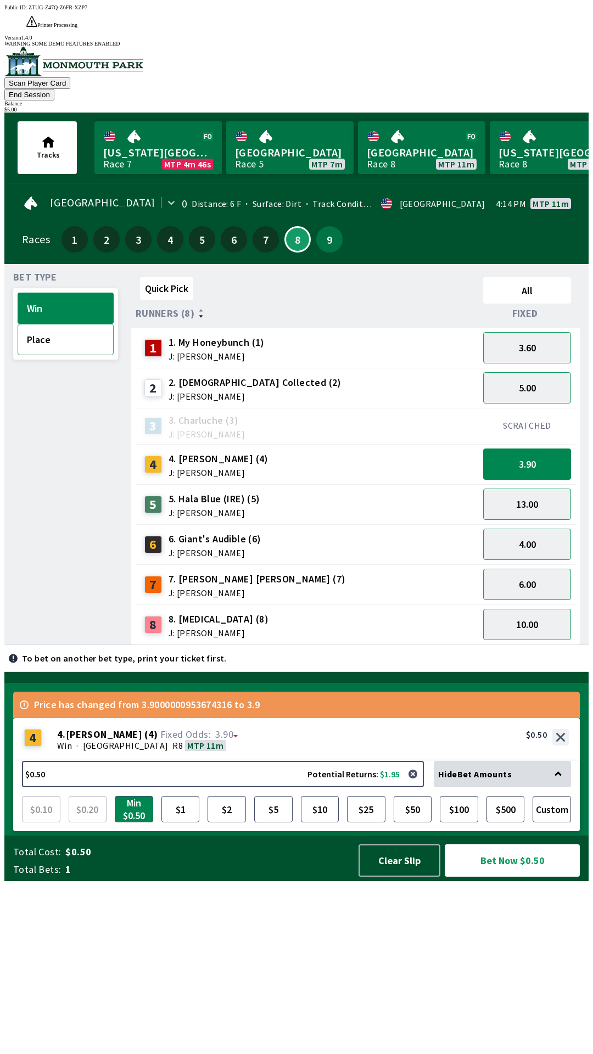
click at [59, 324] on button "Place" at bounding box center [66, 339] width 96 height 31
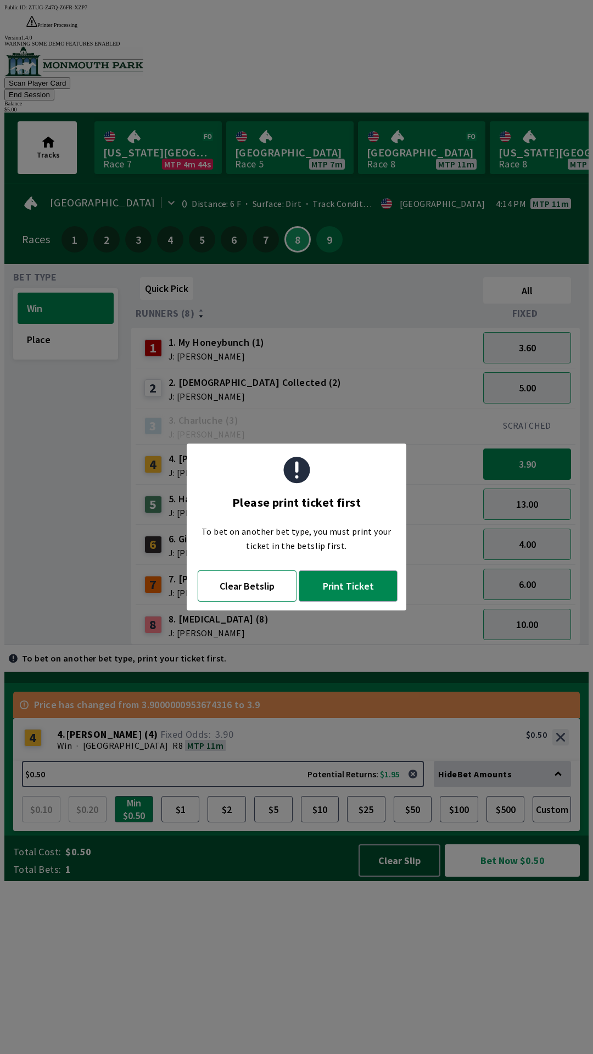
click at [250, 590] on button "Clear Betslip" at bounding box center [247, 585] width 99 height 31
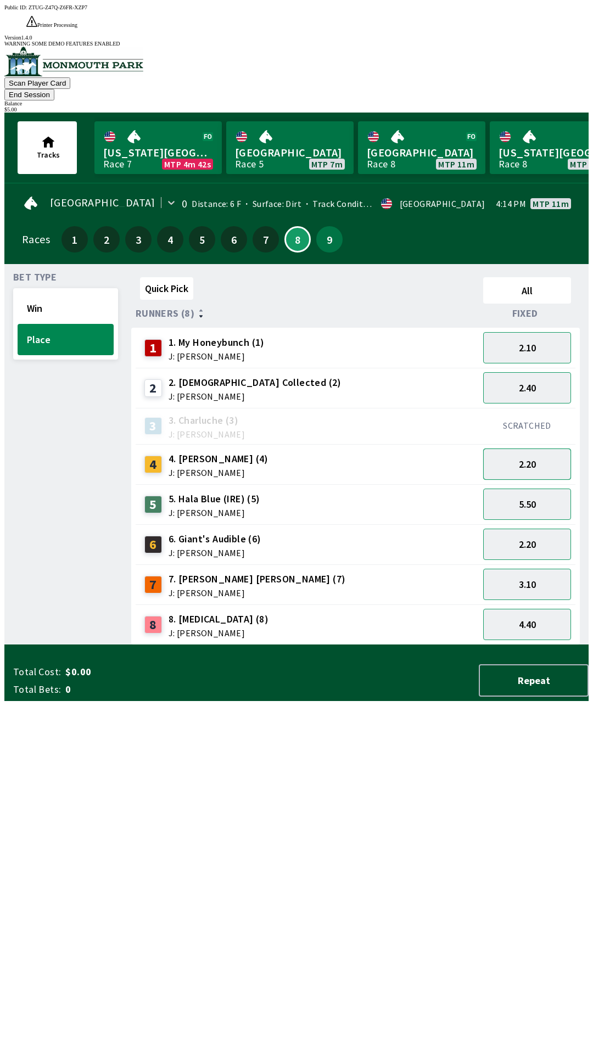
click at [532, 449] on button "2.20" at bounding box center [527, 464] width 88 height 31
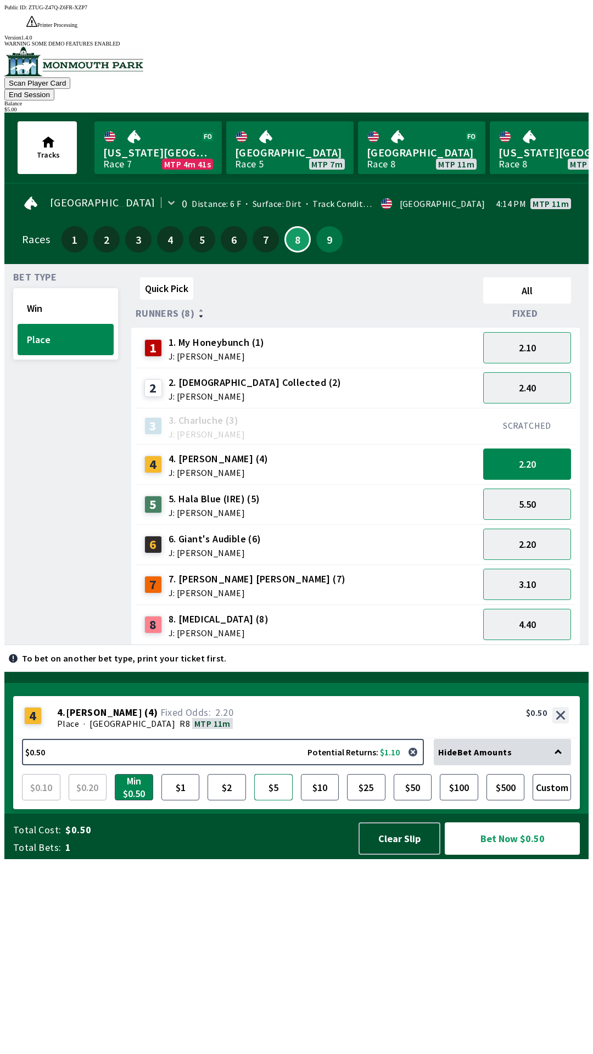
click at [268, 801] on button "$5" at bounding box center [273, 787] width 38 height 26
click at [526, 855] on button "Bet Now $5.00" at bounding box center [512, 838] width 135 height 32
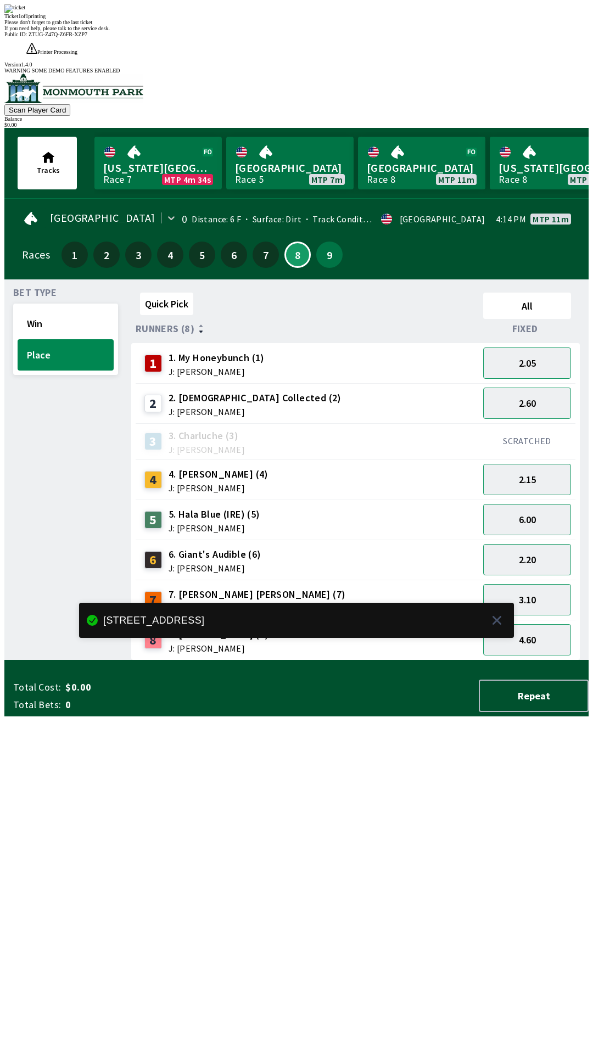
click at [458, 661] on div "Quick Pick All Runners (8) Fixed 1 1. My Honeybunch (1) J: [PERSON_NAME] 2.05 2…" at bounding box center [359, 474] width 457 height 372
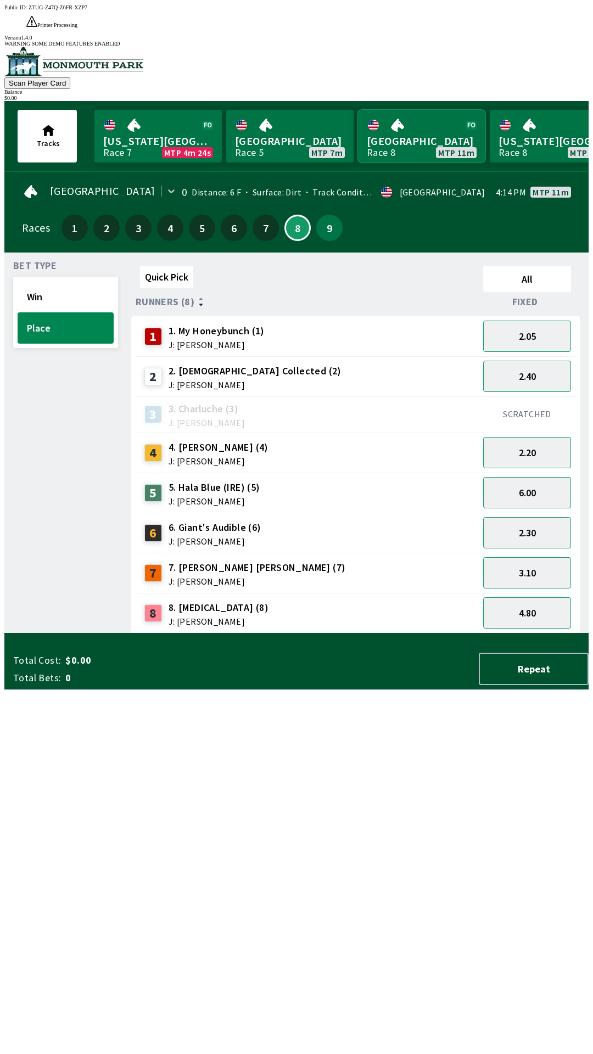
click at [405, 110] on link "[GEOGRAPHIC_DATA] Race 8 MTP 11m" at bounding box center [421, 136] width 127 height 53
click at [402, 119] on link "[GEOGRAPHIC_DATA] Race 8 MTP 11m" at bounding box center [421, 136] width 127 height 53
click at [423, 121] on link "[GEOGRAPHIC_DATA] Race 8 MTP 11m" at bounding box center [421, 136] width 127 height 53
click at [460, 127] on link "[GEOGRAPHIC_DATA] Race 8 MTP 11m" at bounding box center [421, 136] width 127 height 53
click at [451, 114] on link "[GEOGRAPHIC_DATA] Race 8 MTP 11m" at bounding box center [421, 136] width 127 height 53
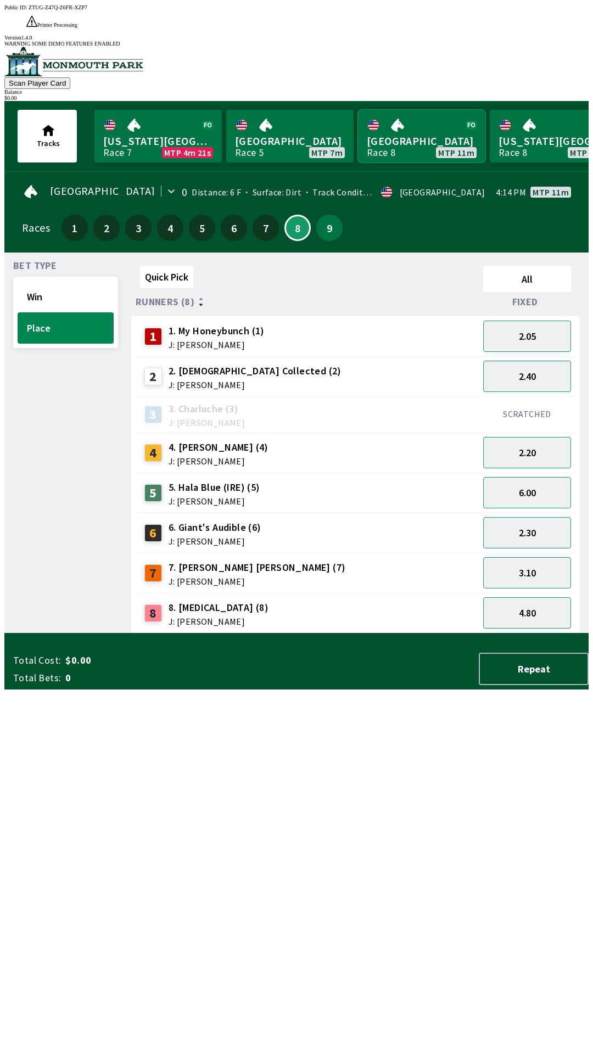
click at [449, 112] on link "[GEOGRAPHIC_DATA] Race 8 MTP 11m" at bounding box center [421, 136] width 127 height 53
click at [439, 110] on link "[GEOGRAPHIC_DATA] Race 8 MTP 11m" at bounding box center [421, 136] width 127 height 53
click at [536, 517] on button "2.30" at bounding box center [527, 532] width 88 height 31
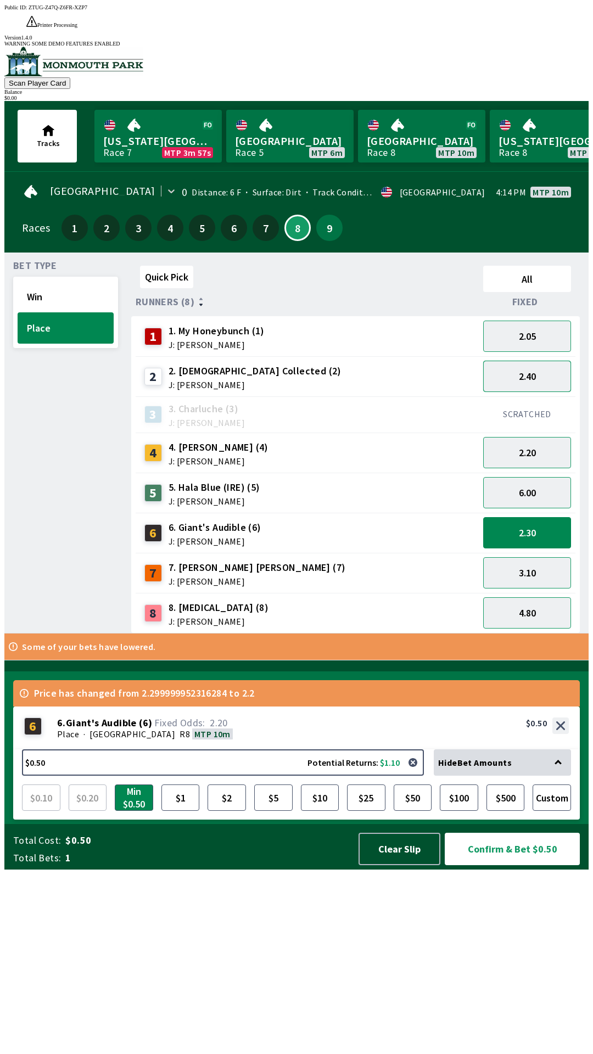
click at [530, 361] on button "2.40" at bounding box center [527, 376] width 88 height 31
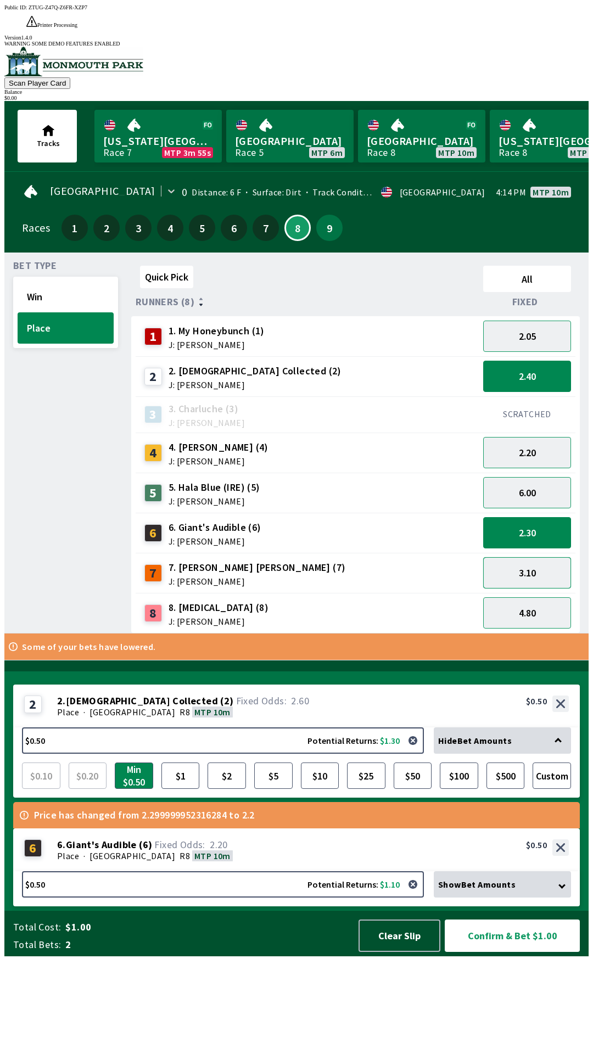
click at [519, 557] on button "3.10" at bounding box center [527, 572] width 88 height 31
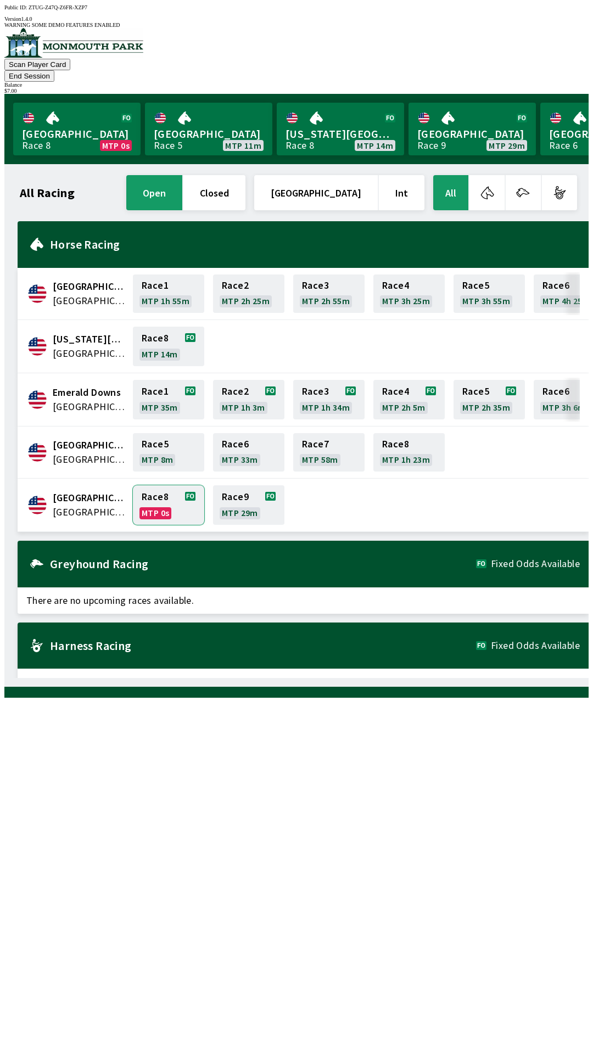
click at [156, 486] on link "Race 8 MTP 0s" at bounding box center [168, 505] width 71 height 40
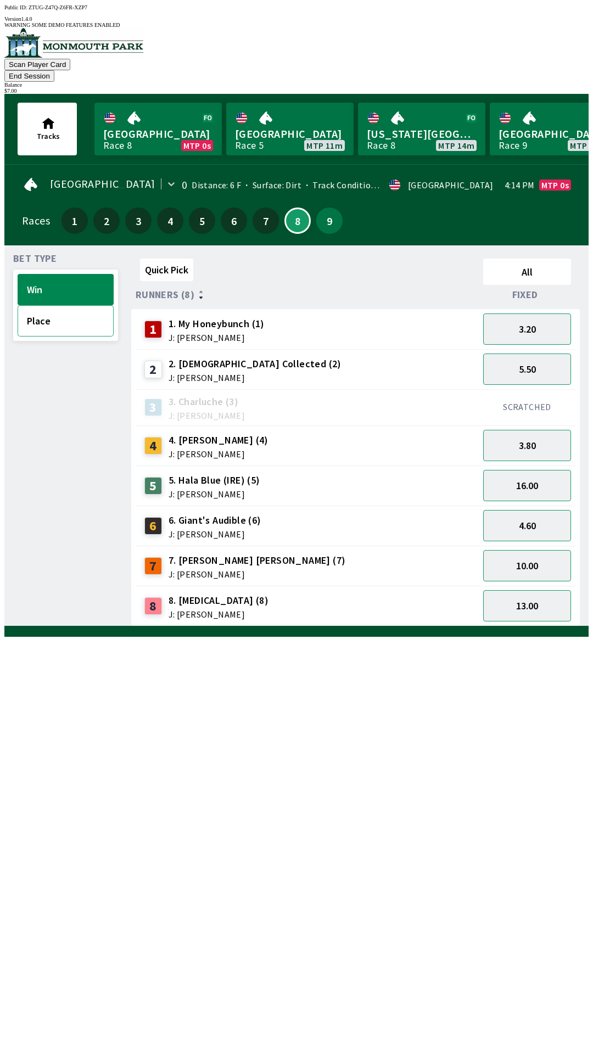
click at [38, 305] on button "Place" at bounding box center [66, 320] width 96 height 31
click at [536, 510] on button "2.25" at bounding box center [527, 525] width 88 height 31
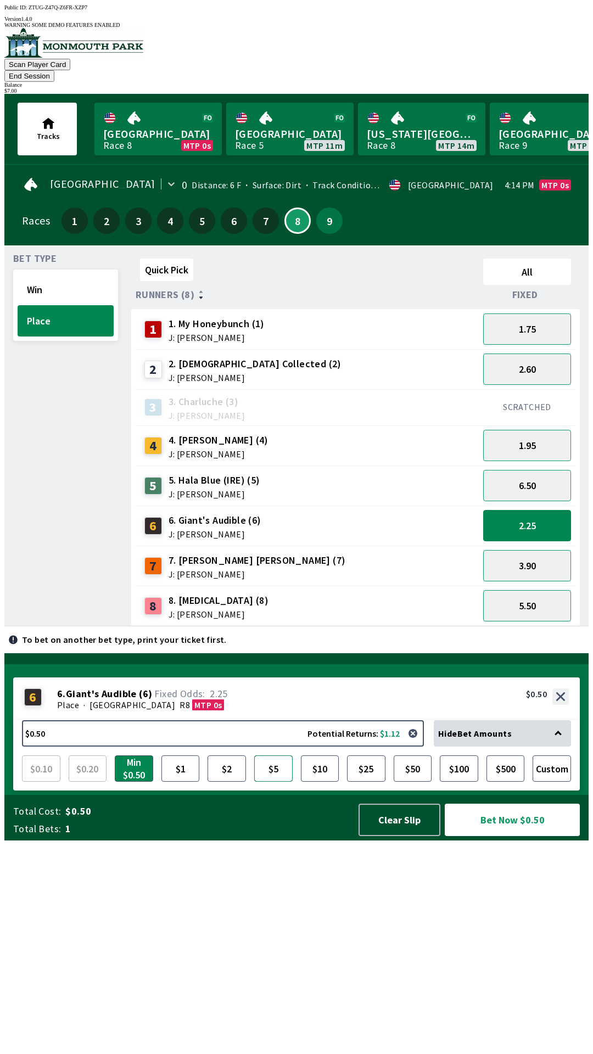
click at [274, 782] on button "$5" at bounding box center [273, 768] width 38 height 26
click at [530, 836] on button "Bet Now $5.00" at bounding box center [512, 820] width 135 height 32
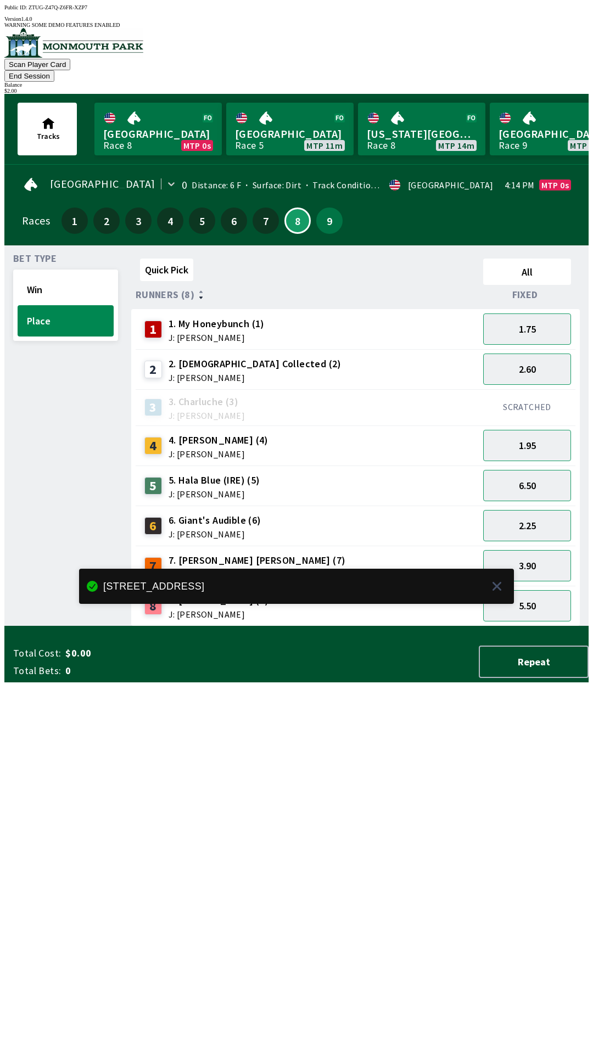
click at [349, 626] on div "Quick Pick All Runners (8) Fixed 1 1. My Honeybunch (1) J: [PERSON_NAME] 1.75 2…" at bounding box center [359, 440] width 457 height 372
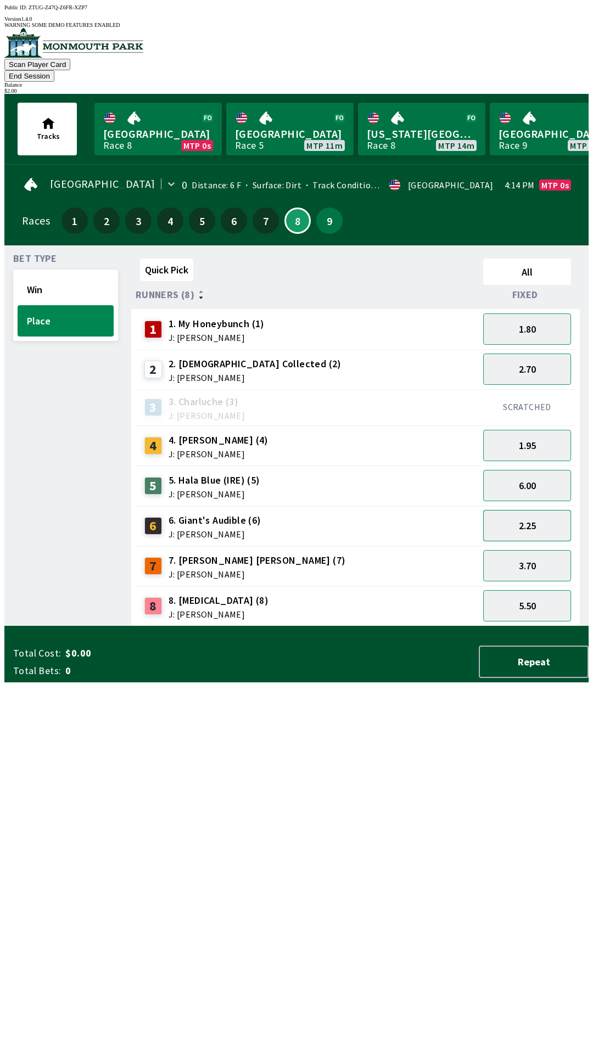
click at [532, 512] on button "2.25" at bounding box center [527, 525] width 88 height 31
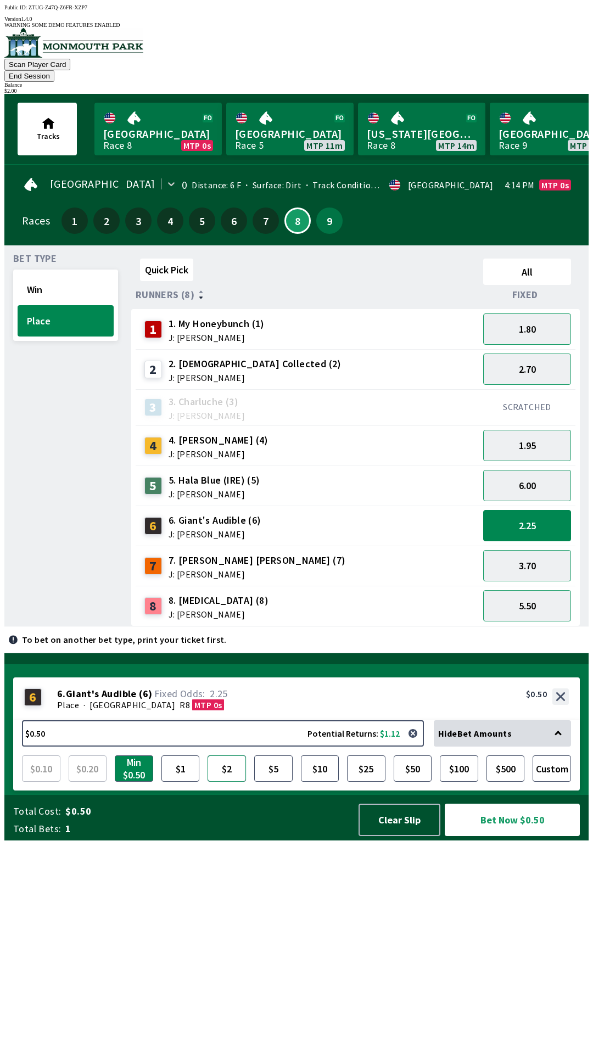
click at [227, 782] on button "$2" at bounding box center [227, 768] width 38 height 26
click at [518, 836] on button "Bet Now $2.00" at bounding box center [512, 820] width 135 height 32
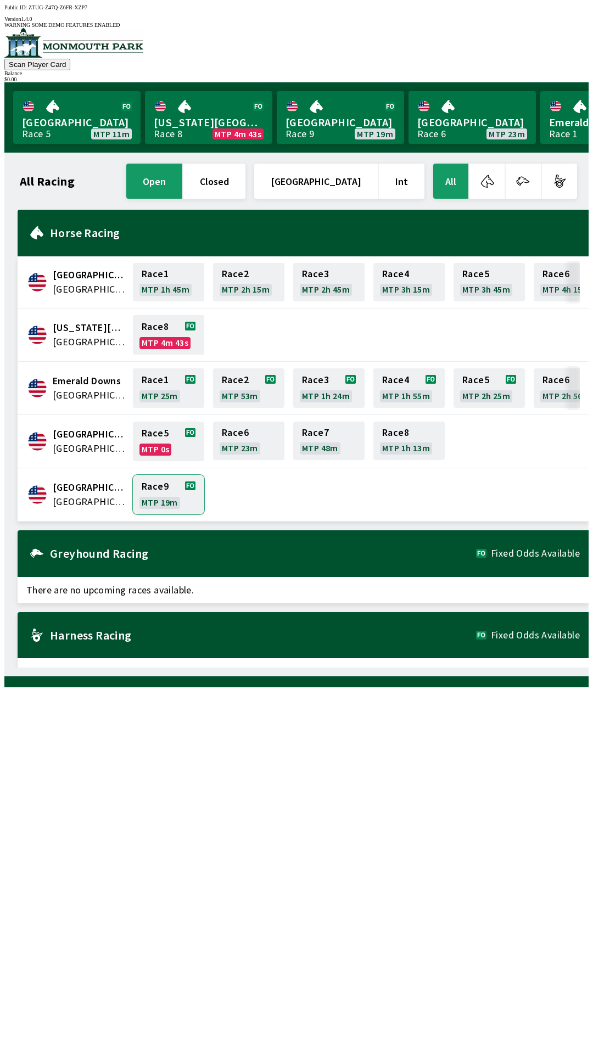
click at [166, 482] on link "Race 9 MTP 19m" at bounding box center [168, 495] width 71 height 40
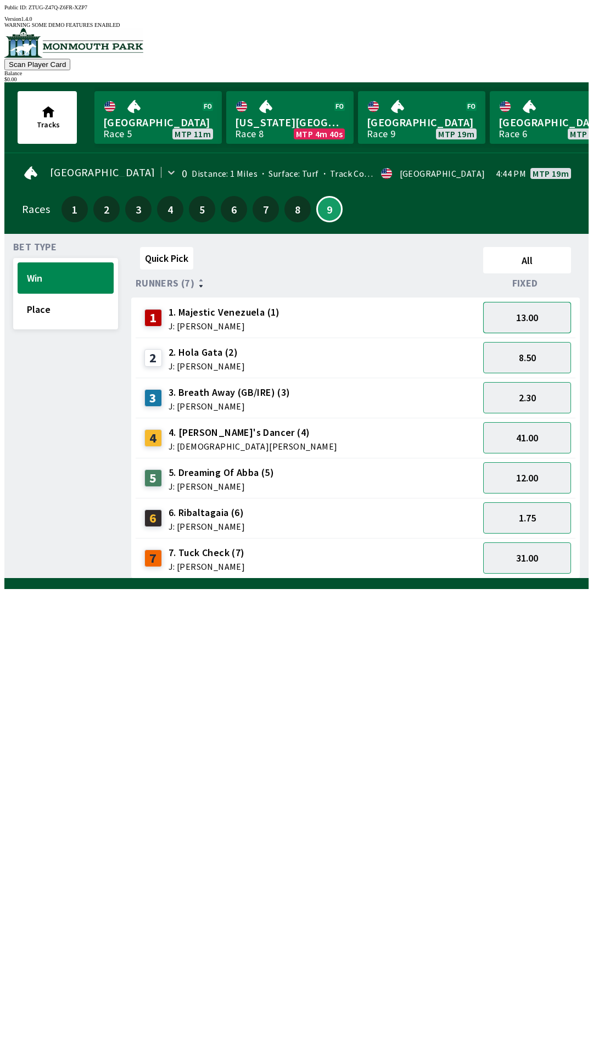
click at [547, 313] on button "13.00" at bounding box center [527, 317] width 88 height 31
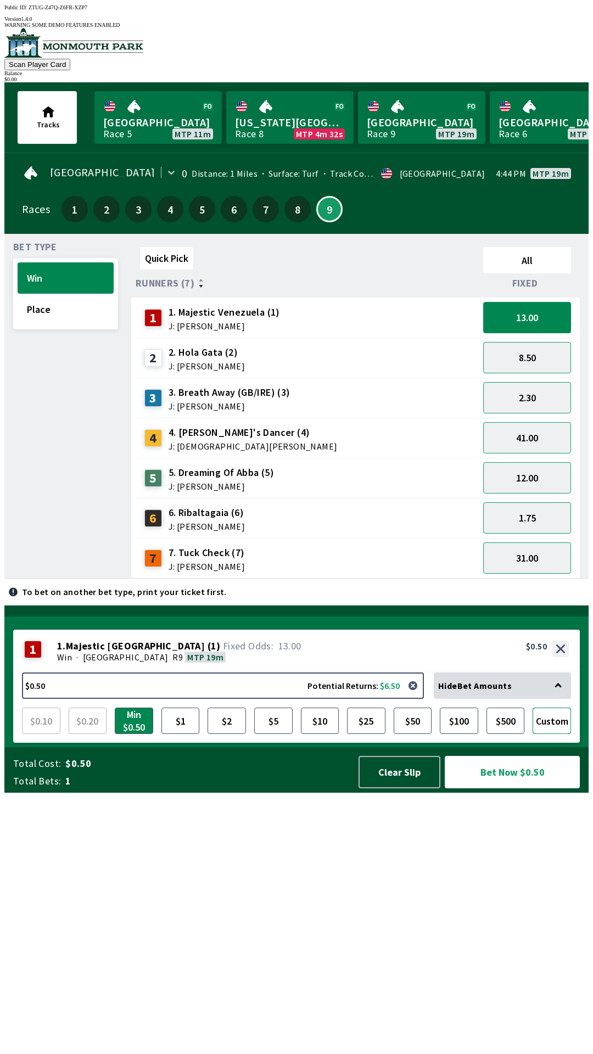
click at [552, 734] on button "Custom" at bounding box center [552, 721] width 38 height 26
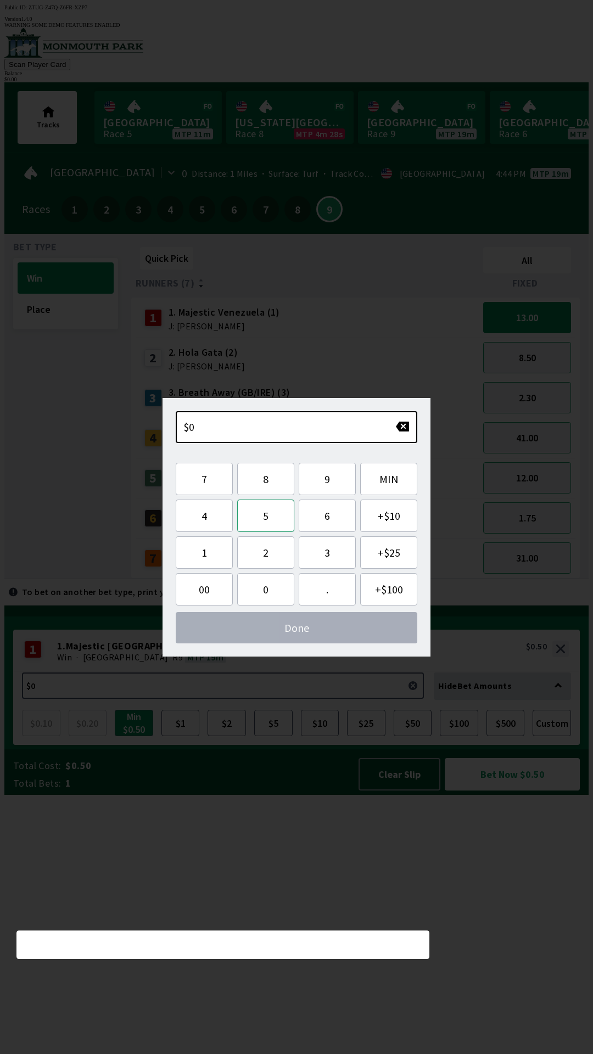
click at [279, 520] on button "5" at bounding box center [265, 516] width 57 height 32
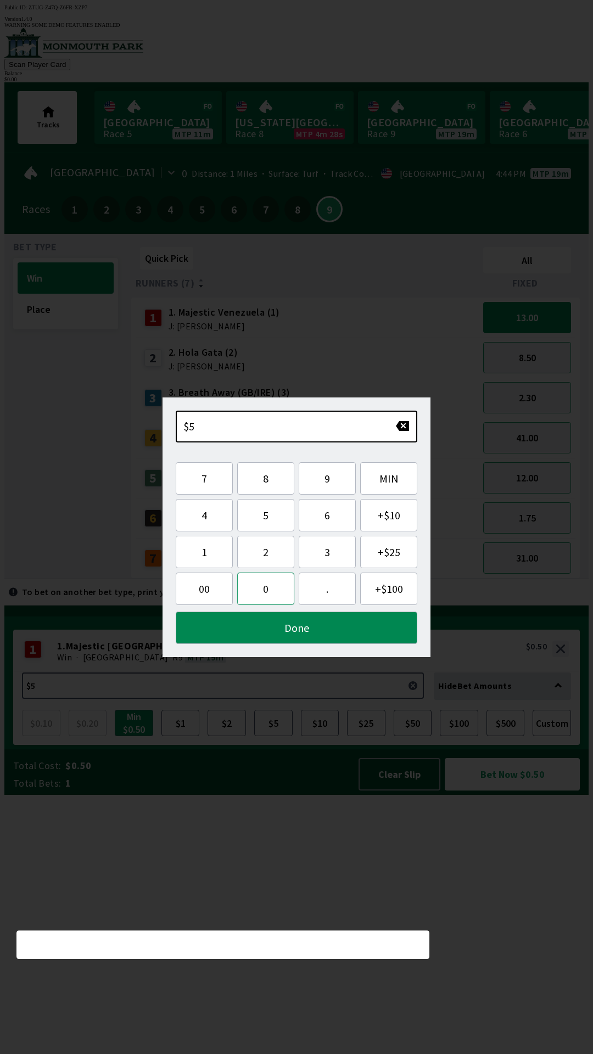
click at [264, 592] on button "0" at bounding box center [265, 589] width 57 height 32
click at [340, 639] on button "Done" at bounding box center [297, 628] width 242 height 32
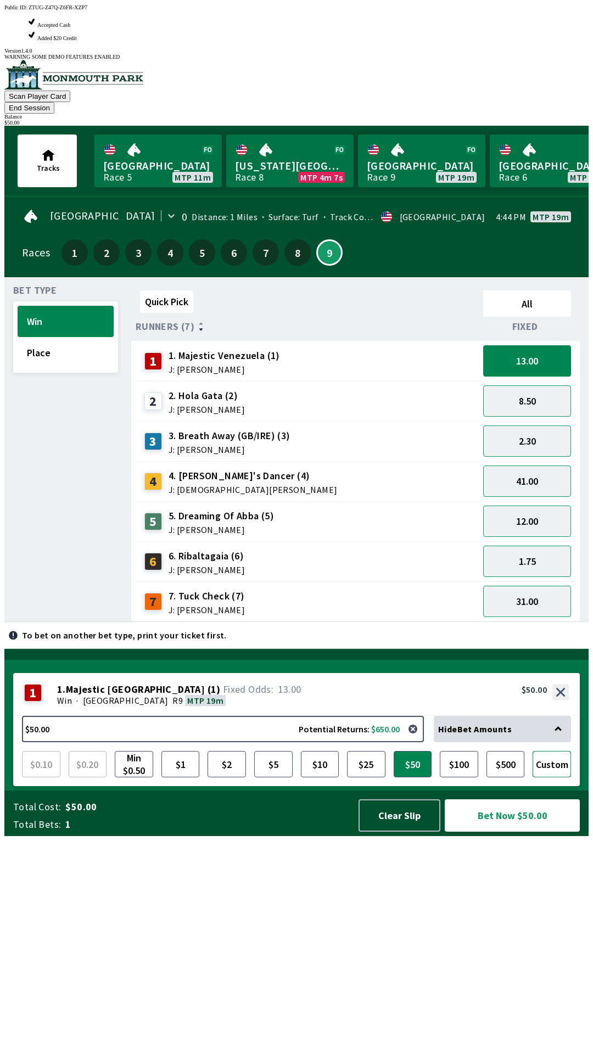
click at [555, 777] on button "Custom" at bounding box center [552, 764] width 38 height 26
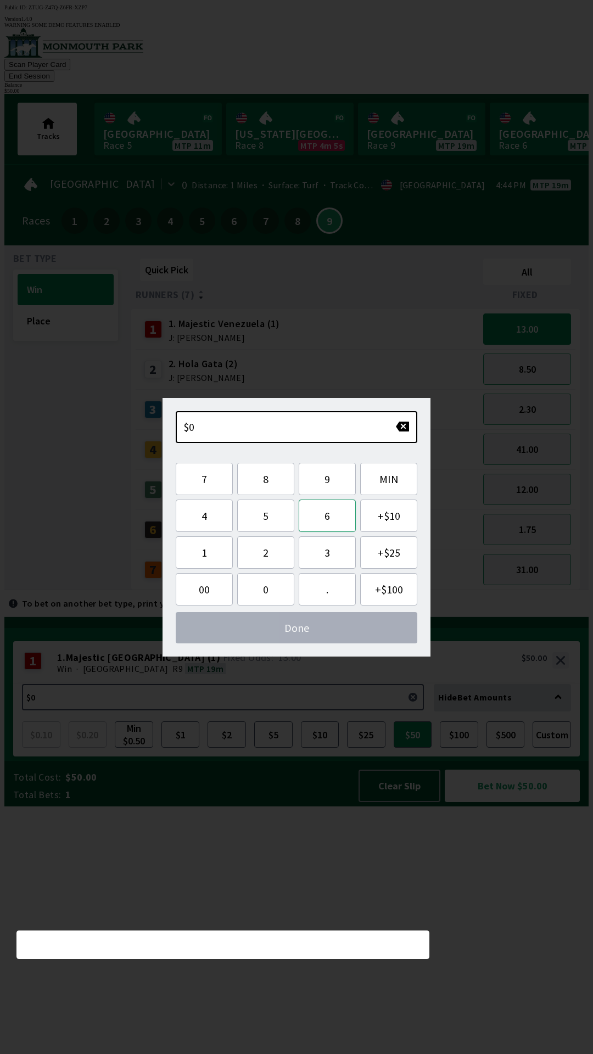
click at [337, 521] on button "6" at bounding box center [327, 516] width 57 height 32
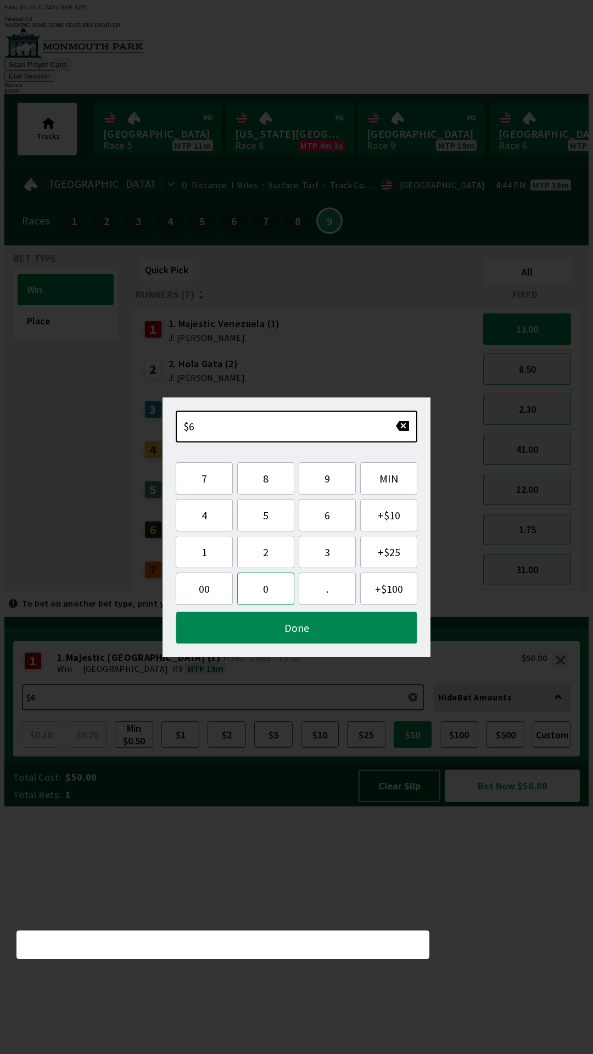
click at [266, 603] on button "0" at bounding box center [265, 589] width 57 height 32
click at [307, 628] on button "Done" at bounding box center [297, 628] width 242 height 32
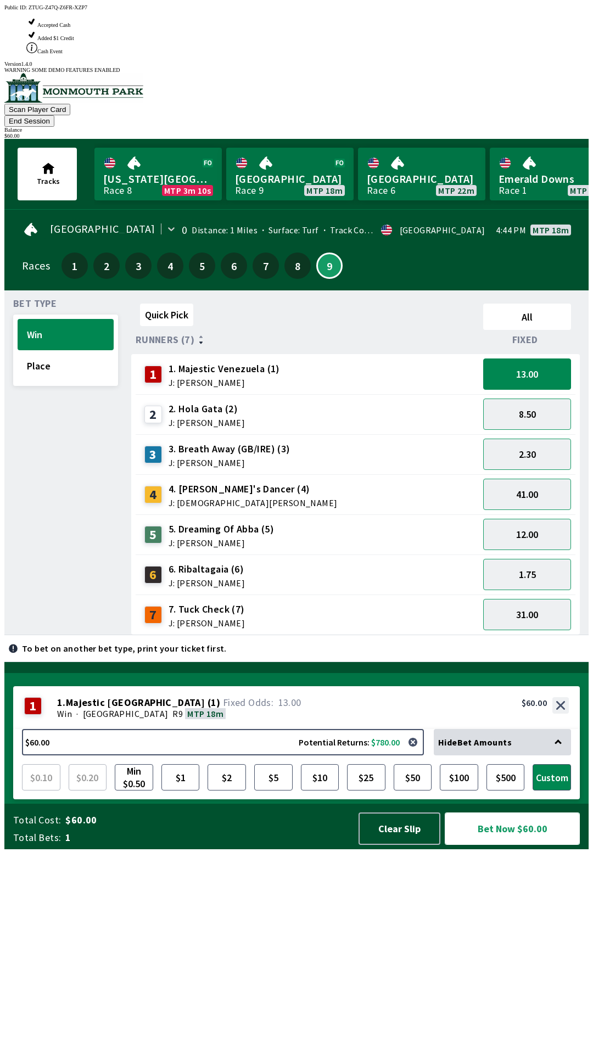
click at [550, 845] on button "Bet Now $60.00" at bounding box center [512, 829] width 135 height 32
